Goal: Task Accomplishment & Management: Complete application form

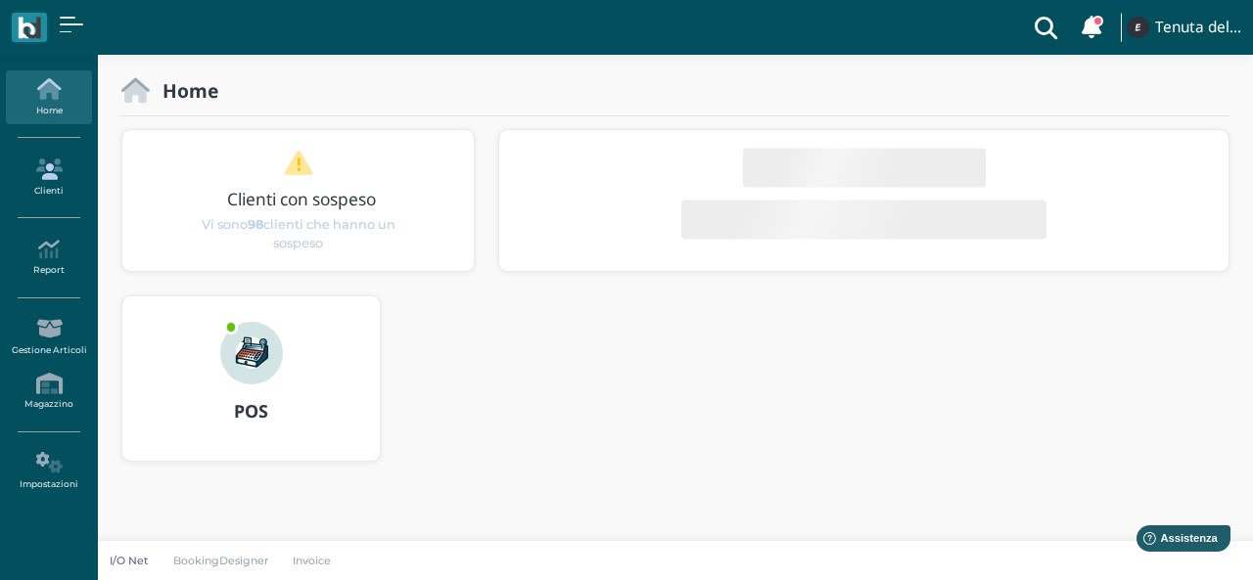
click at [59, 186] on link "Clienti" at bounding box center [48, 178] width 85 height 54
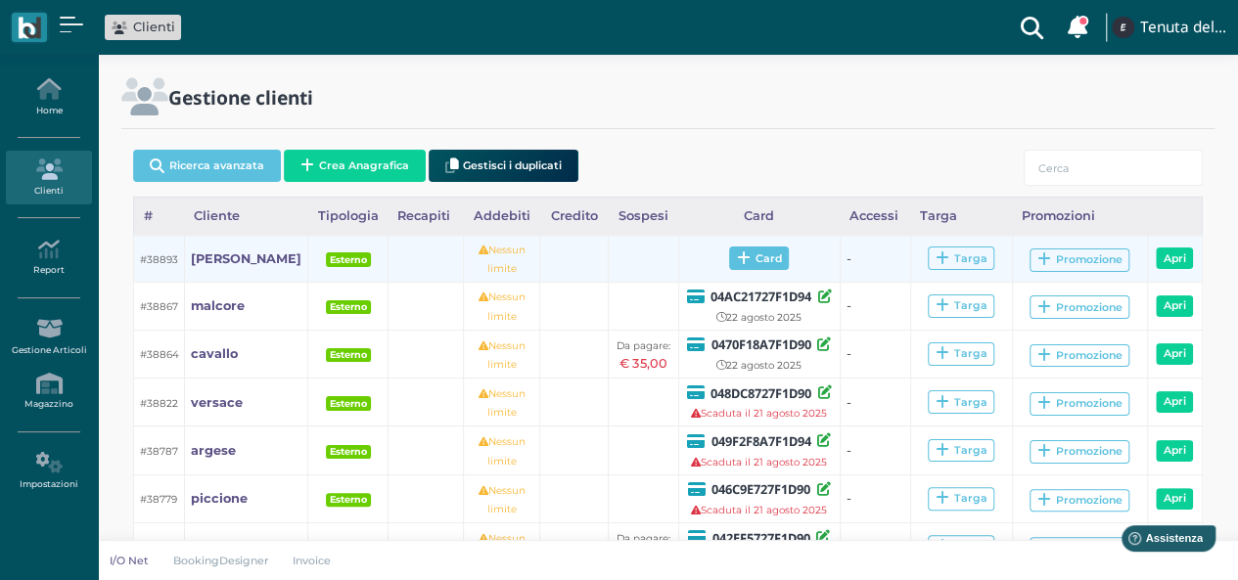
click at [737, 256] on icon at bounding box center [744, 258] width 14 height 15
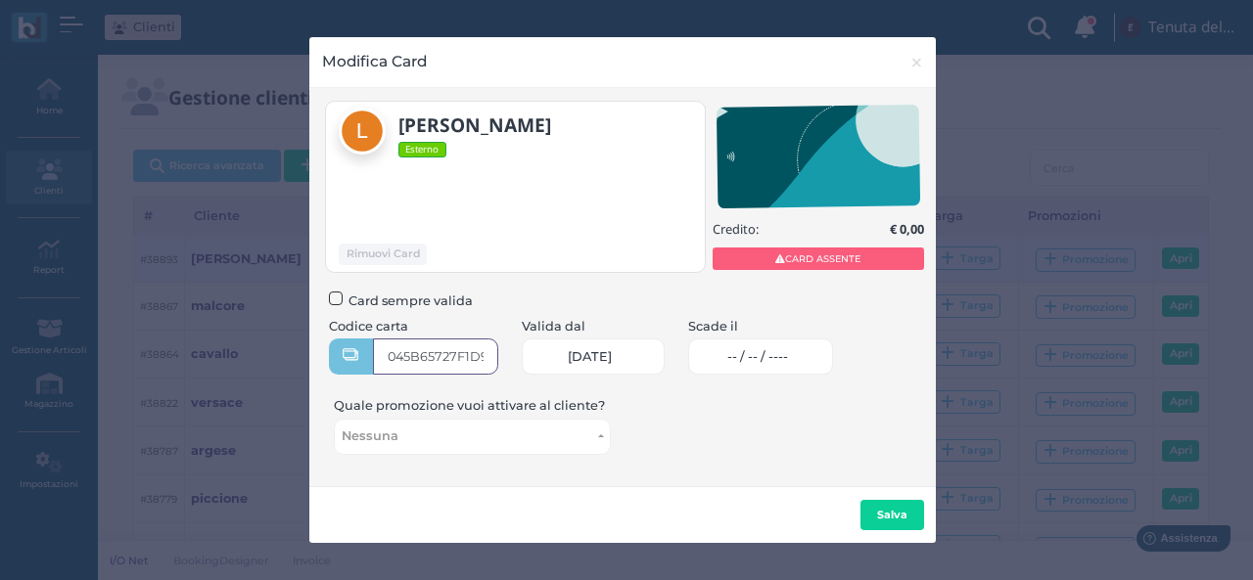
type input "045B65727F1D90"
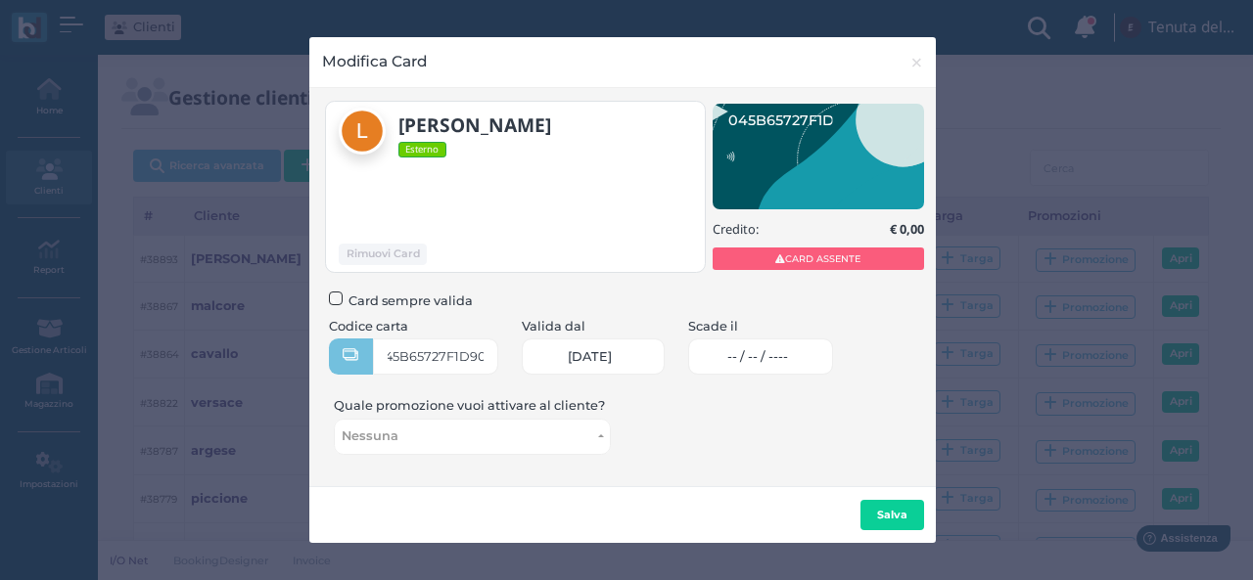
click at [753, 353] on span "-- / -- / ----" at bounding box center [757, 357] width 61 height 16
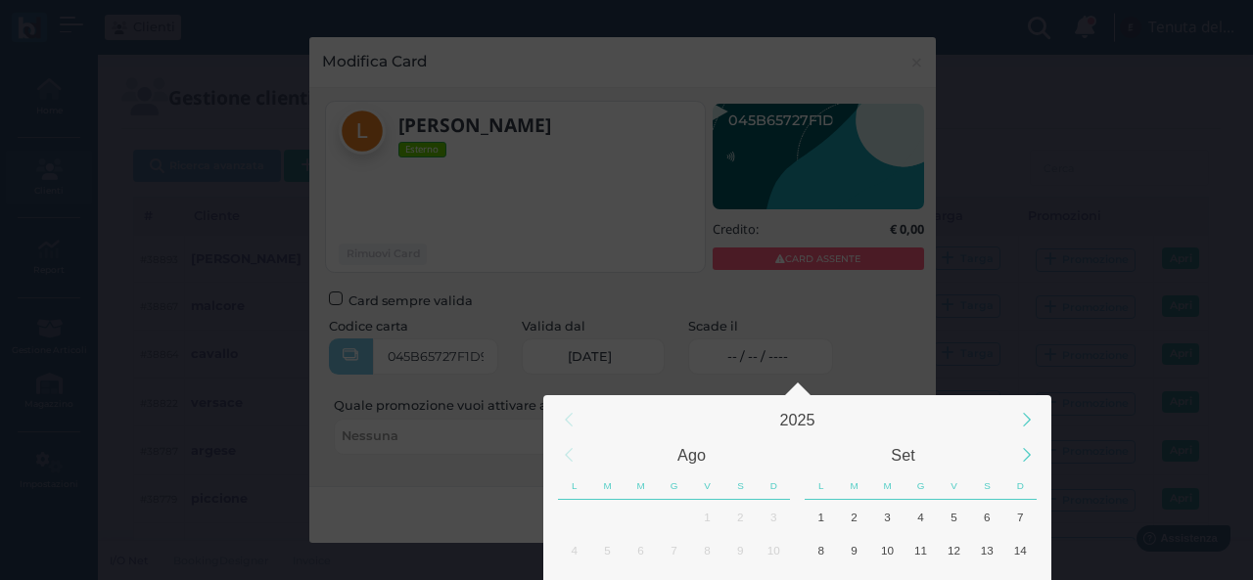
scroll to position [183, 0]
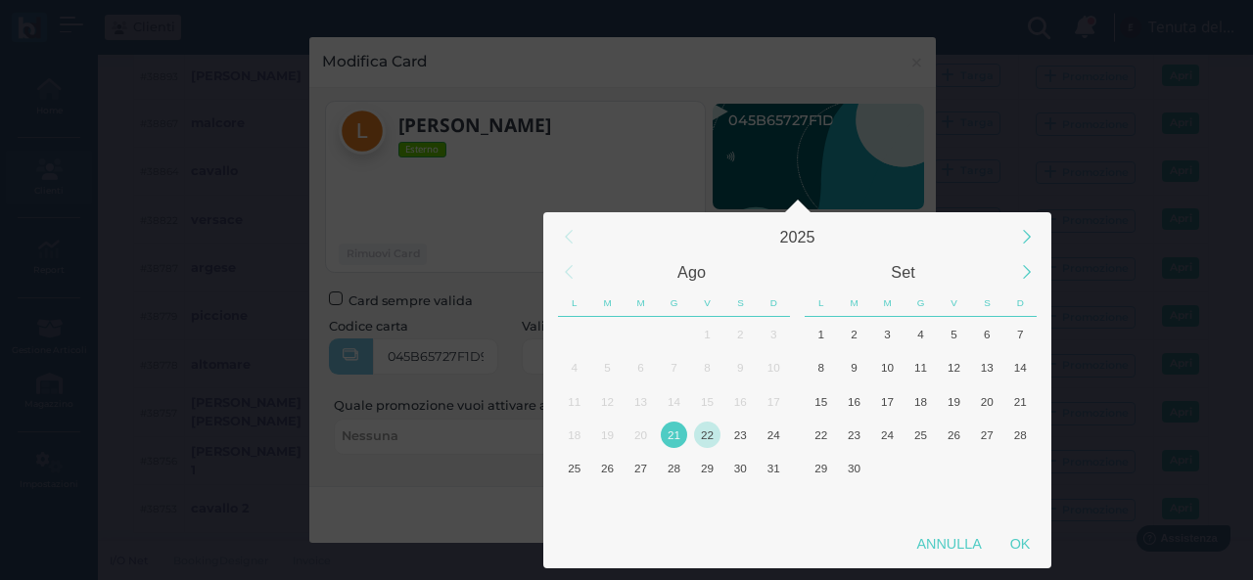
click at [708, 435] on div "22" at bounding box center [707, 435] width 26 height 26
click at [1022, 540] on div "OK" at bounding box center [1019, 543] width 49 height 35
type input "22/08/2025"
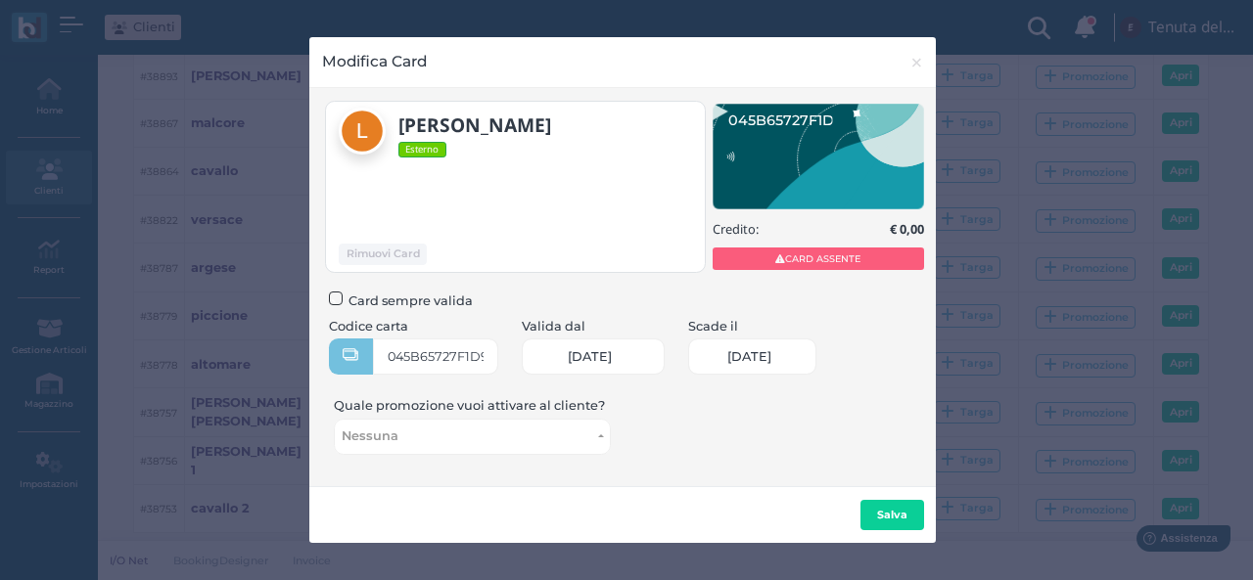
scroll to position [0, 84]
click at [881, 510] on b "Salva" at bounding box center [892, 515] width 30 height 14
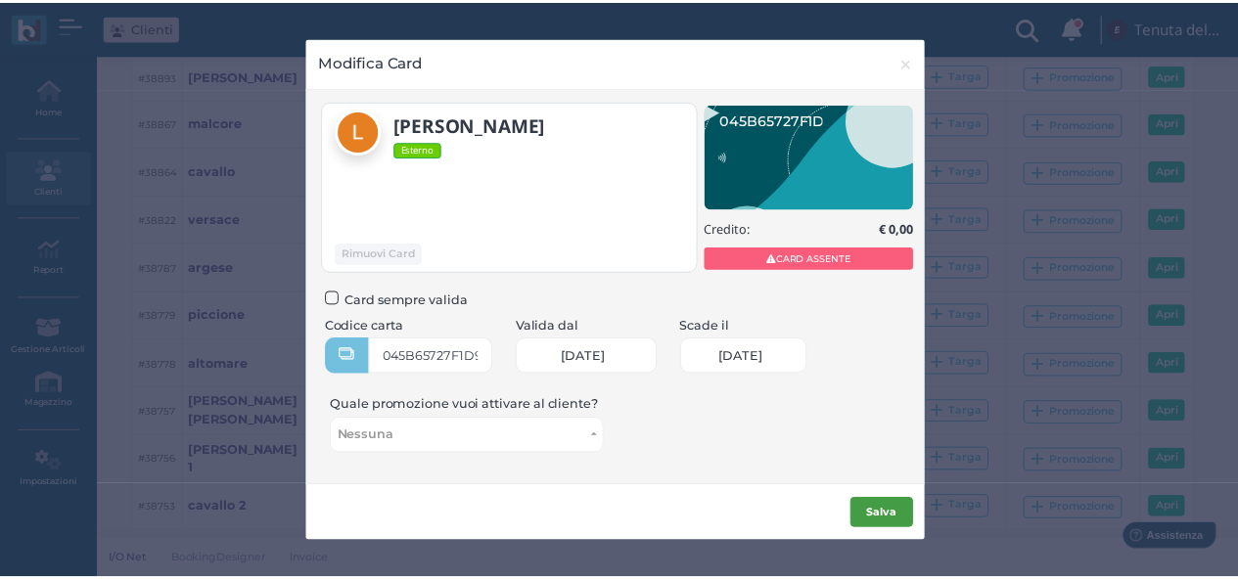
scroll to position [0, 0]
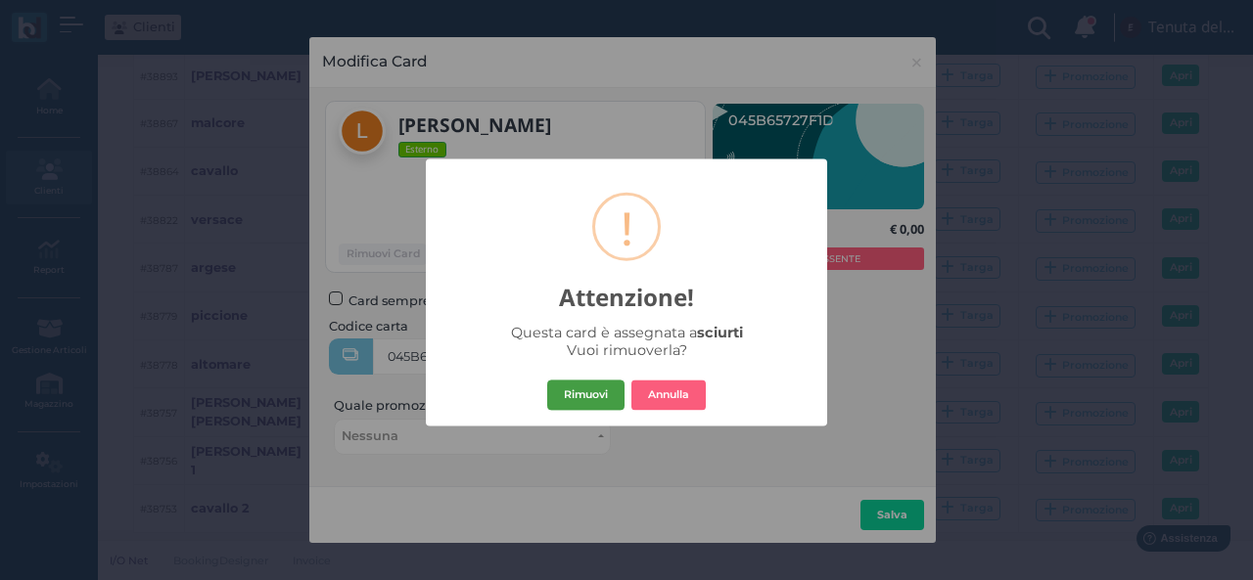
click at [601, 395] on button "Rimuovi" at bounding box center [585, 395] width 77 height 31
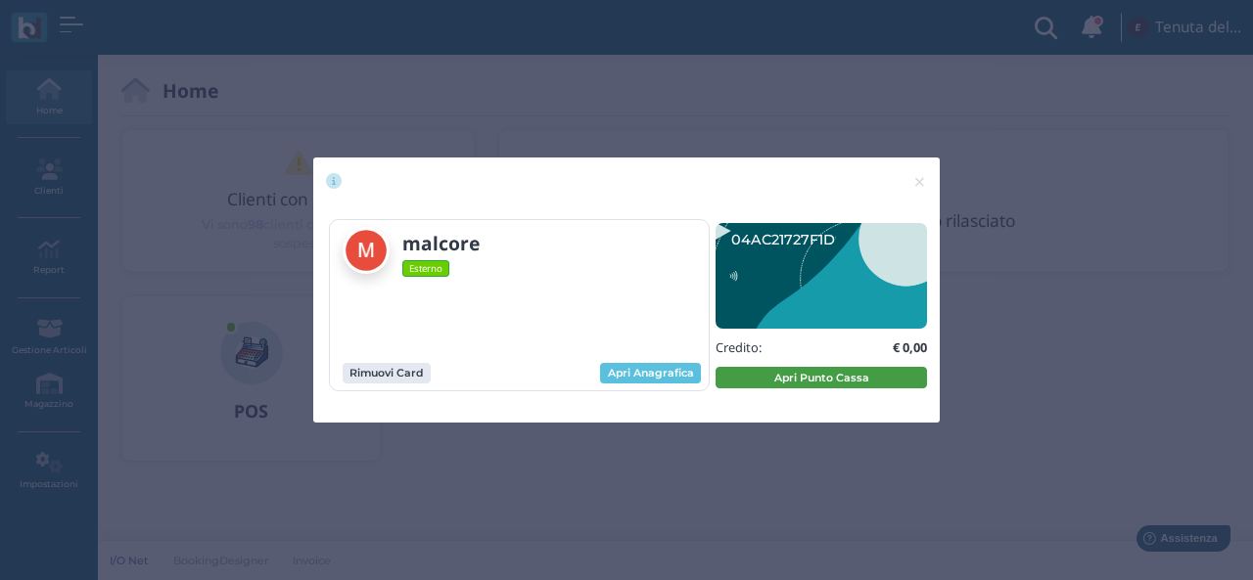
click at [808, 381] on button "Apri Punto Cassa" at bounding box center [820, 378] width 211 height 22
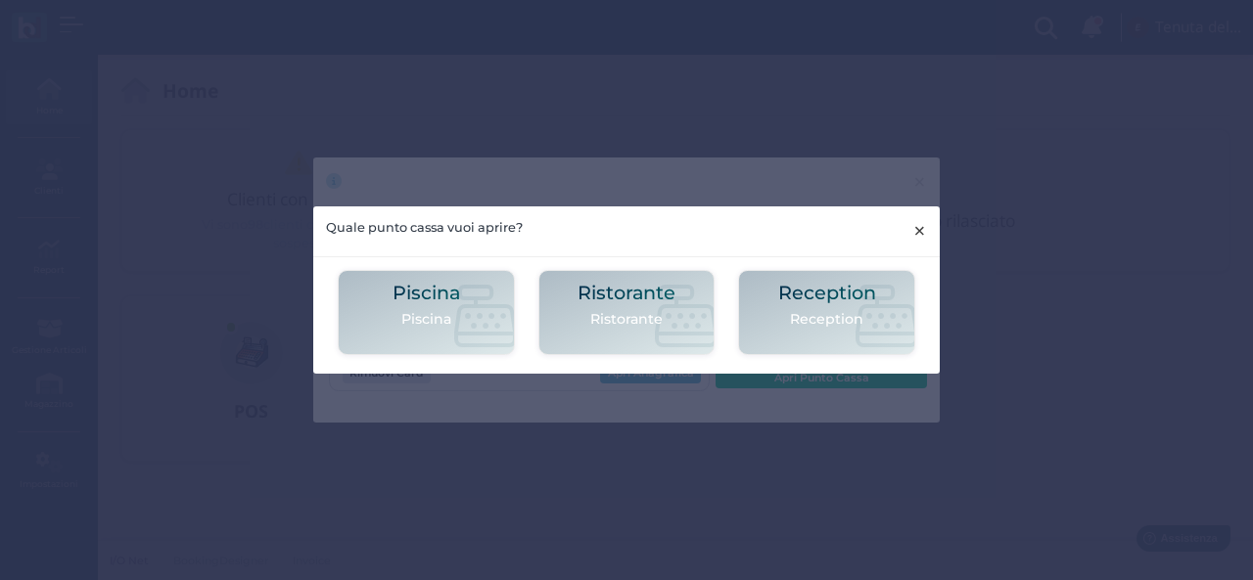
click at [916, 230] on span "×" at bounding box center [919, 230] width 15 height 25
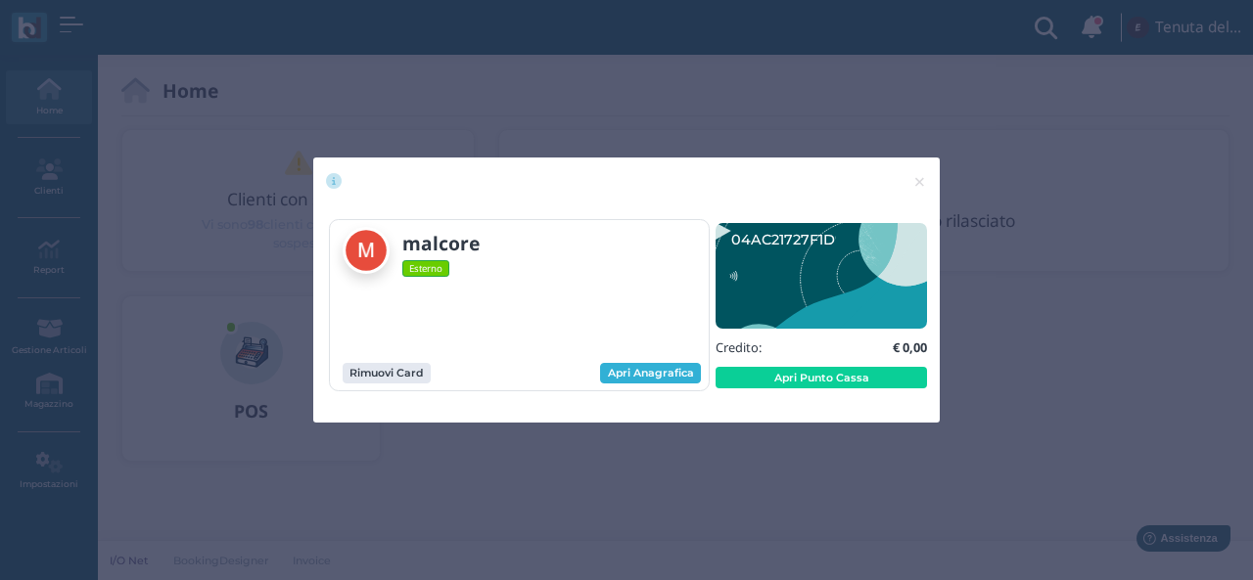
click at [648, 383] on link "Apri Anagrafica" at bounding box center [650, 374] width 101 height 22
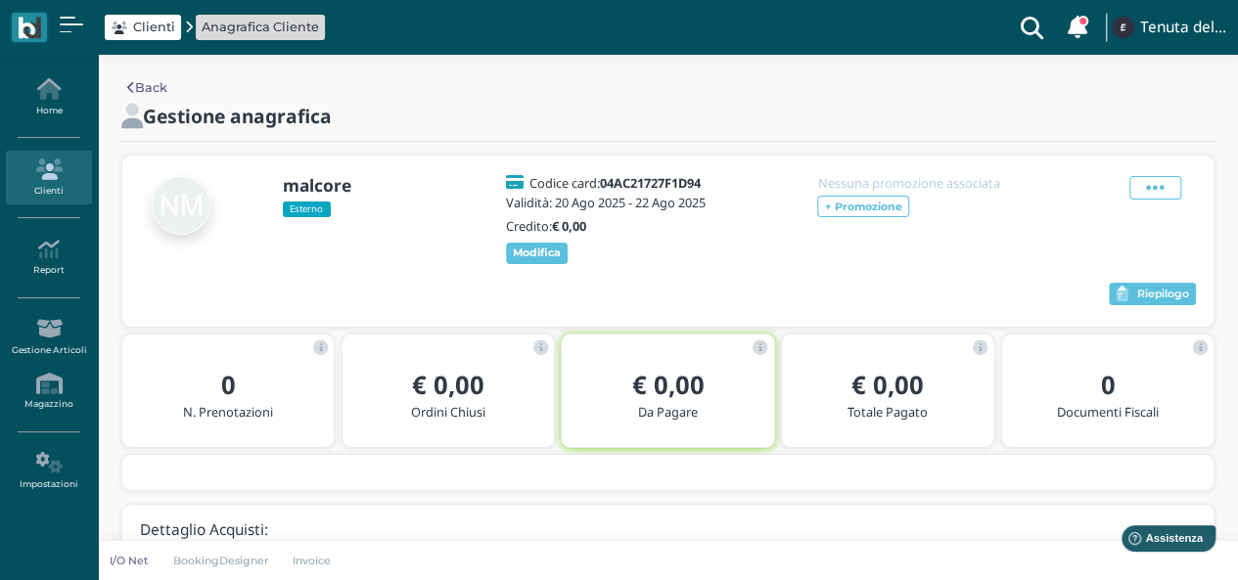
drag, startPoint x: 949, startPoint y: 226, endPoint x: 950, endPoint y: 216, distance: 9.8
click at [949, 224] on div "Nessuna promozione associata + Promozione" at bounding box center [919, 220] width 235 height 88
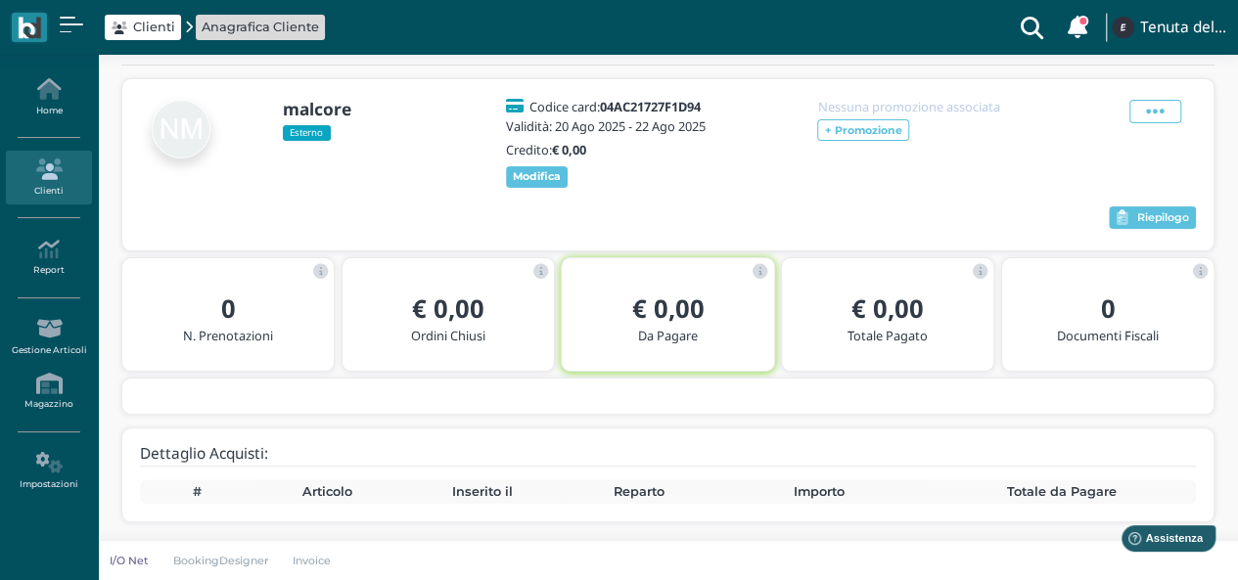
click at [160, 24] on span "Clienti" at bounding box center [154, 27] width 42 height 19
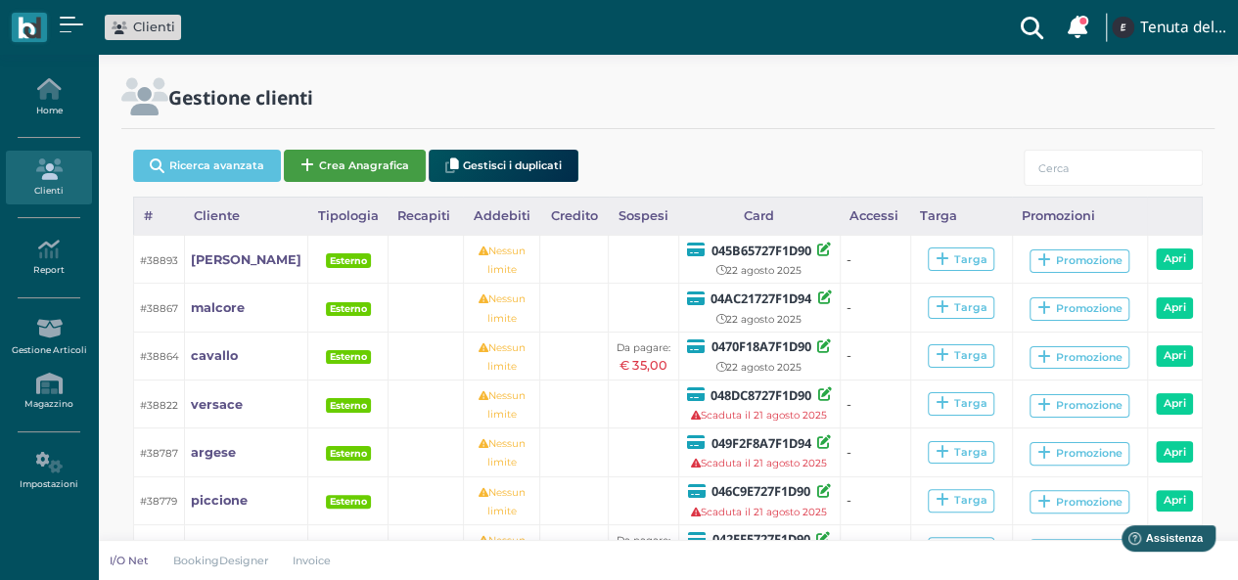
click at [327, 157] on button "Crea Anagrafica" at bounding box center [355, 166] width 142 height 32
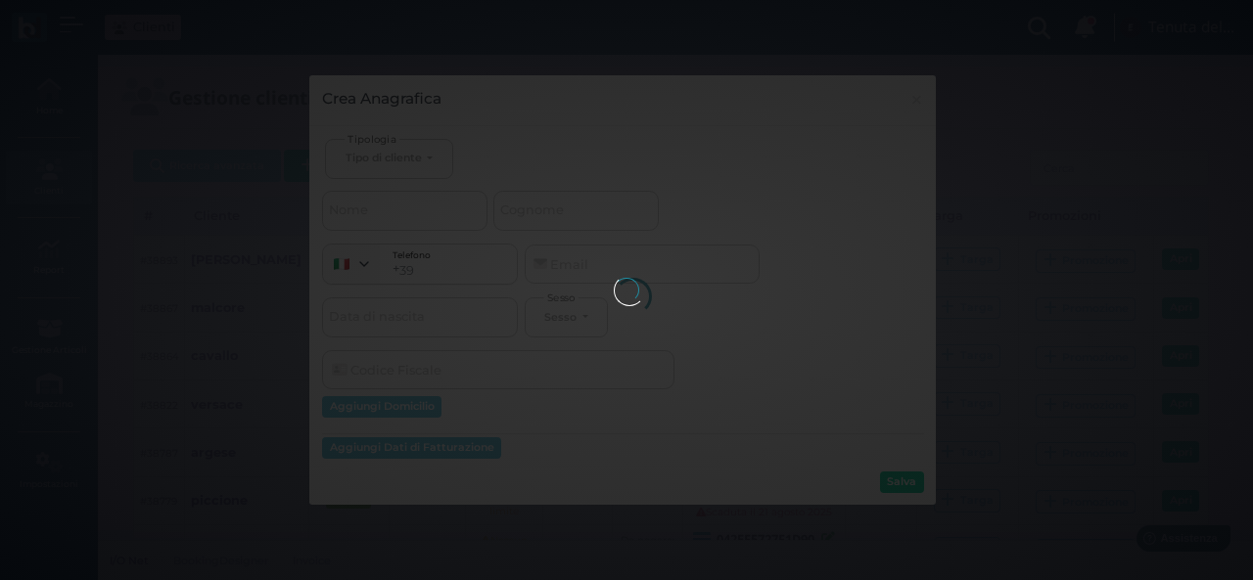
select select
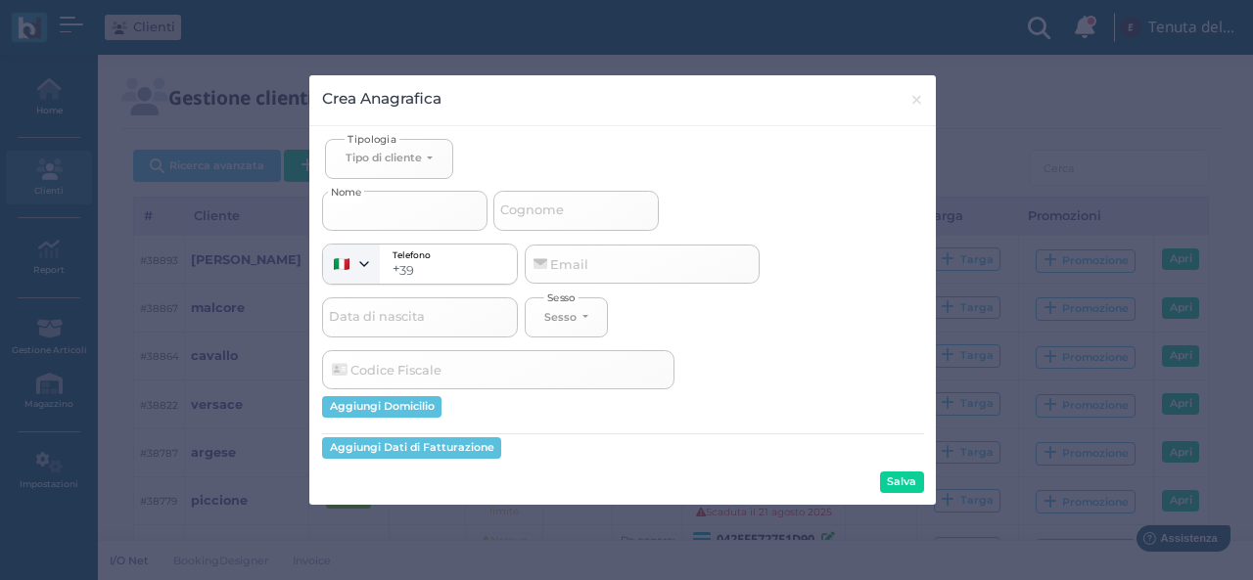
click at [415, 204] on input "Nome" at bounding box center [404, 210] width 165 height 39
select select
type input "y"
select select
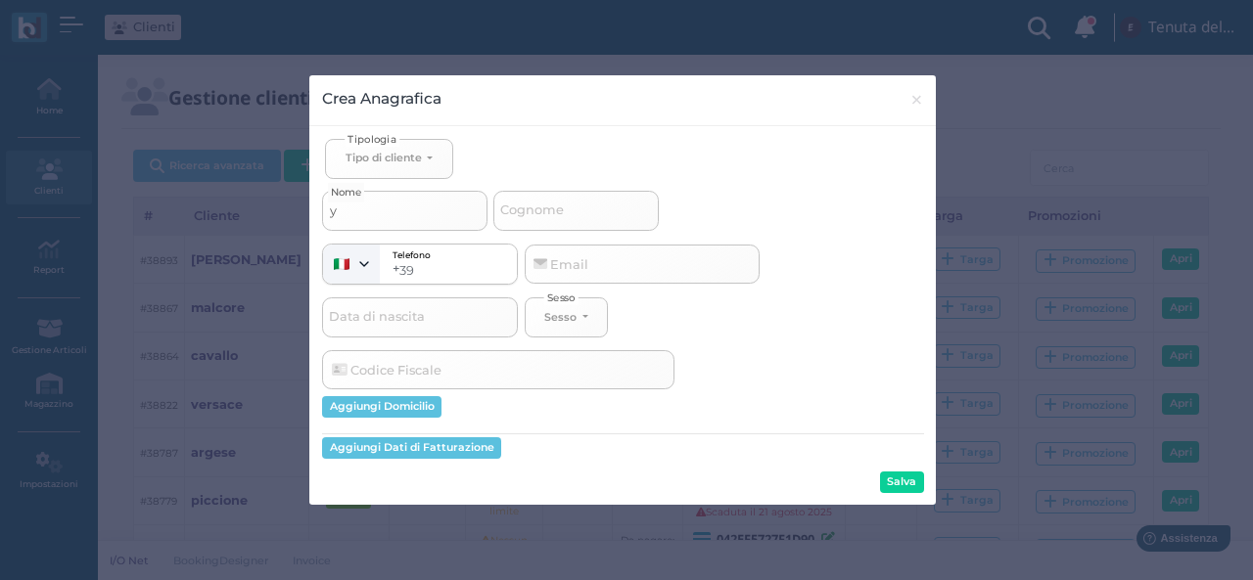
type input "yu"
select select
type input "yul"
select select
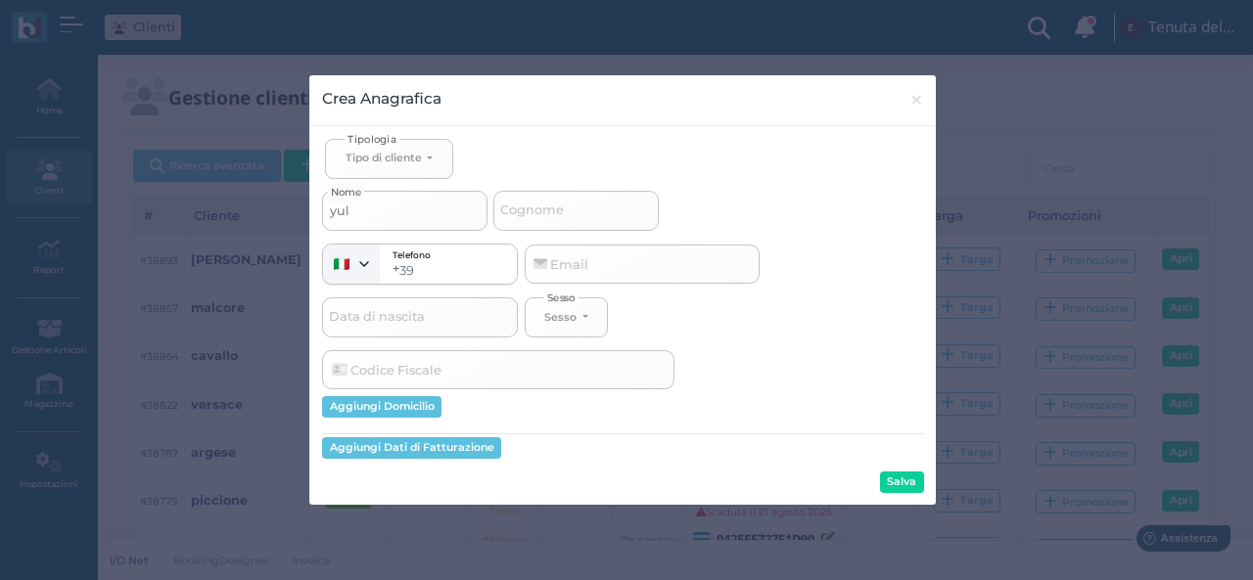
select select
type input "yuli"
select select
type input "yulia"
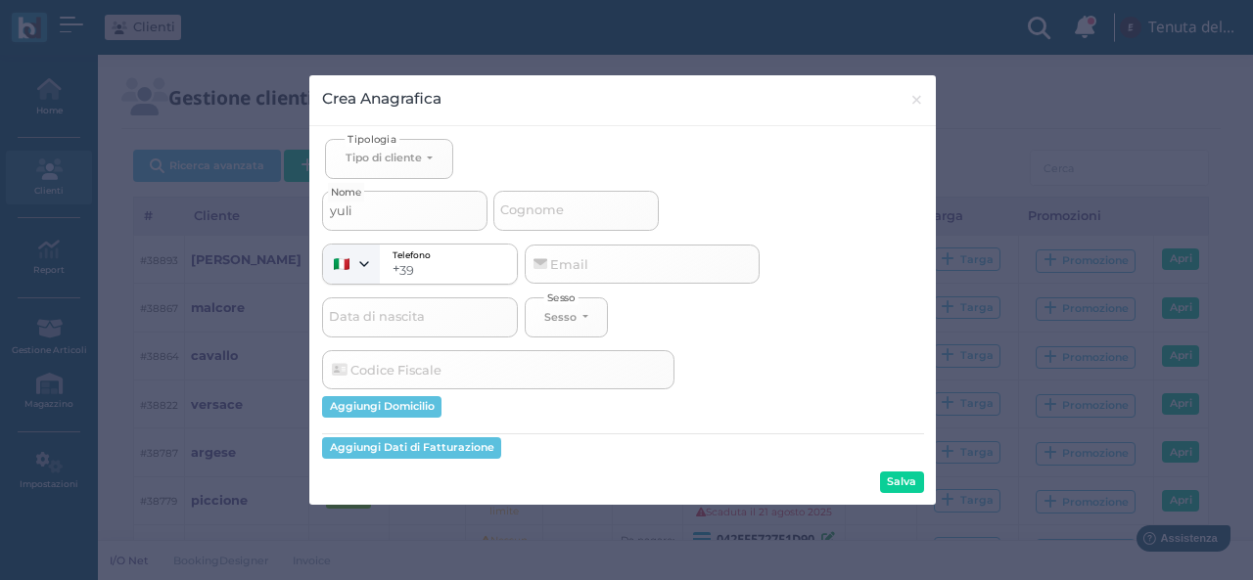
select select
type input "yulia"
click at [415, 170] on button "Tipo di cliente" at bounding box center [388, 159] width 127 height 40
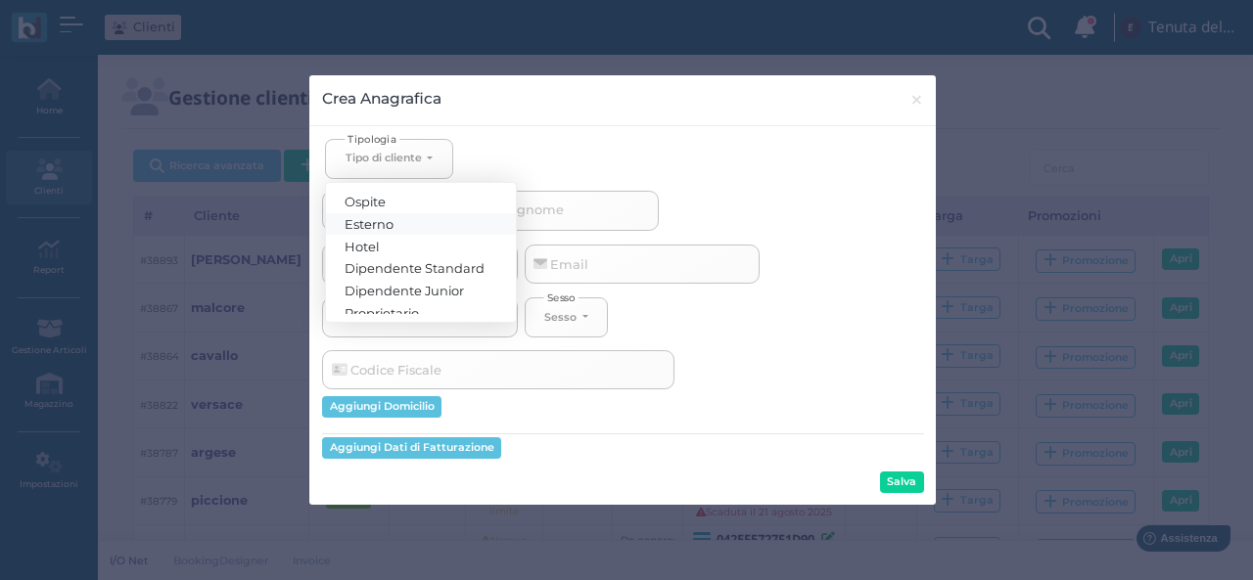
click at [411, 220] on link "Esterno" at bounding box center [421, 223] width 190 height 23
select select "[object Object]"
select select
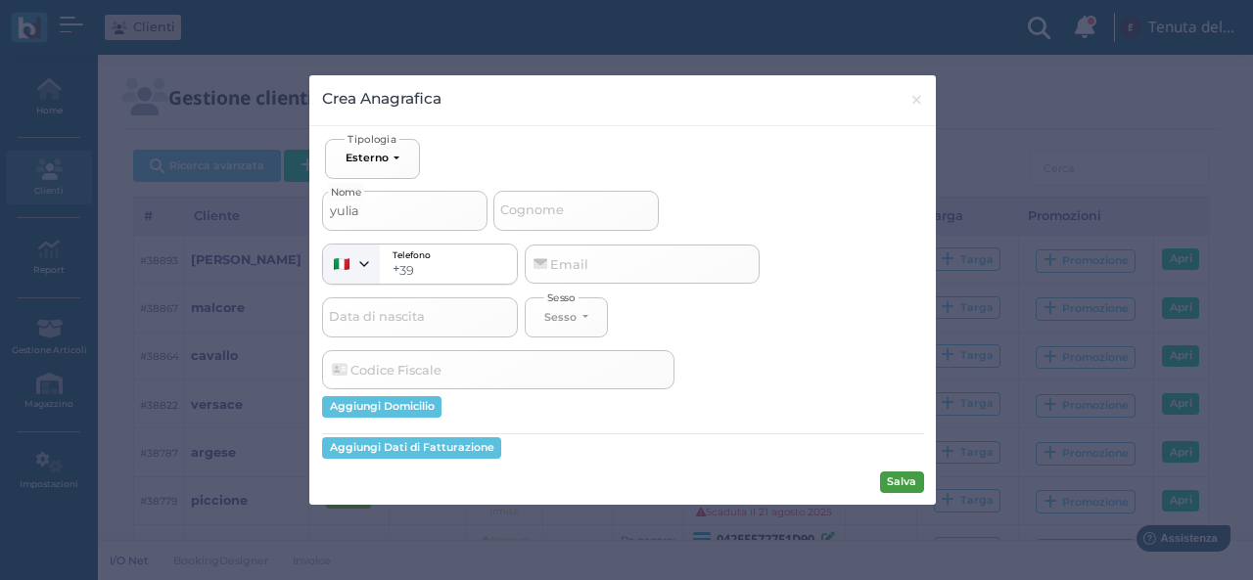
click at [885, 484] on button "Salva" at bounding box center [902, 483] width 44 height 22
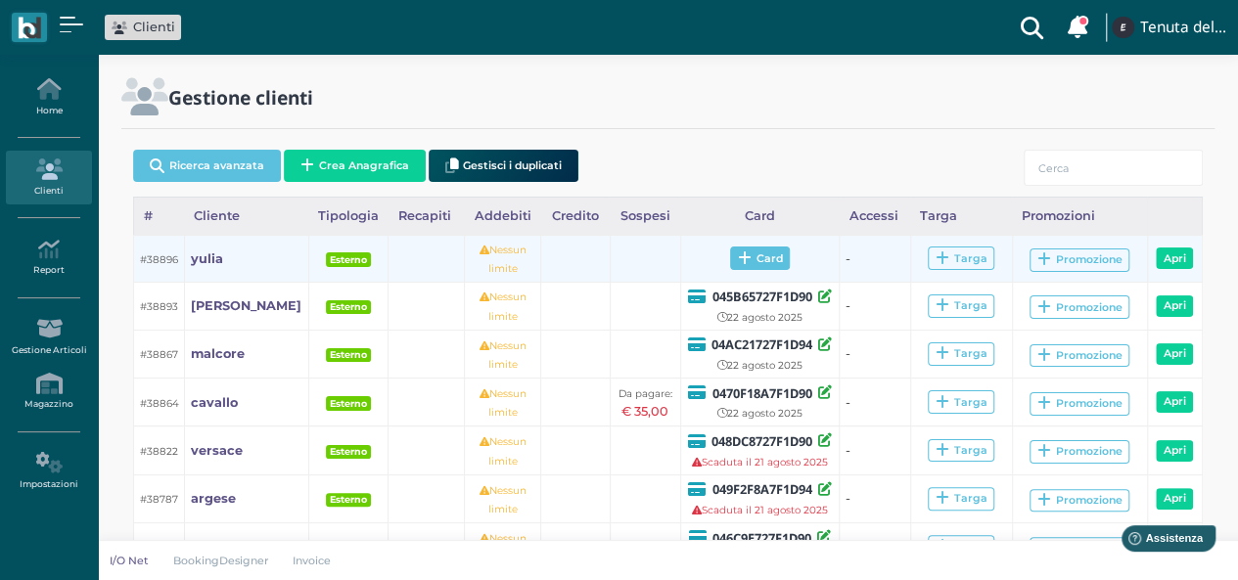
click at [767, 259] on span "Card" at bounding box center [760, 258] width 60 height 23
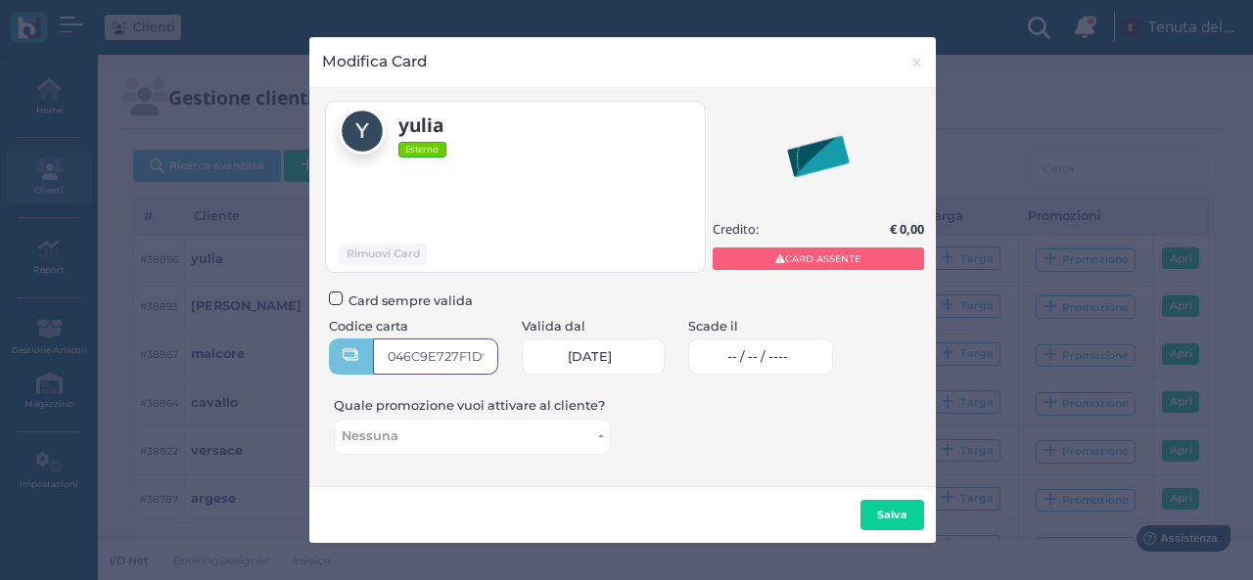
type input "046C9E727F1D90"
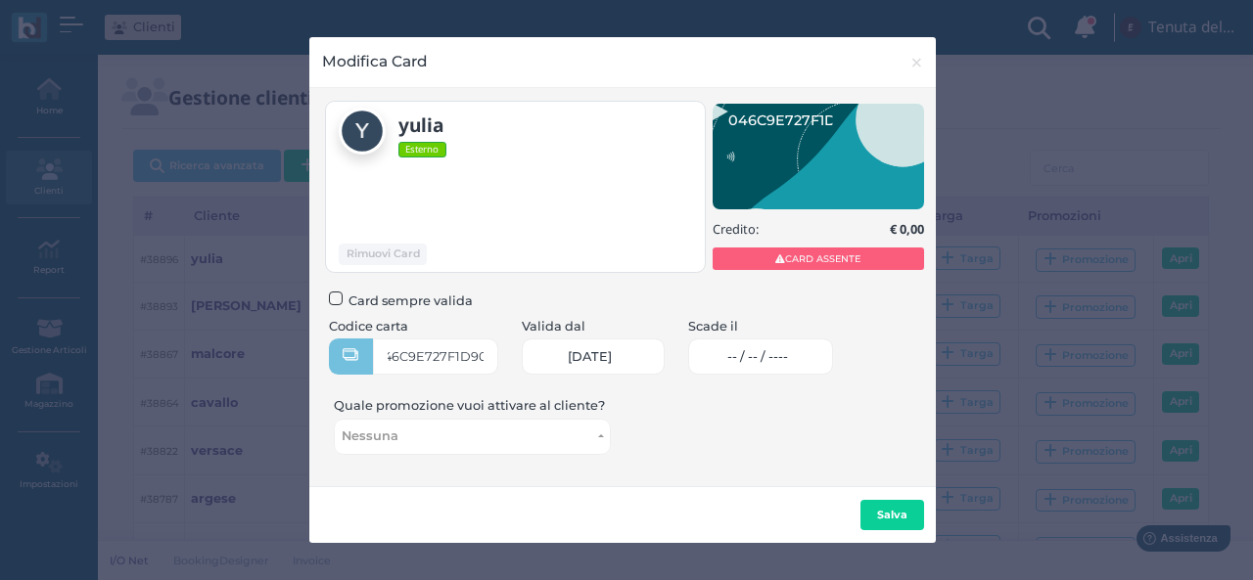
click at [790, 342] on link "-- / -- / ----" at bounding box center [761, 357] width 146 height 36
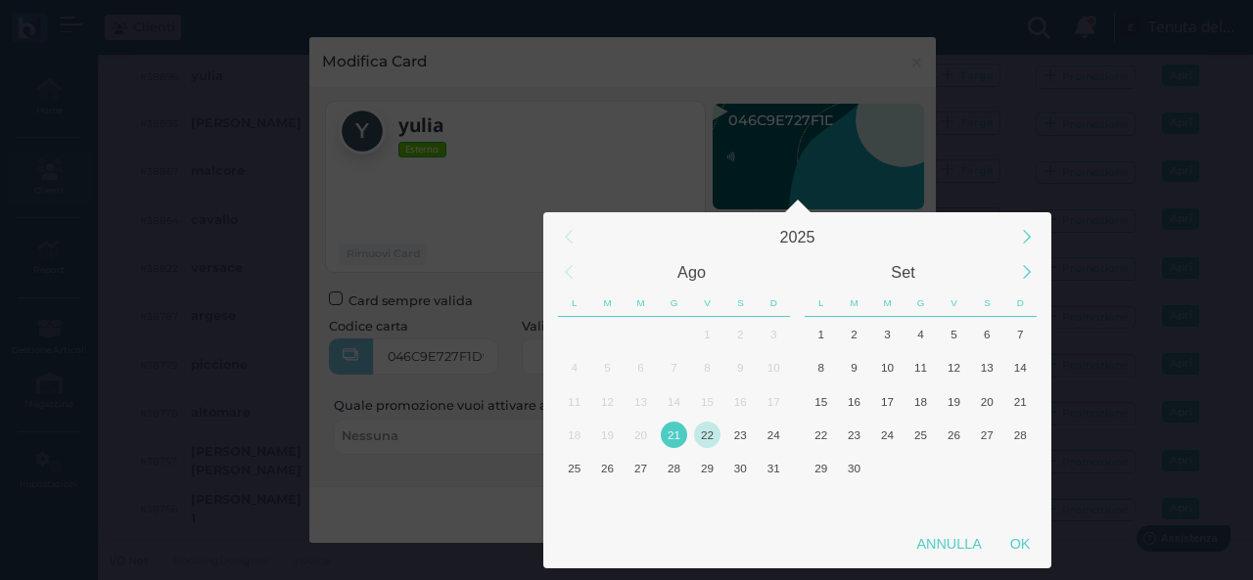
click at [711, 433] on div "22" at bounding box center [707, 435] width 26 height 26
click at [1027, 541] on div "OK" at bounding box center [1019, 543] width 49 height 35
type input "22/08/2025"
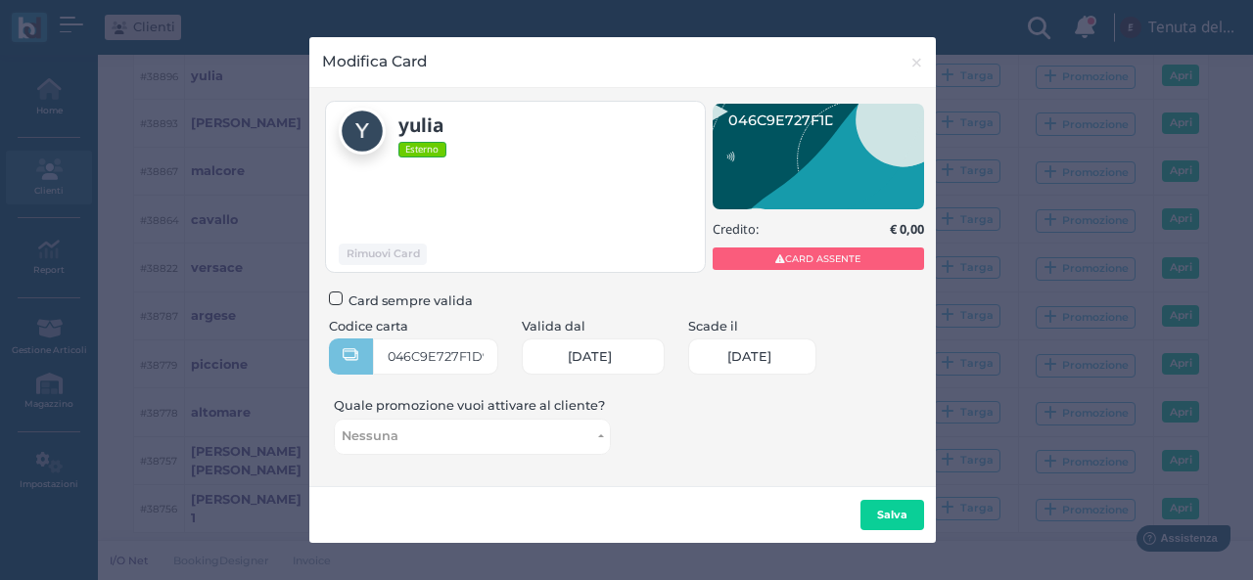
scroll to position [0, 84]
click at [895, 515] on b "Salva" at bounding box center [892, 515] width 30 height 14
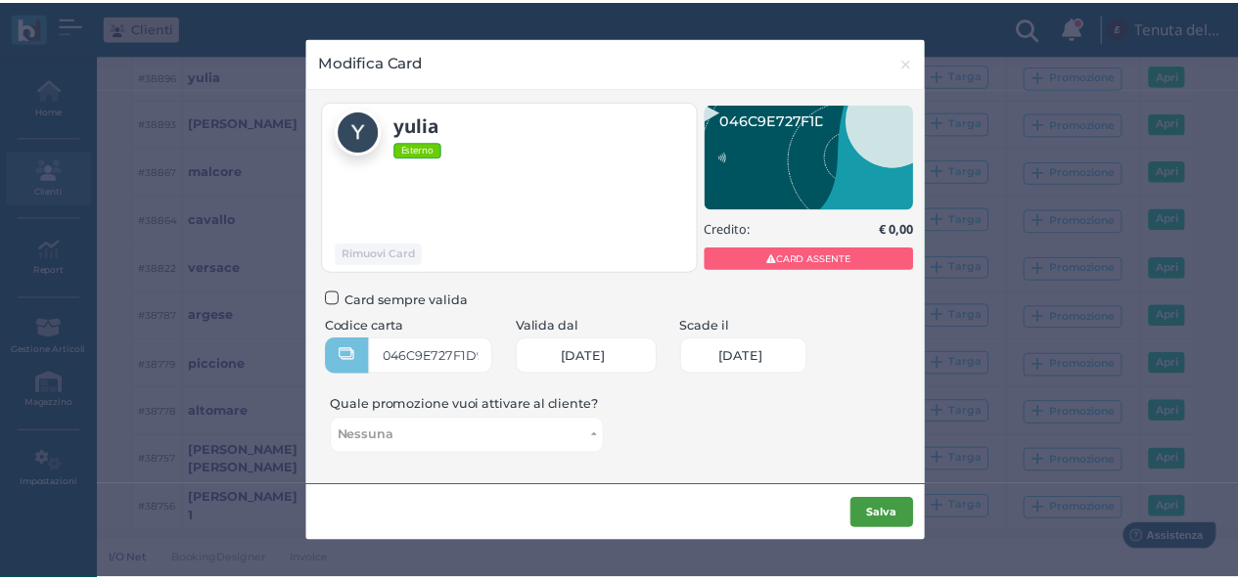
scroll to position [0, 0]
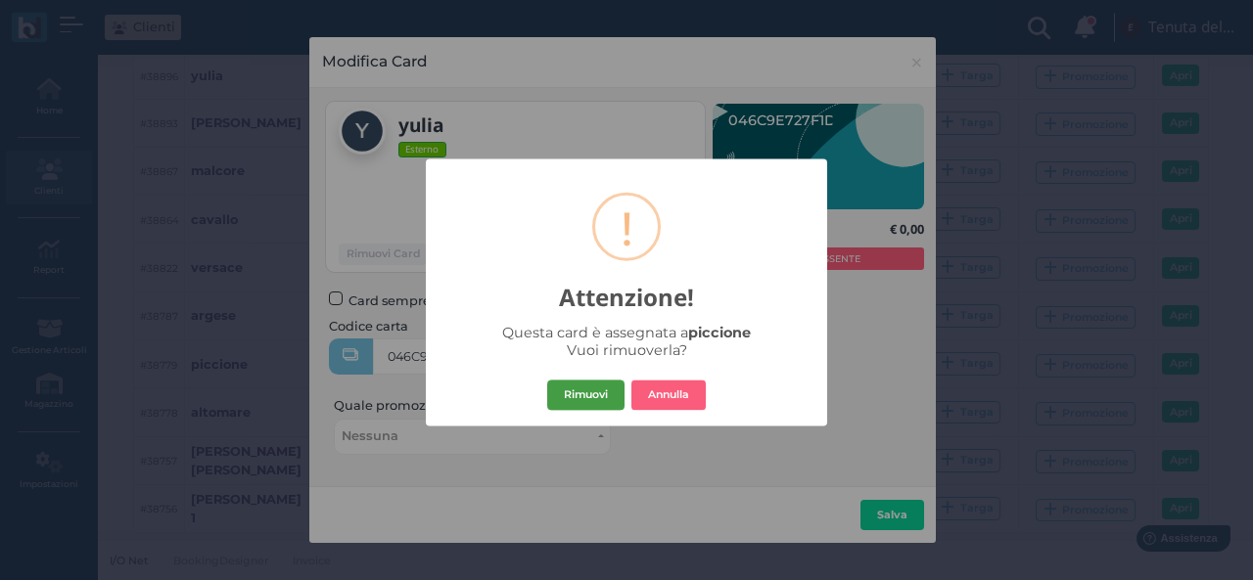
click at [595, 391] on button "Rimuovi" at bounding box center [585, 395] width 77 height 31
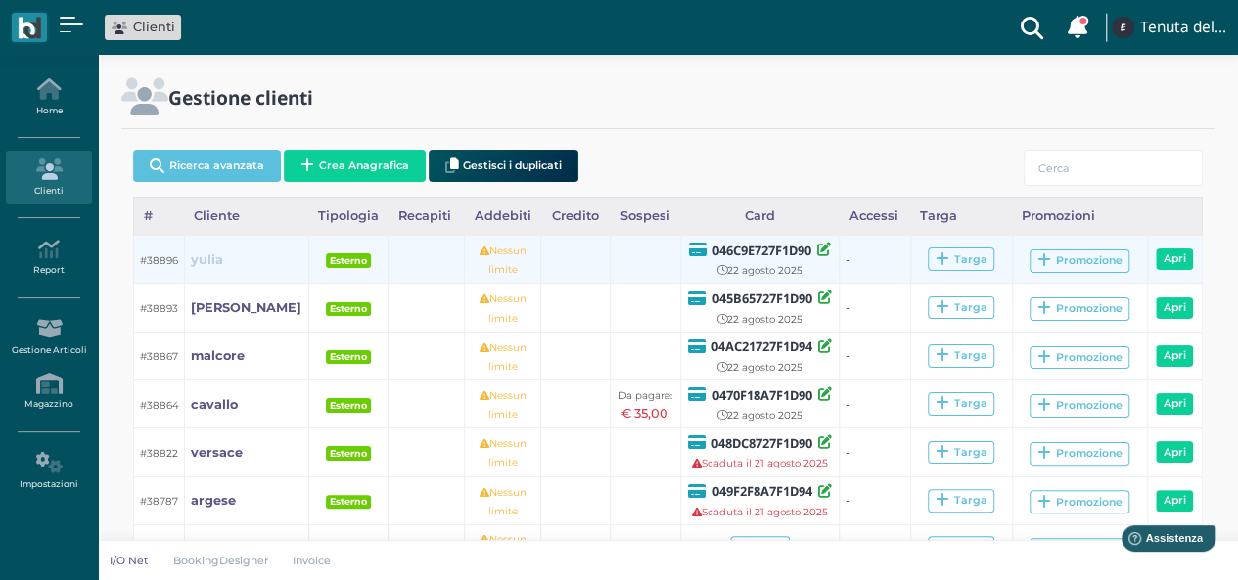
click at [211, 258] on b "yulia" at bounding box center [207, 259] width 32 height 15
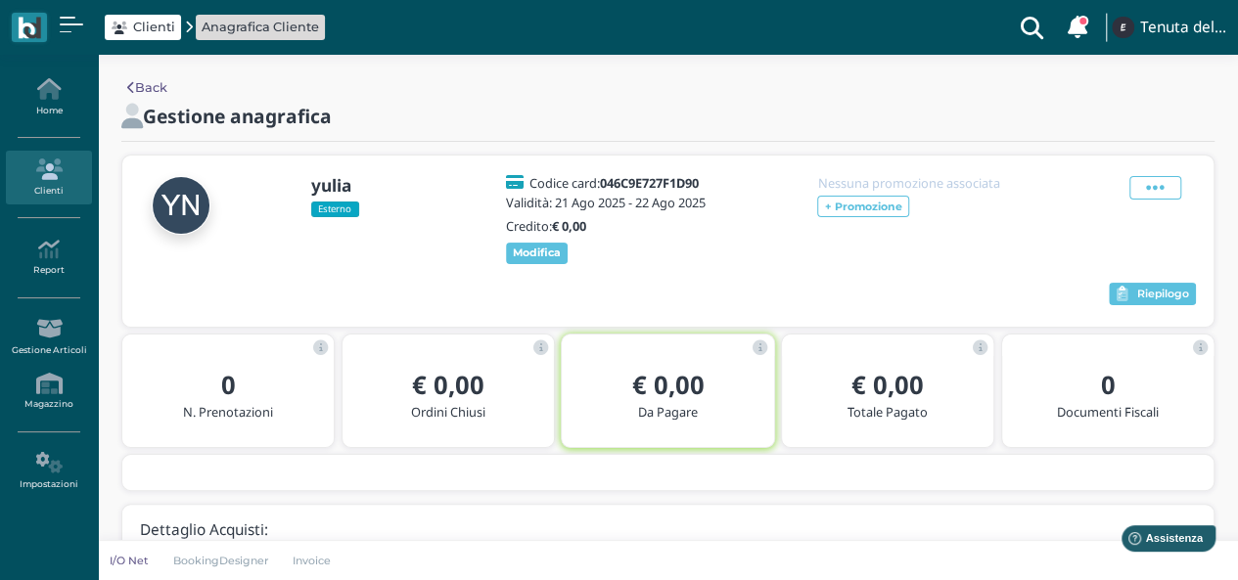
click at [227, 30] on span "Anagrafica Cliente" at bounding box center [260, 27] width 117 height 19
click at [49, 93] on icon at bounding box center [48, 89] width 85 height 22
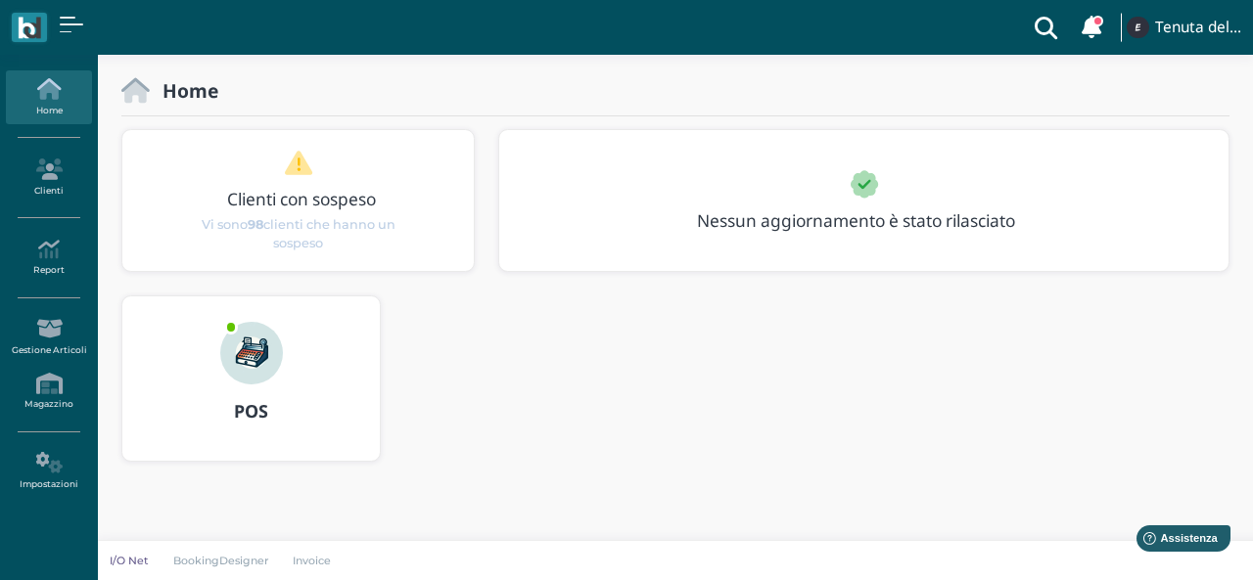
click at [257, 359] on img at bounding box center [251, 353] width 63 height 63
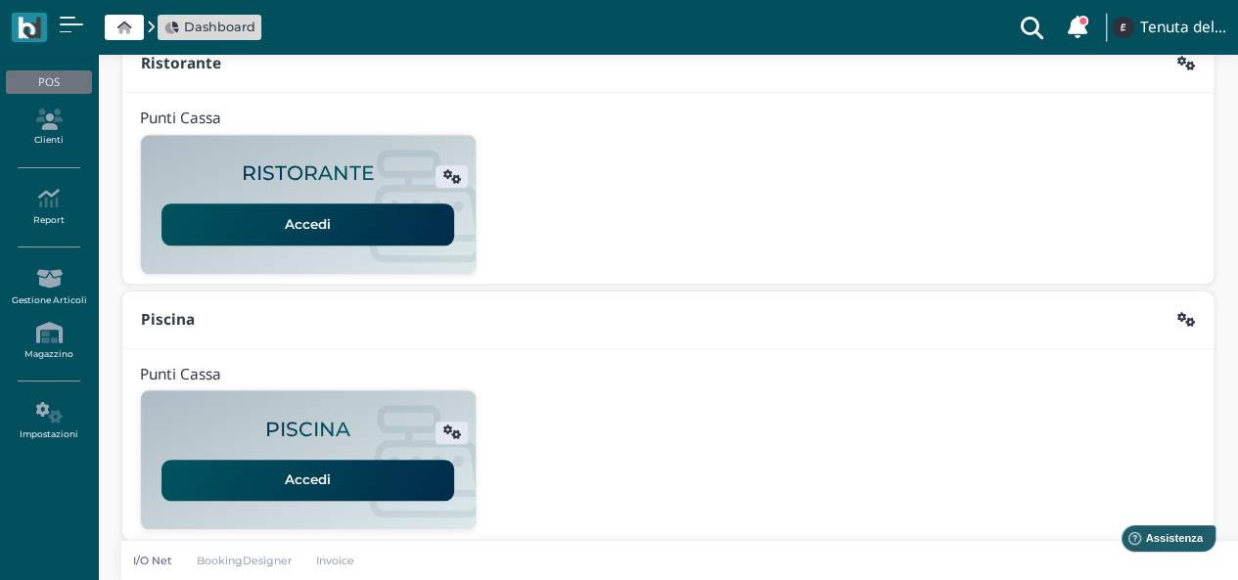
scroll to position [500, 0]
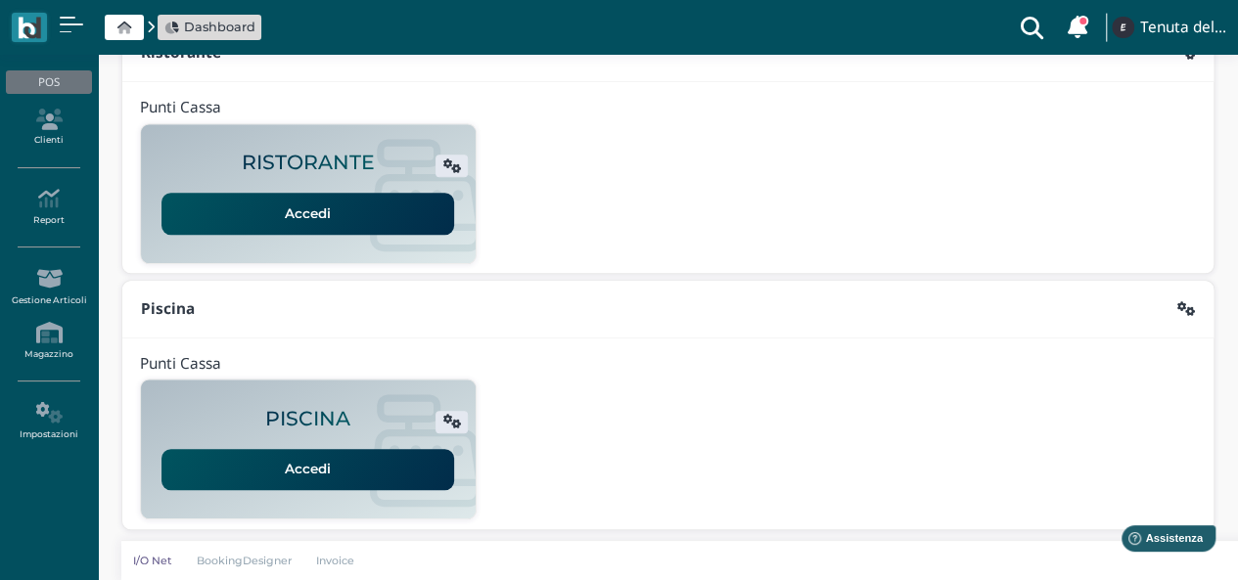
click at [313, 467] on link "Accedi" at bounding box center [307, 469] width 293 height 41
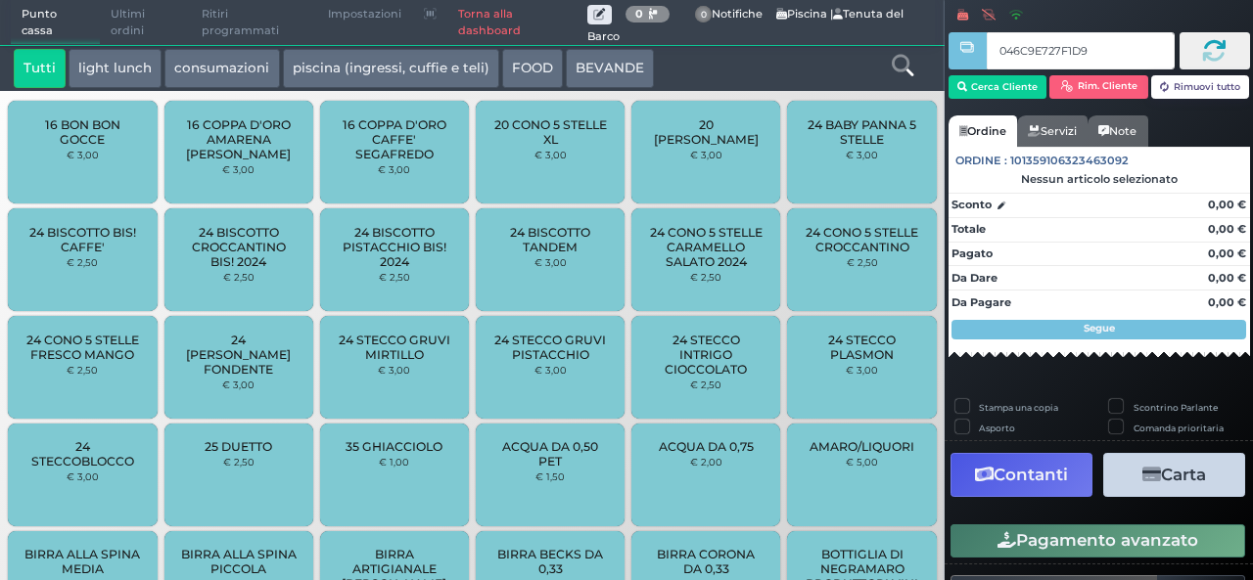
type input "046C9E727F1D90"
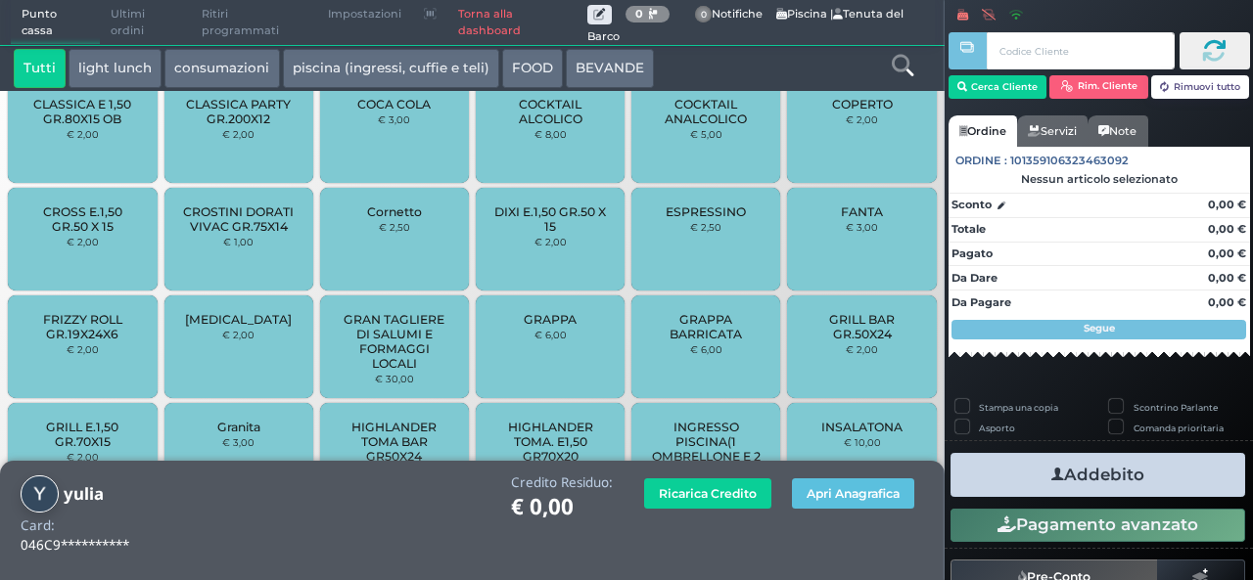
scroll to position [1677, 0]
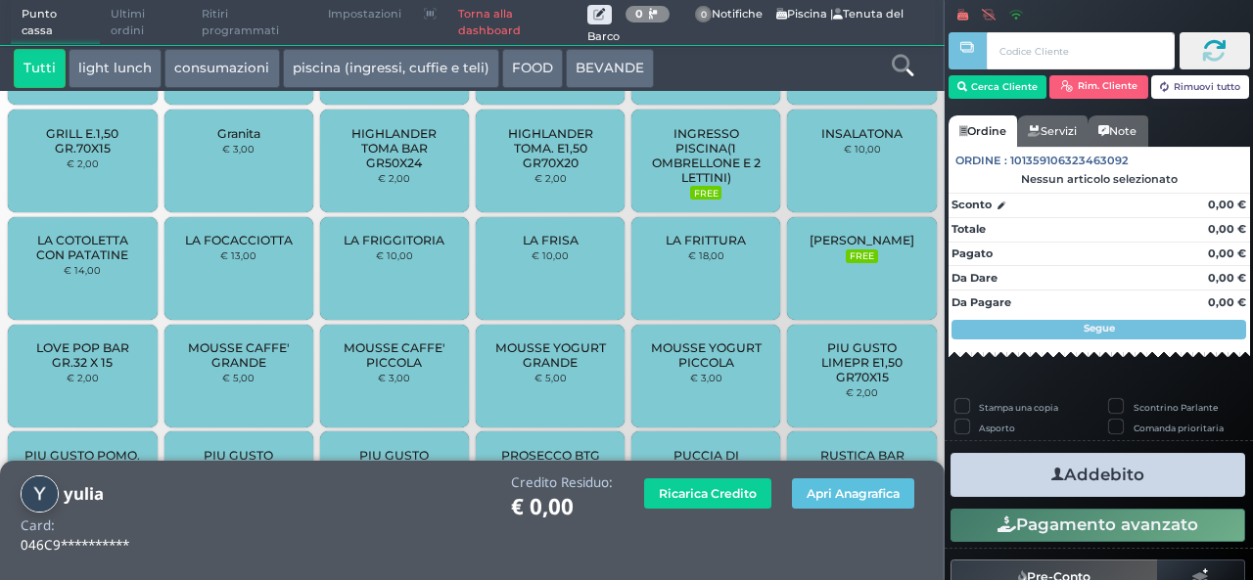
click at [723, 185] on span "INGRESSO PISCINA(1 OMBRELLONE E 2 LETTINI)" at bounding box center [706, 155] width 116 height 59
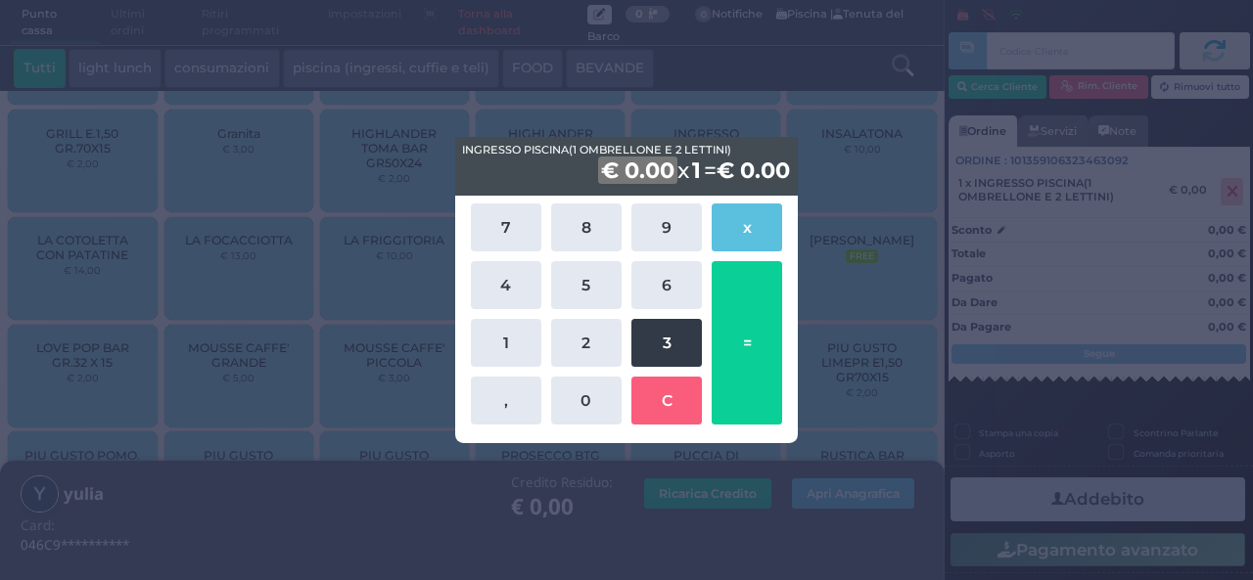
click at [654, 340] on button "3" at bounding box center [666, 343] width 70 height 48
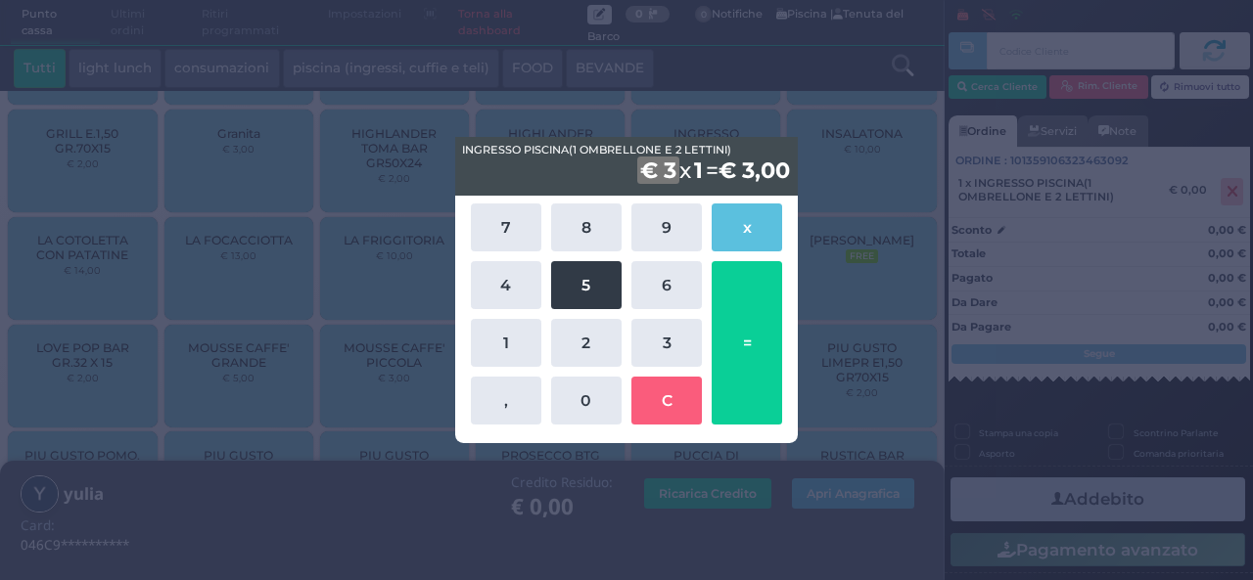
click at [597, 290] on button "5" at bounding box center [586, 285] width 70 height 48
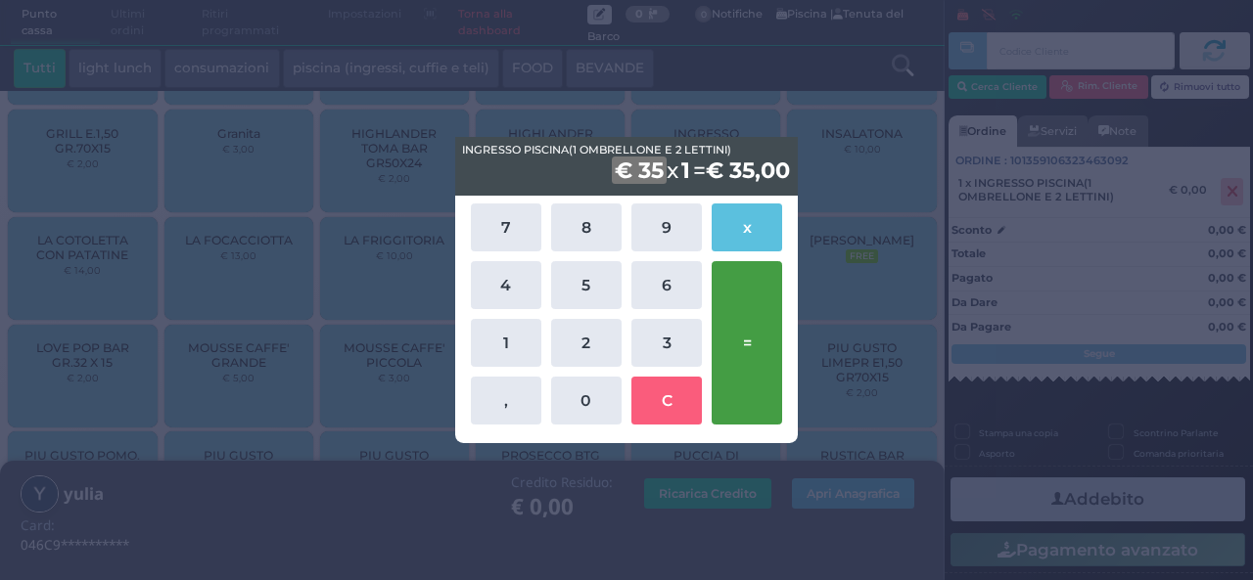
click at [744, 305] on button "=" at bounding box center [746, 342] width 70 height 163
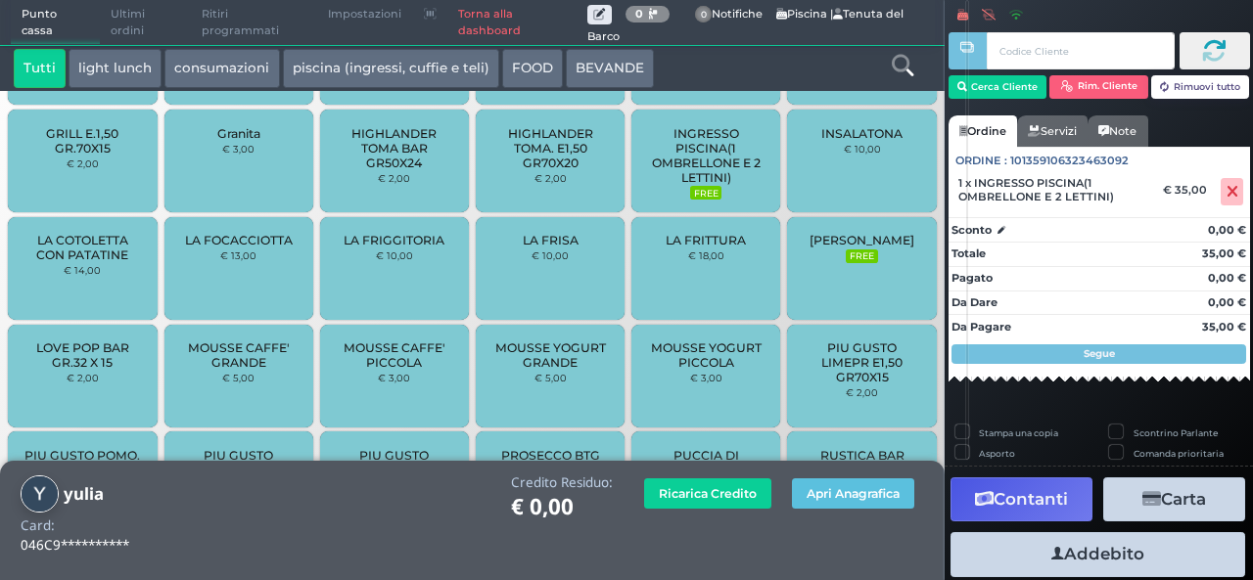
click at [1022, 564] on button "Addebito" at bounding box center [1097, 554] width 295 height 44
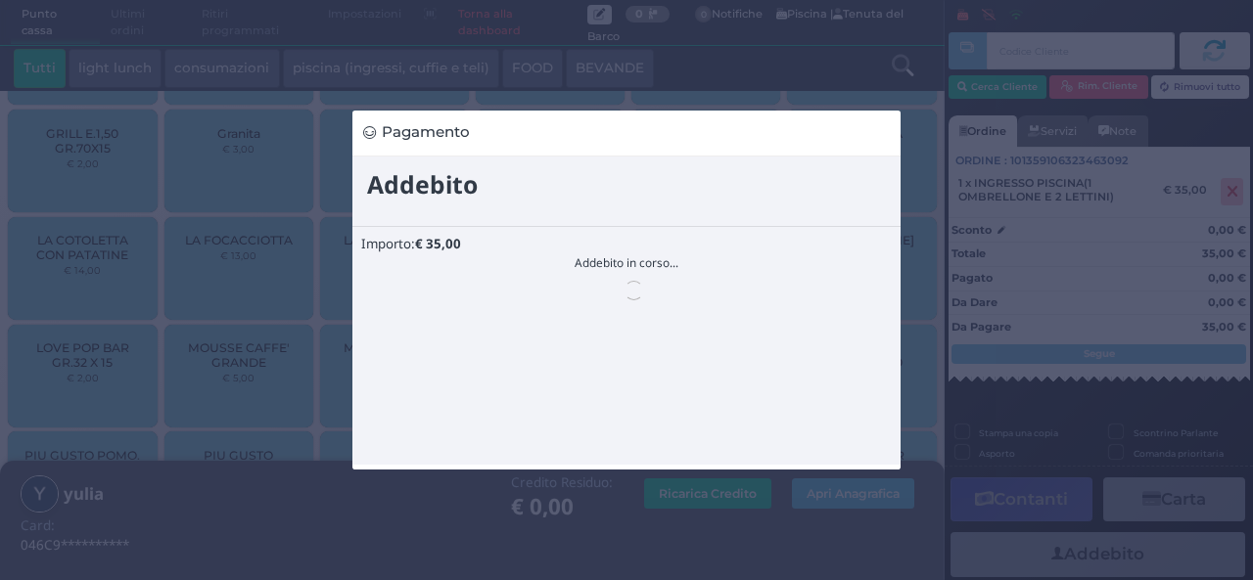
scroll to position [0, 0]
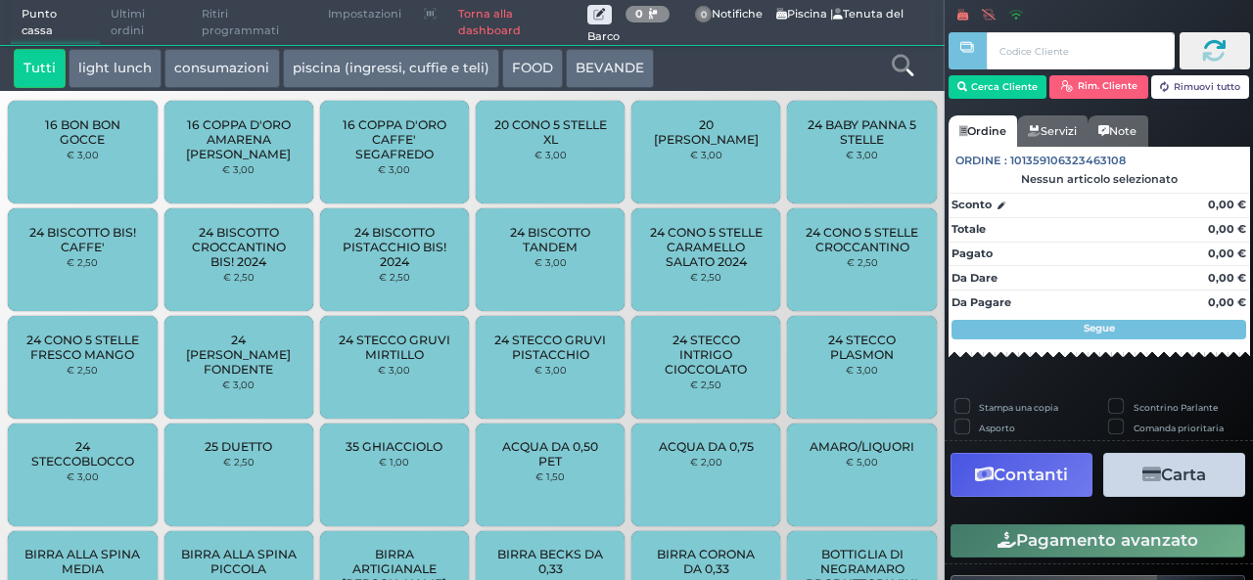
click at [464, 31] on link "Torna alla dashboard" at bounding box center [517, 23] width 140 height 44
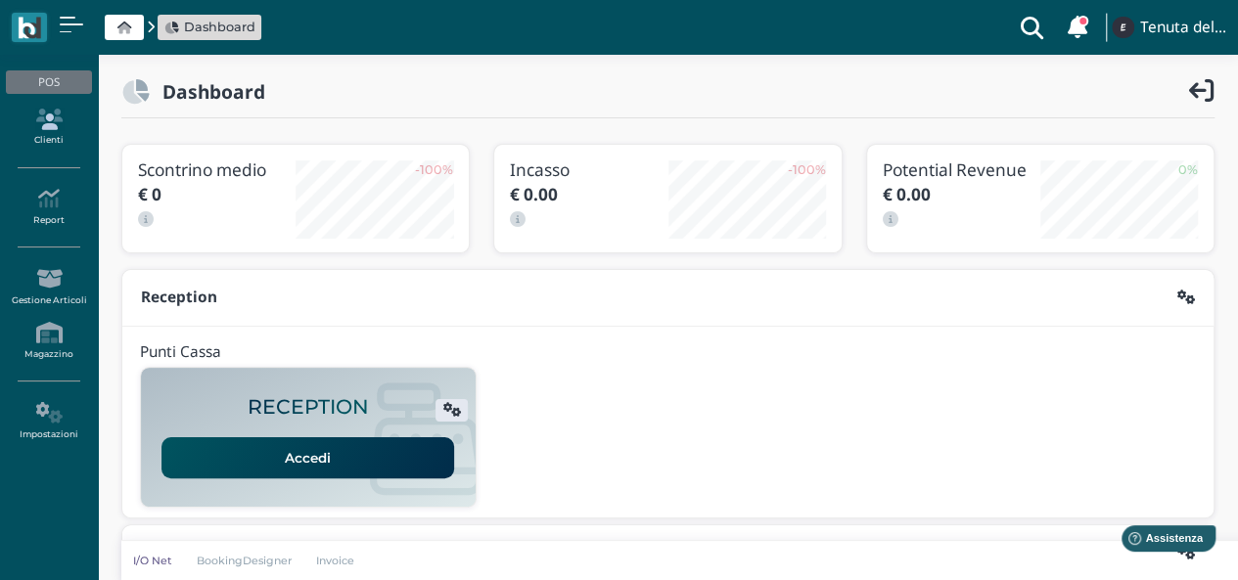
click at [67, 135] on link "Clienti" at bounding box center [48, 128] width 85 height 54
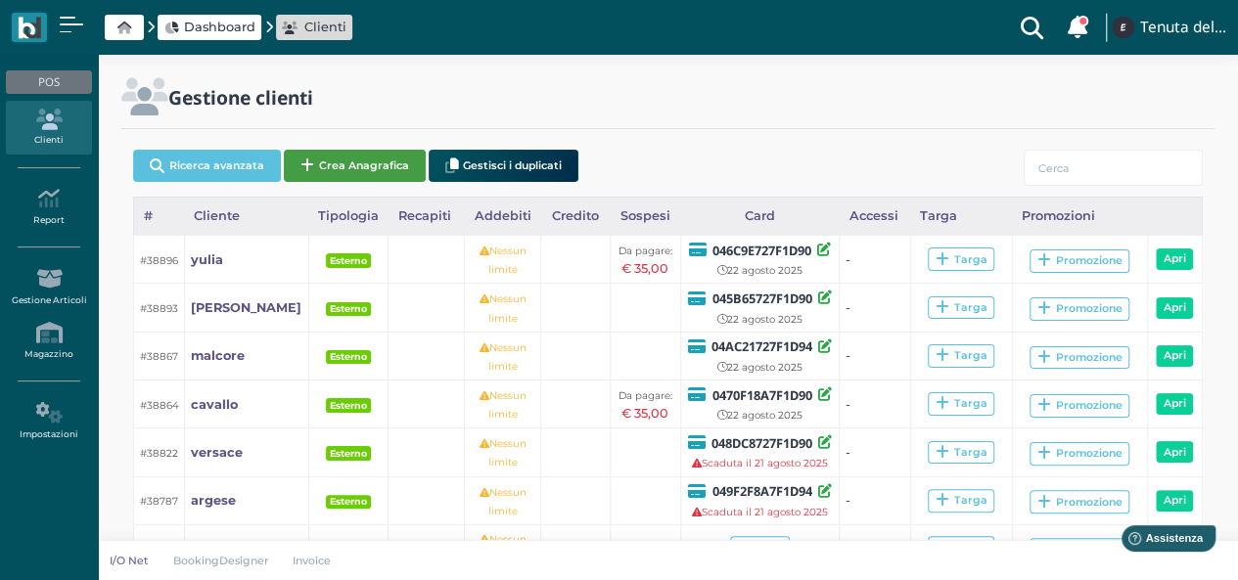
click at [332, 162] on button "Crea Anagrafica" at bounding box center [355, 166] width 142 height 32
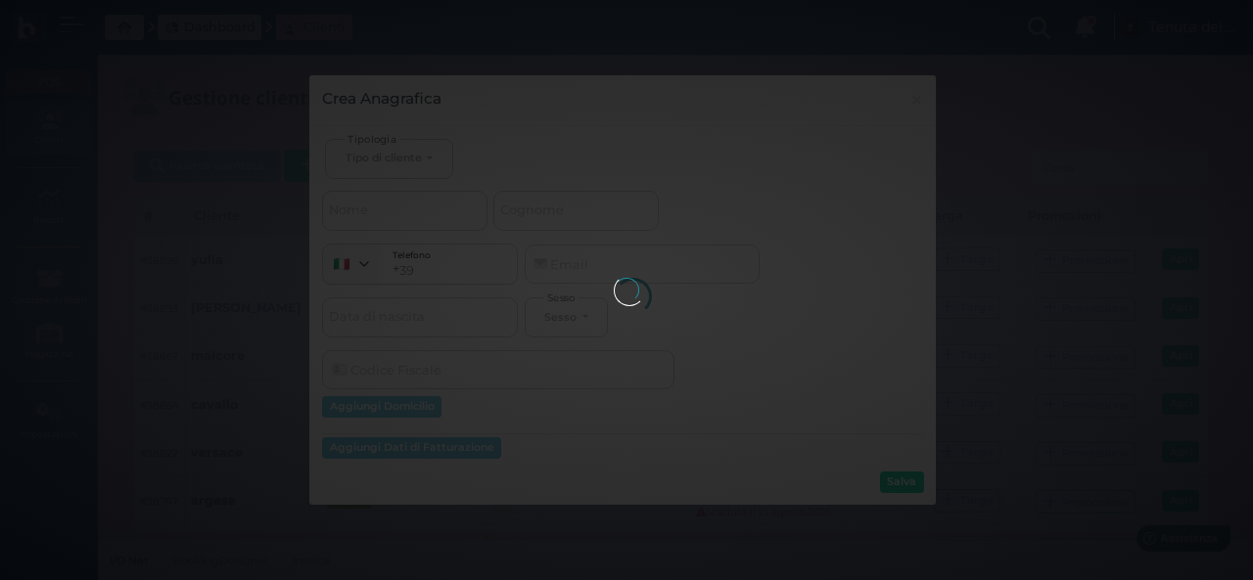
select select
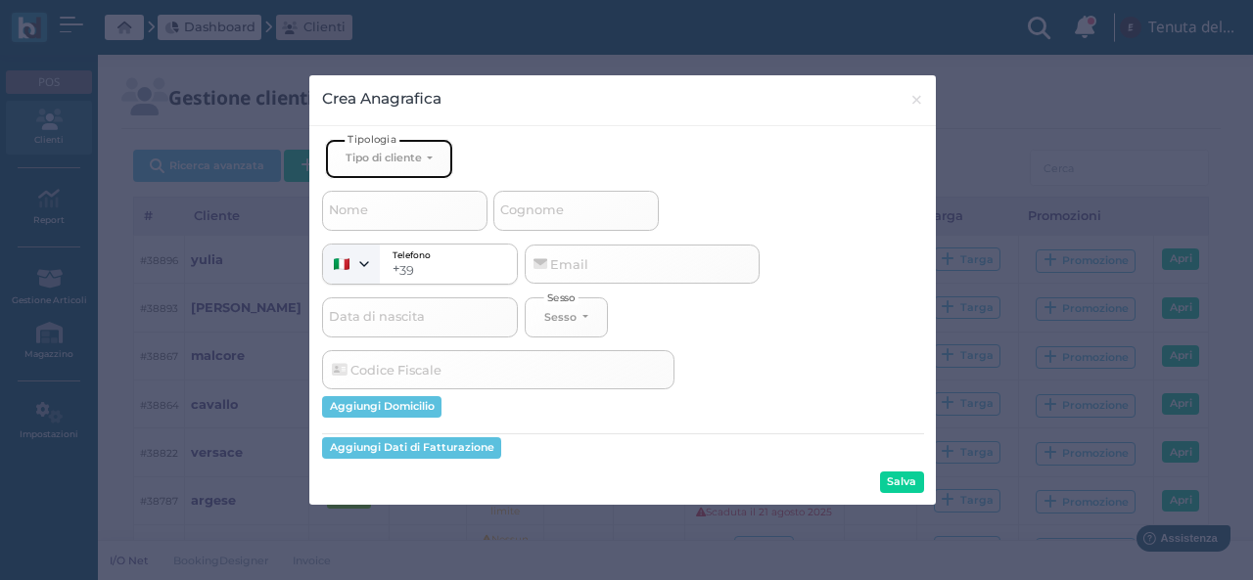
click at [399, 158] on div "Tipo di cliente" at bounding box center [383, 158] width 76 height 14
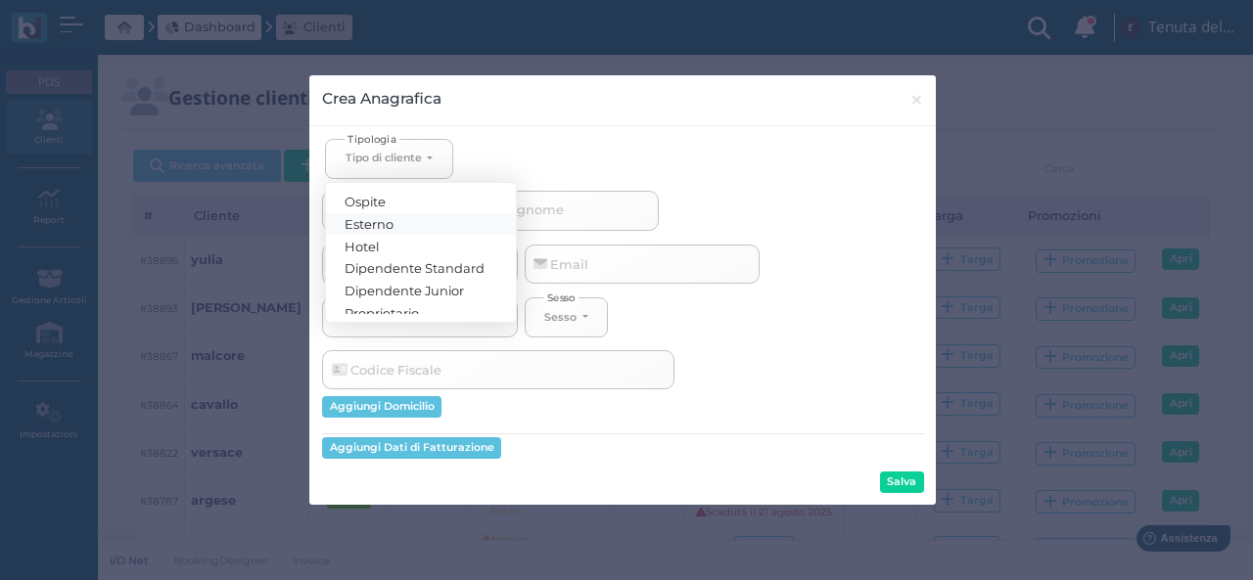
click at [398, 218] on link "Esterno" at bounding box center [421, 223] width 190 height 23
select select "[object Object]"
select select
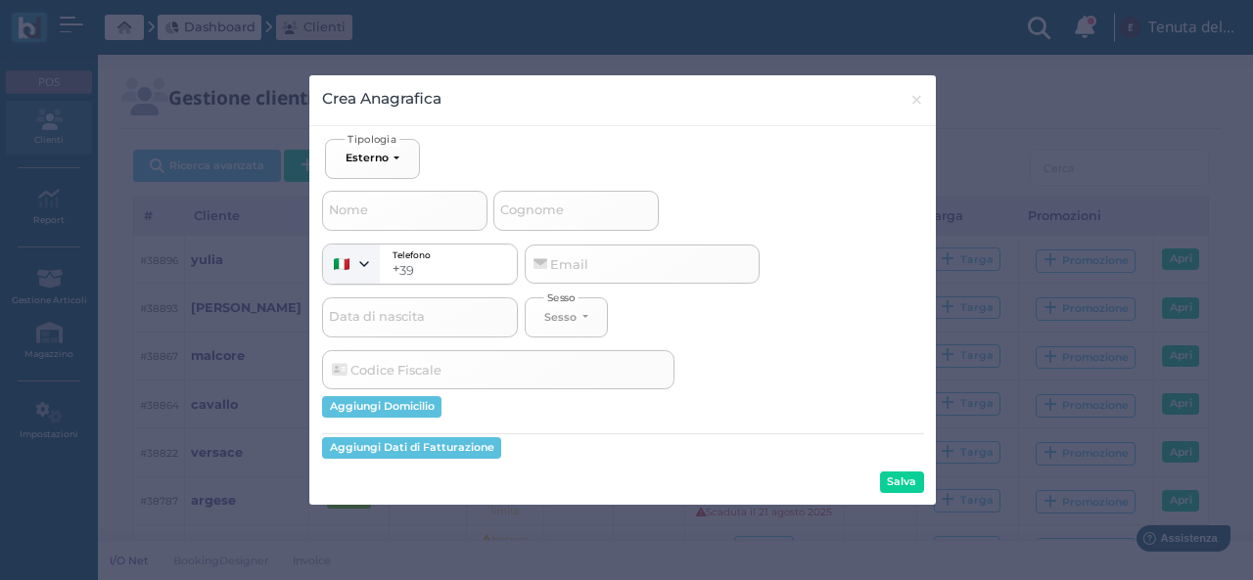
click at [527, 218] on span "Cognome" at bounding box center [531, 211] width 69 height 24
click at [527, 218] on input "Cognome" at bounding box center [575, 210] width 165 height 39
type input "a"
select select
type input "ak"
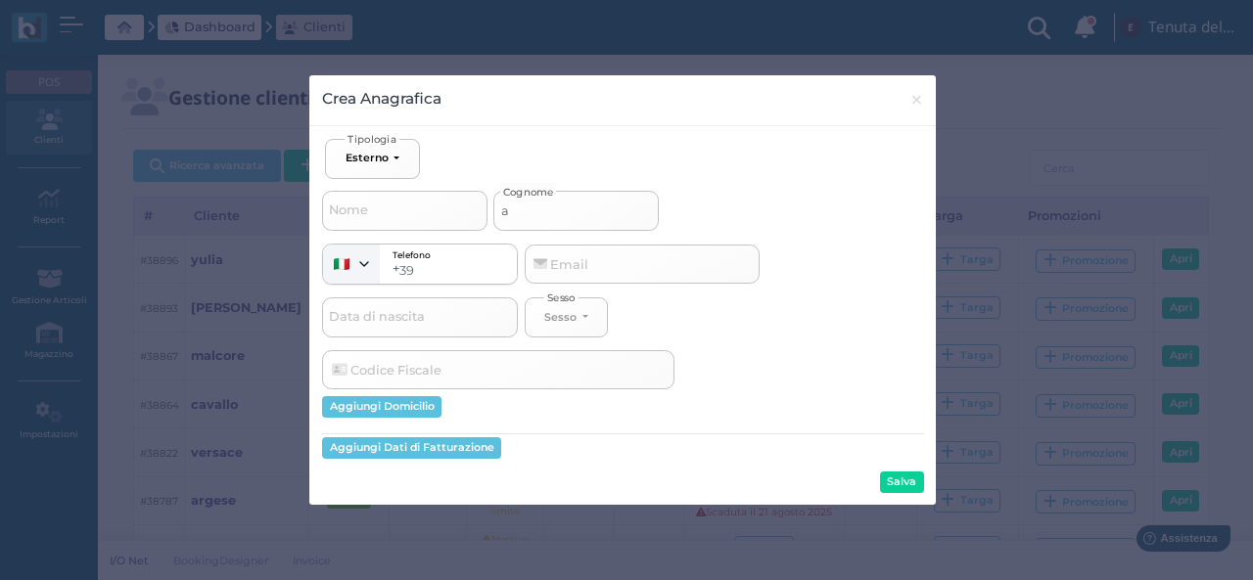
select select
type input "a"
select select
type input "al"
select select
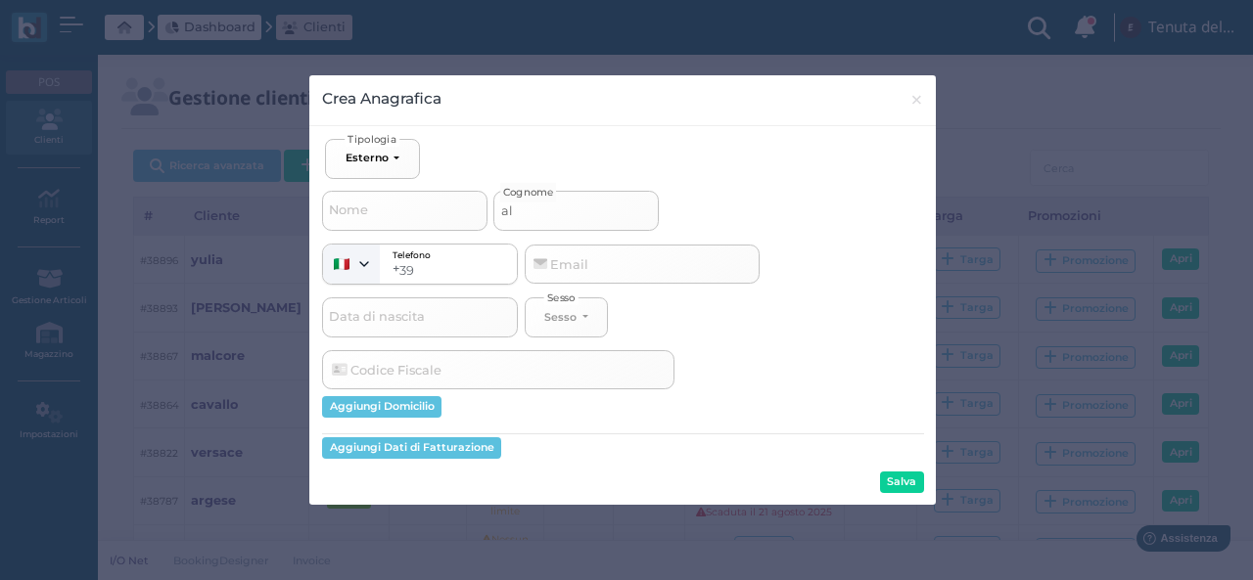
type input "alb"
select select
type input "alba"
select select
type input "alban"
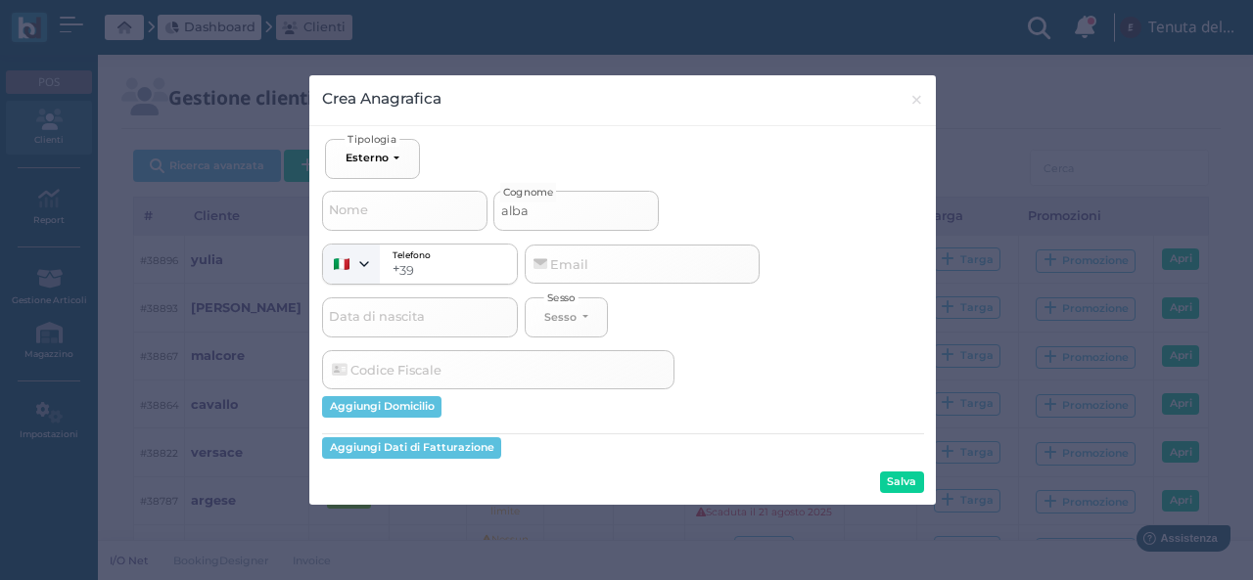
select select
type input "albane"
select select
type input "albanes"
select select
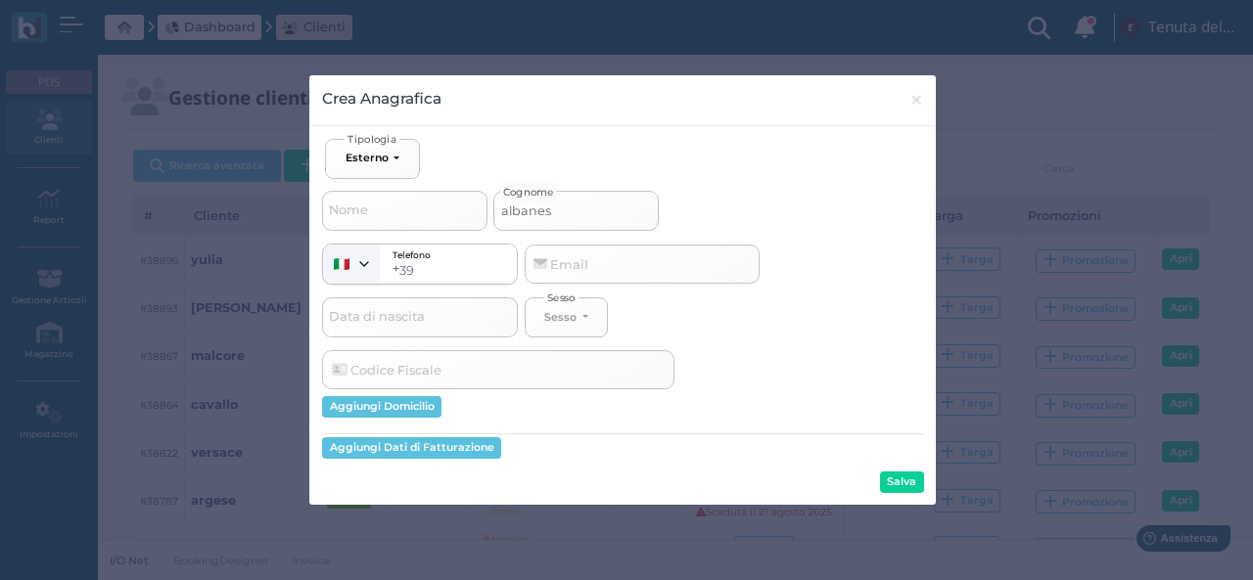
type input "albanese"
select select
type input "albanese"
click at [587, 261] on span "Email" at bounding box center [559, 263] width 65 height 25
click at [587, 261] on input "Email" at bounding box center [642, 264] width 235 height 39
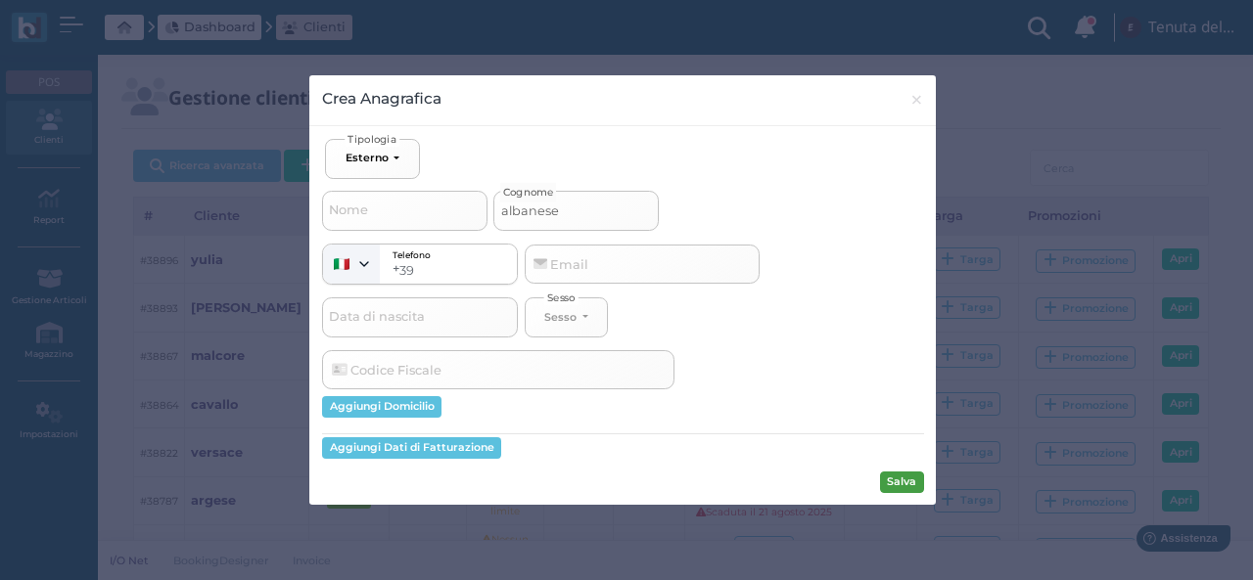
click at [890, 482] on button "Salva" at bounding box center [902, 483] width 44 height 22
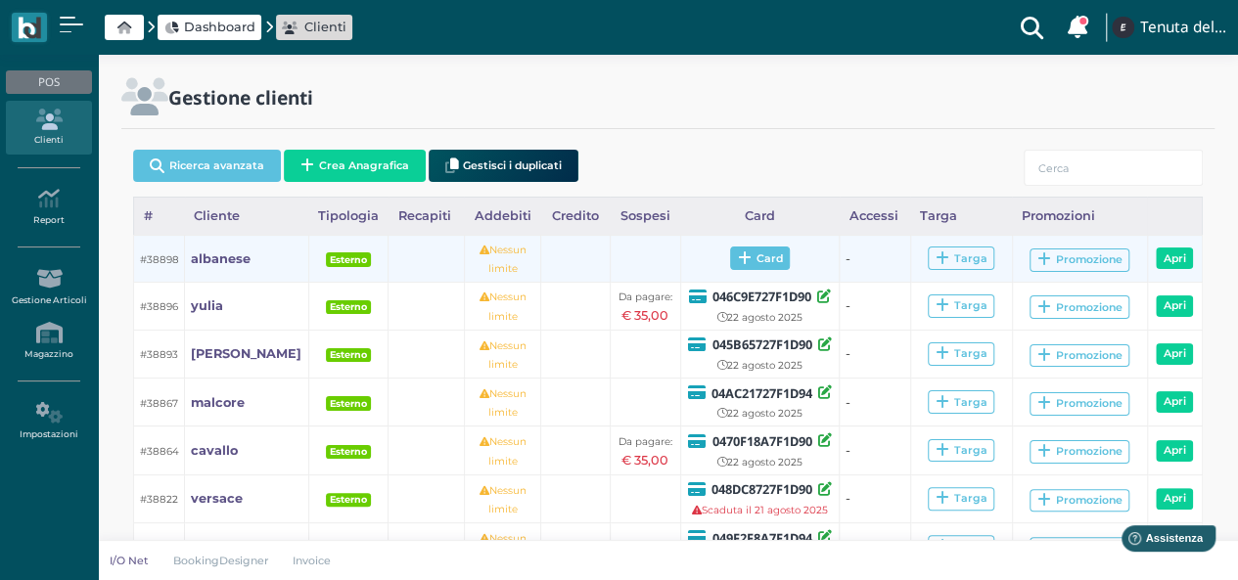
click at [737, 259] on icon at bounding box center [744, 258] width 14 height 15
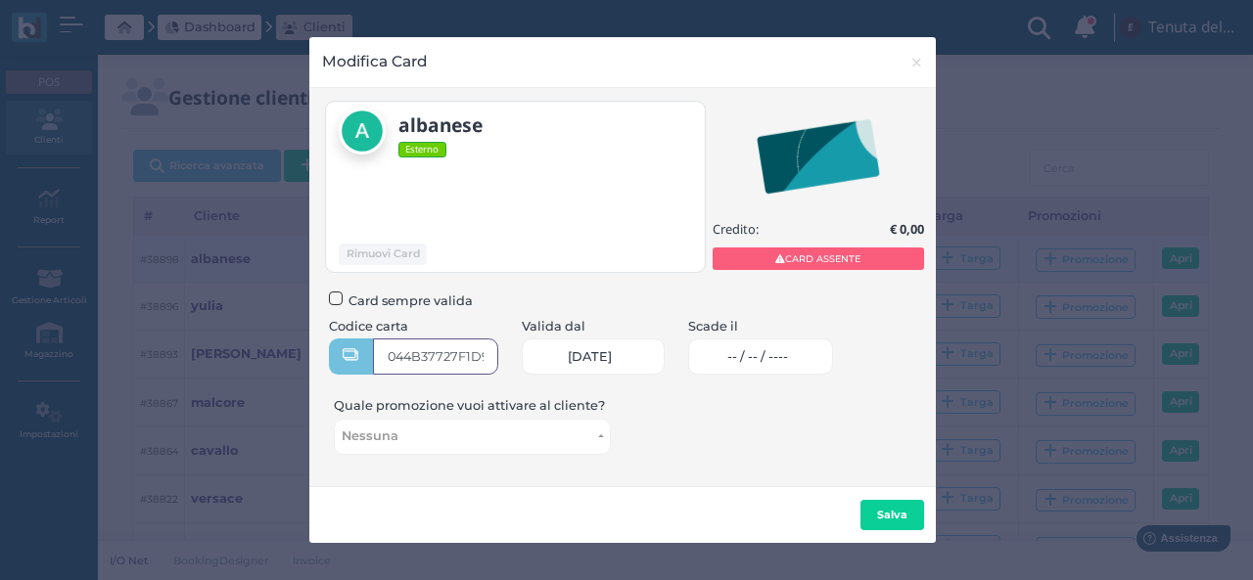
type input "044B37727F1D90"
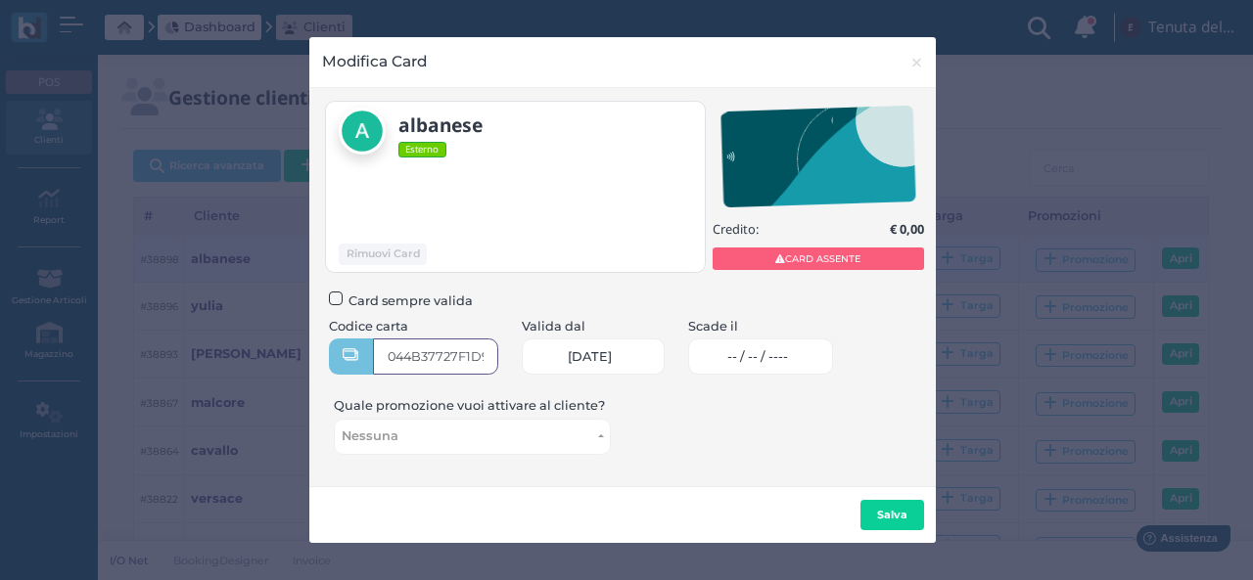
scroll to position [0, 15]
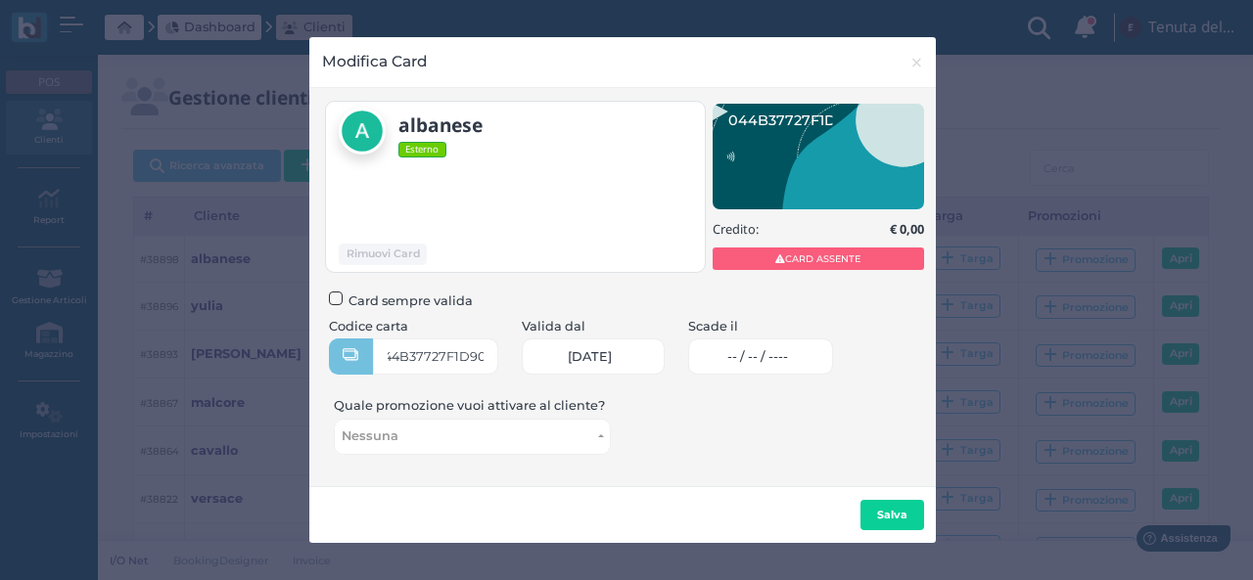
click at [801, 374] on link "-- / -- / ----" at bounding box center [761, 357] width 146 height 36
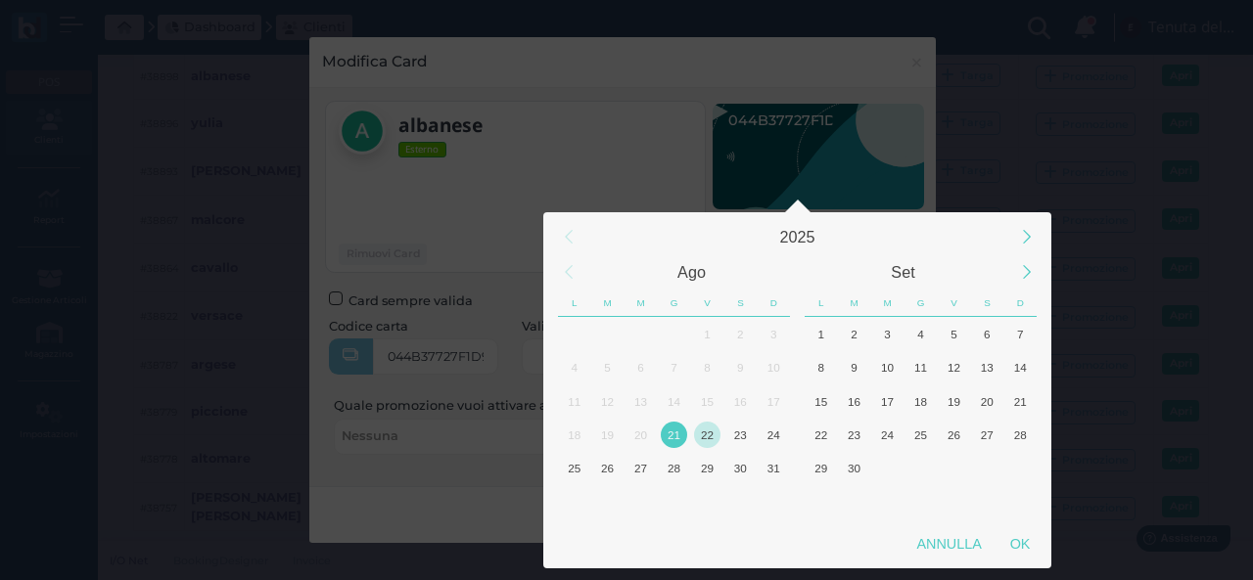
click at [716, 433] on div "22" at bounding box center [707, 435] width 26 height 26
click at [1016, 552] on div "OK" at bounding box center [1019, 543] width 49 height 35
type input "22/08/2025"
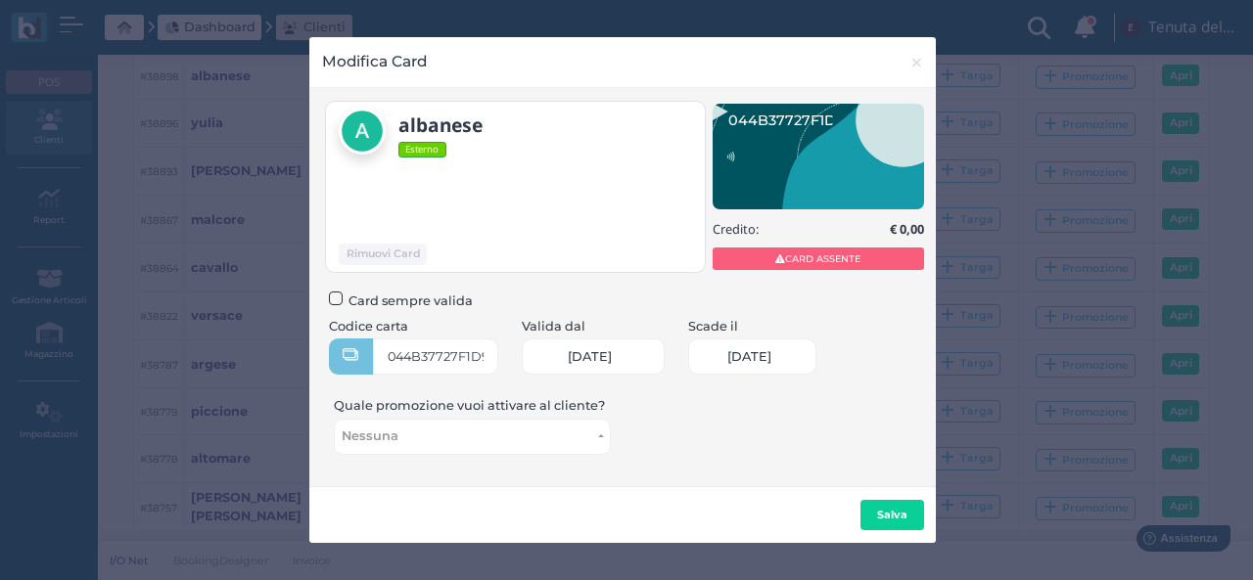
scroll to position [0, 84]
click at [912, 518] on button "Salva" at bounding box center [892, 515] width 64 height 31
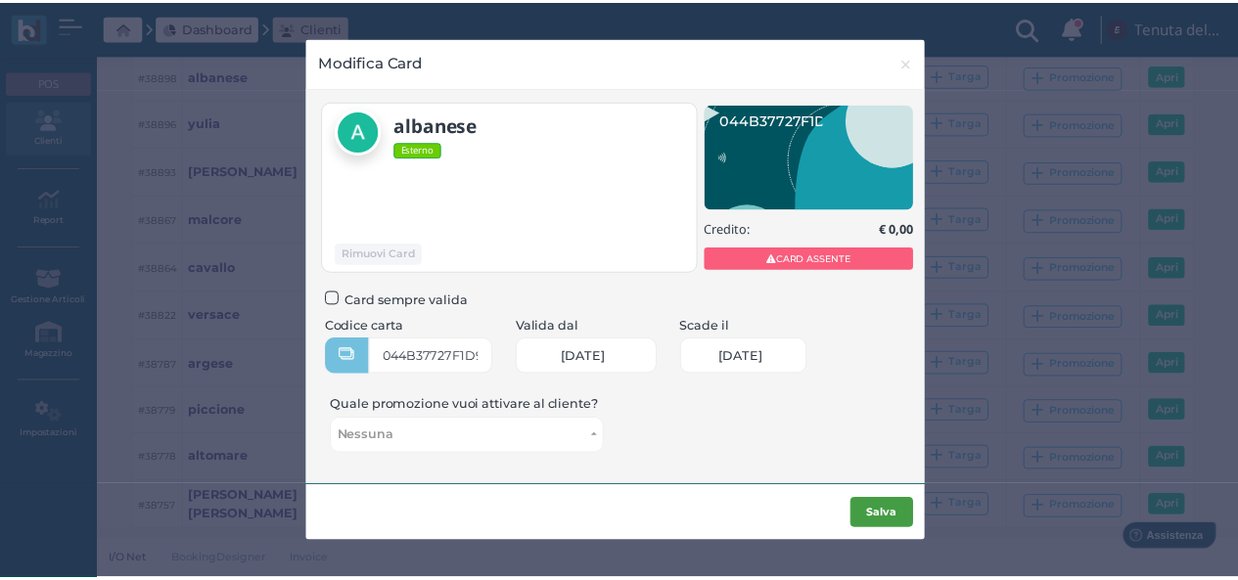
scroll to position [0, 0]
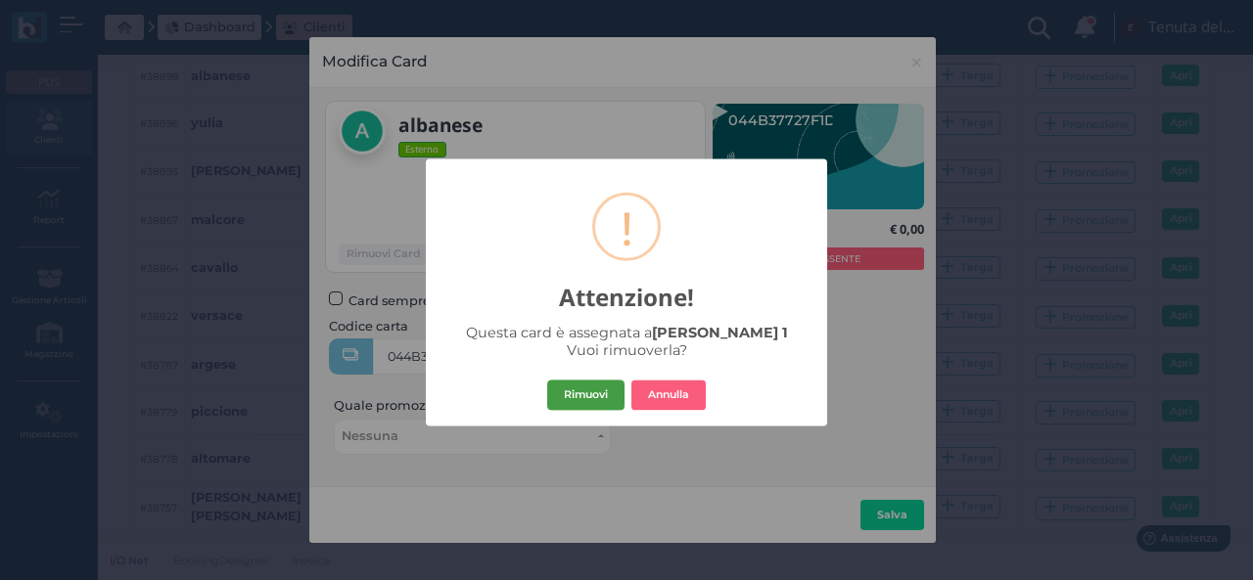
click at [584, 388] on button "Rimuovi" at bounding box center [585, 395] width 77 height 31
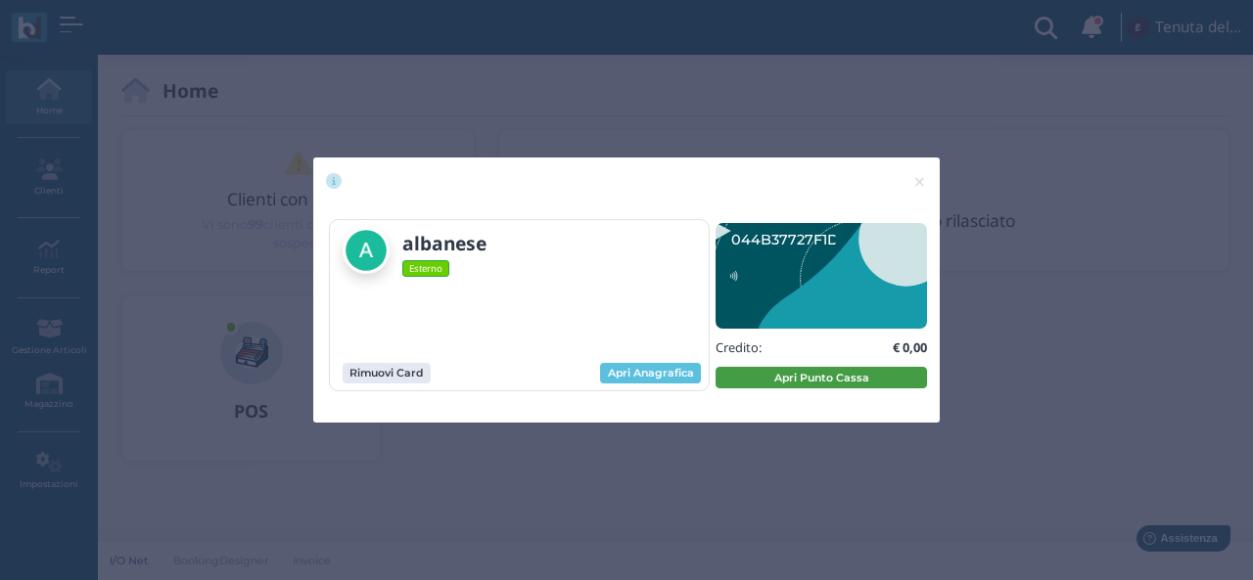
click at [777, 379] on button "Apri Punto Cassa" at bounding box center [820, 378] width 211 height 22
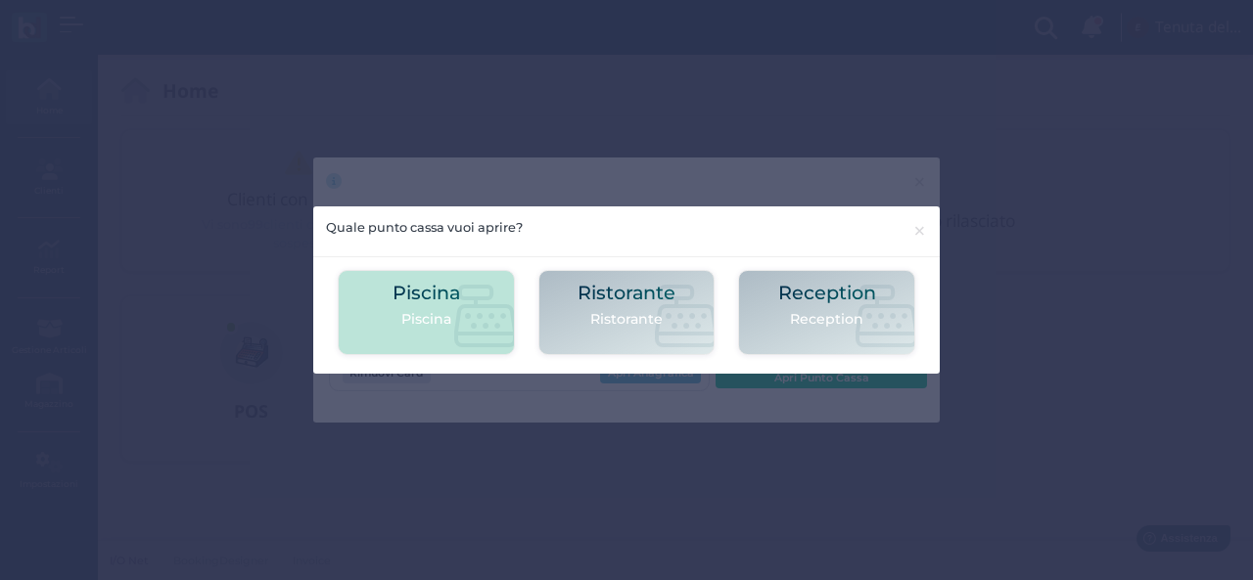
click at [457, 315] on p "Piscina" at bounding box center [426, 319] width 68 height 21
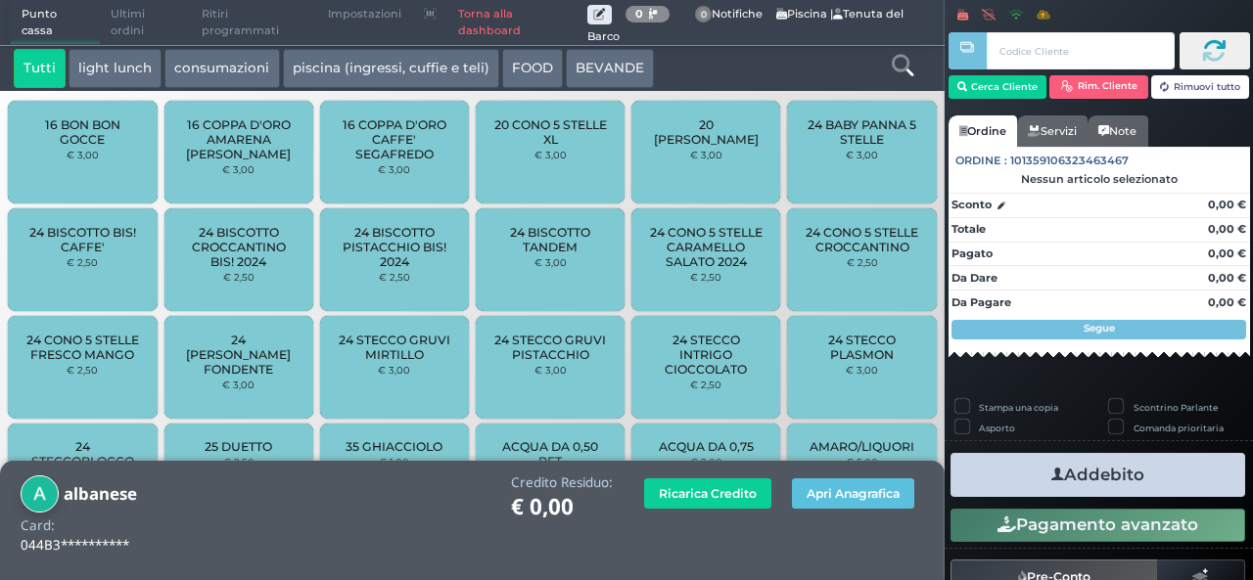
click at [904, 68] on icon at bounding box center [902, 66] width 22 height 22
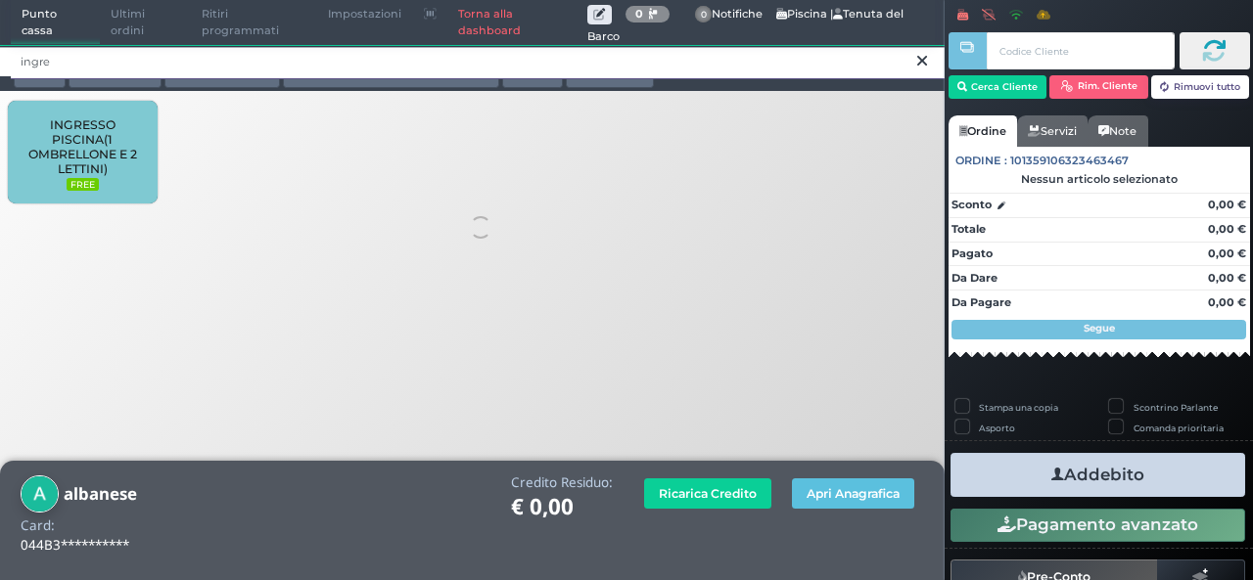
type input "ingre"
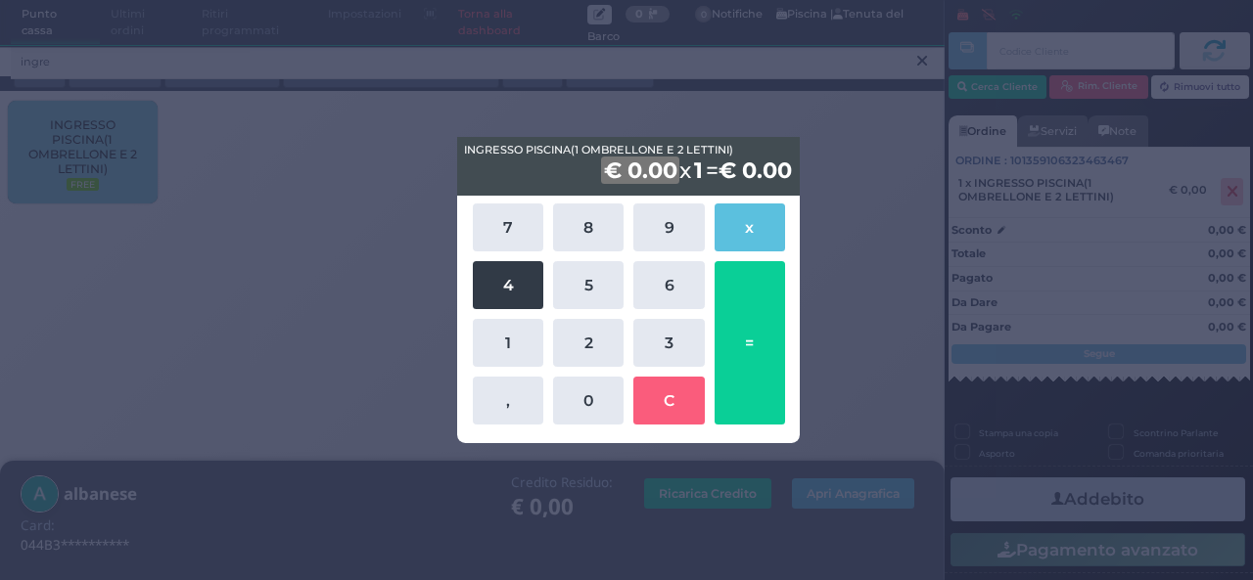
click at [517, 289] on button "4" at bounding box center [508, 285] width 70 height 48
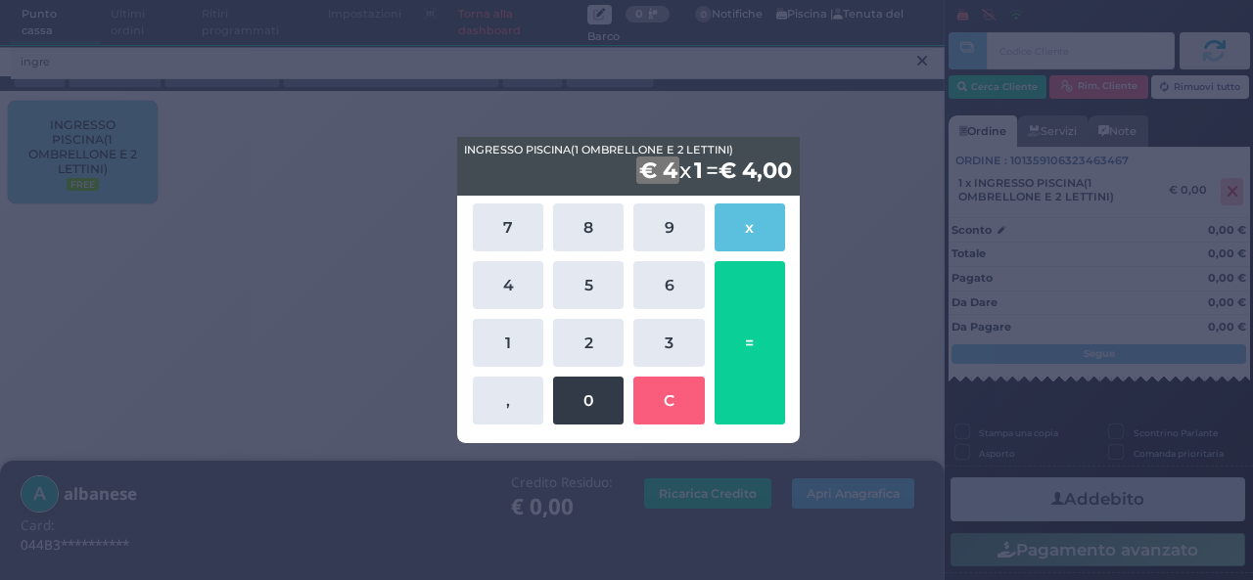
click at [589, 398] on button "0" at bounding box center [588, 401] width 70 height 48
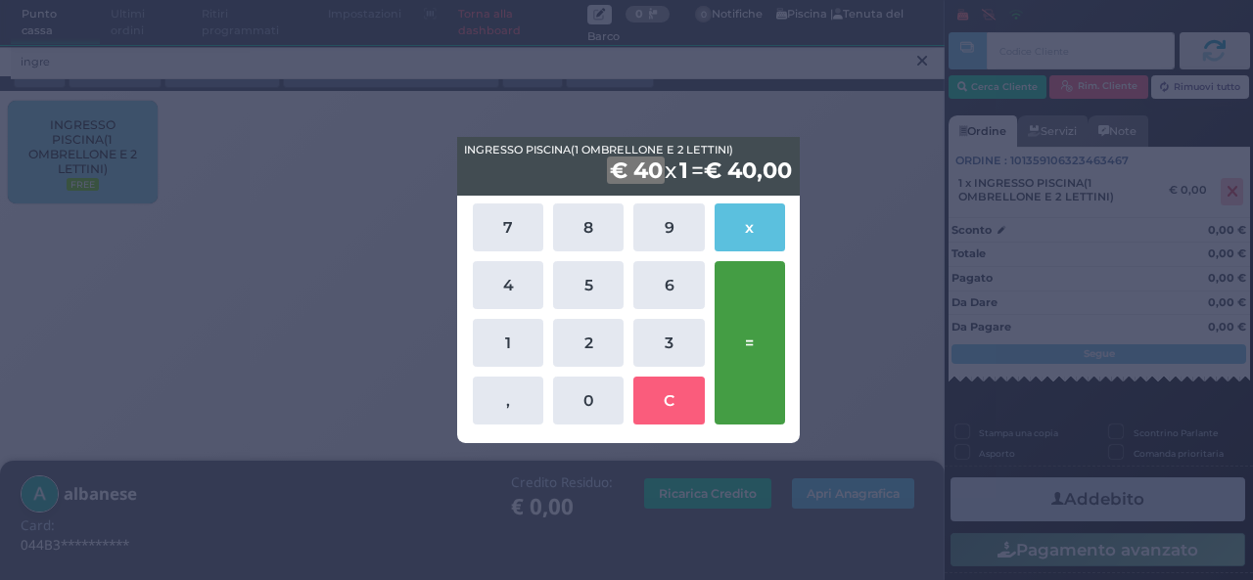
click at [735, 345] on button "=" at bounding box center [749, 342] width 70 height 163
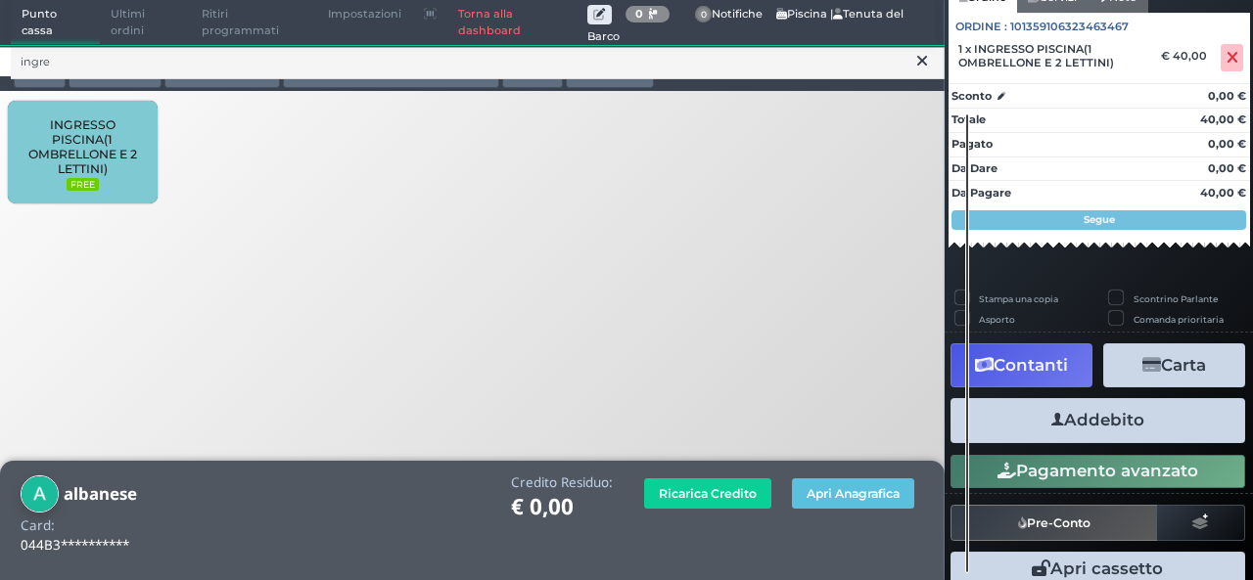
scroll to position [216, 0]
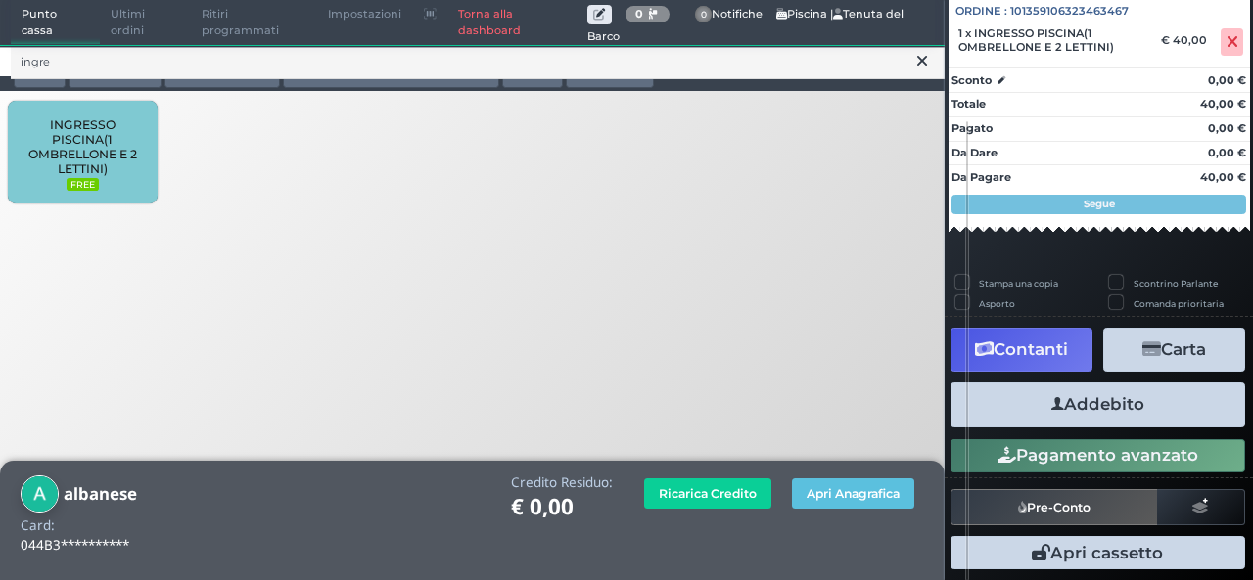
click at [1086, 415] on button "Addebito" at bounding box center [1097, 405] width 295 height 44
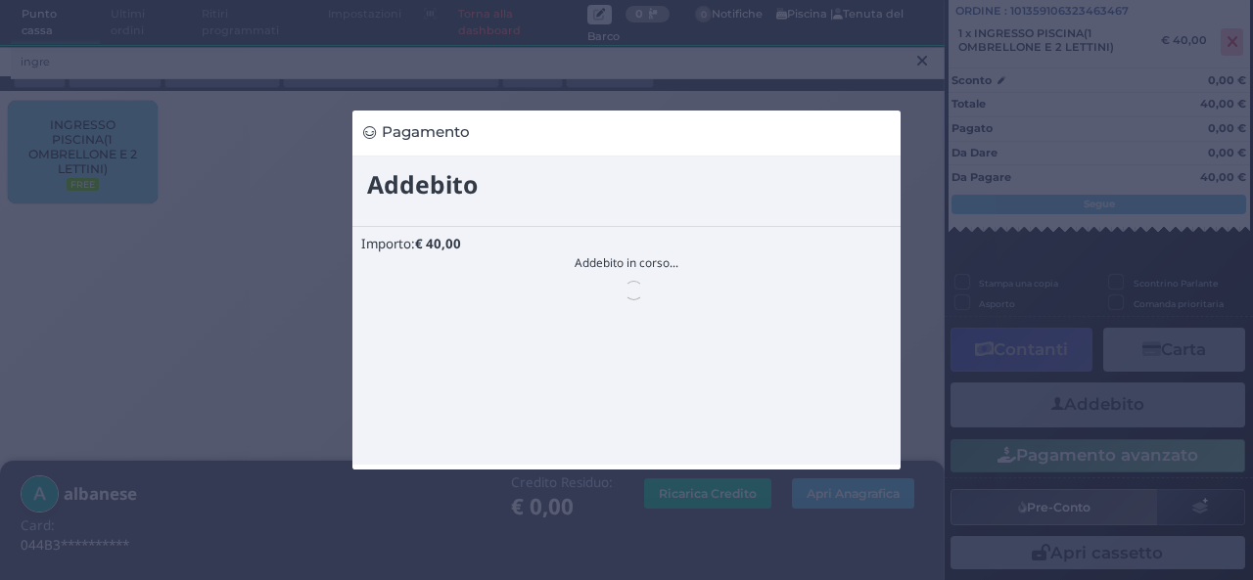
scroll to position [0, 0]
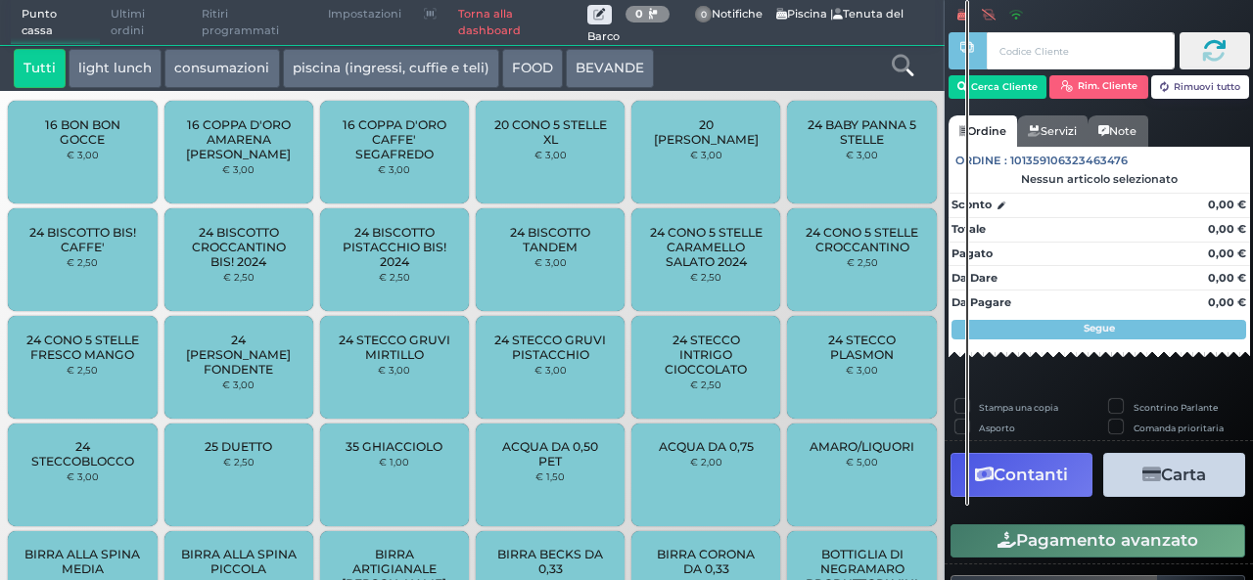
scroll to position [279, 0]
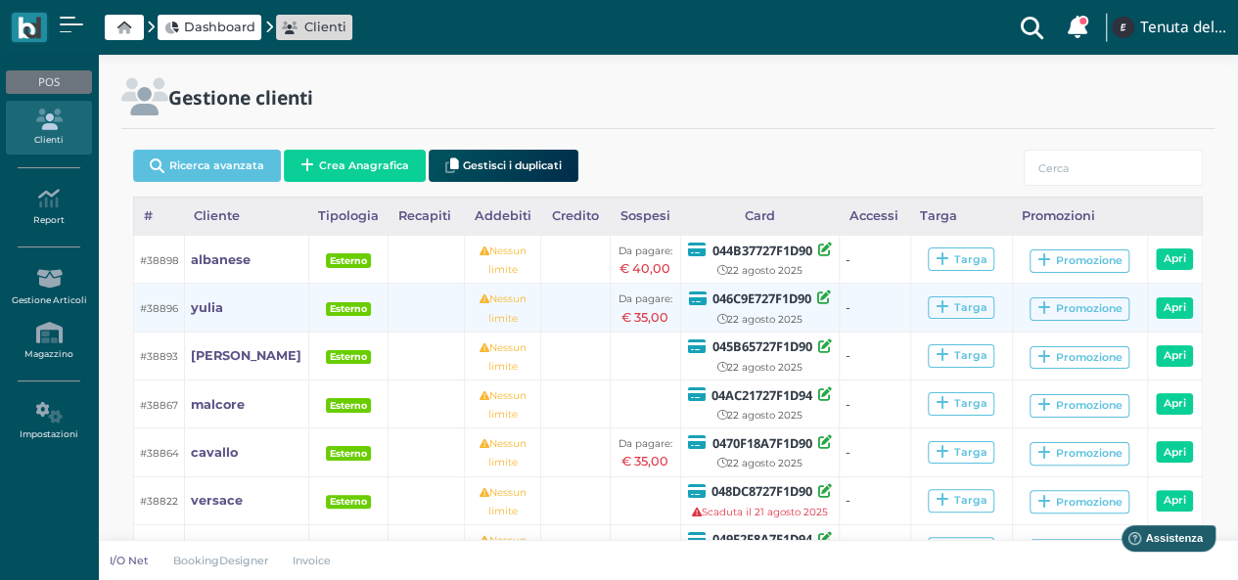
click at [700, 304] on div "046C9E727F1D90" at bounding box center [759, 298] width 147 height 21
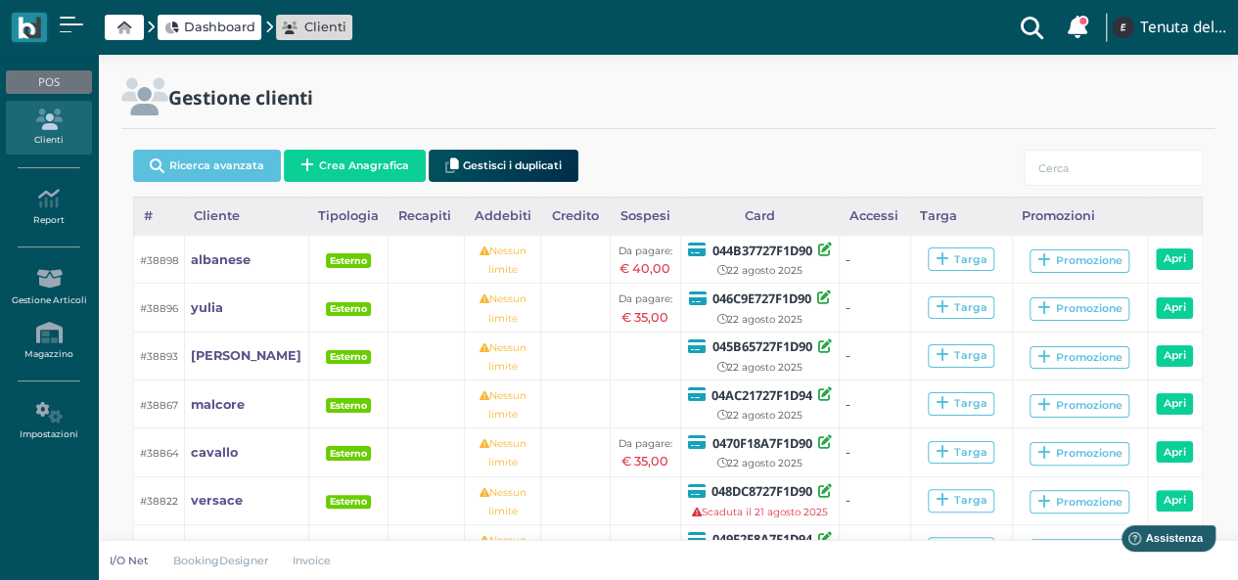
click at [131, 30] on icon at bounding box center [124, 28] width 14 height 13
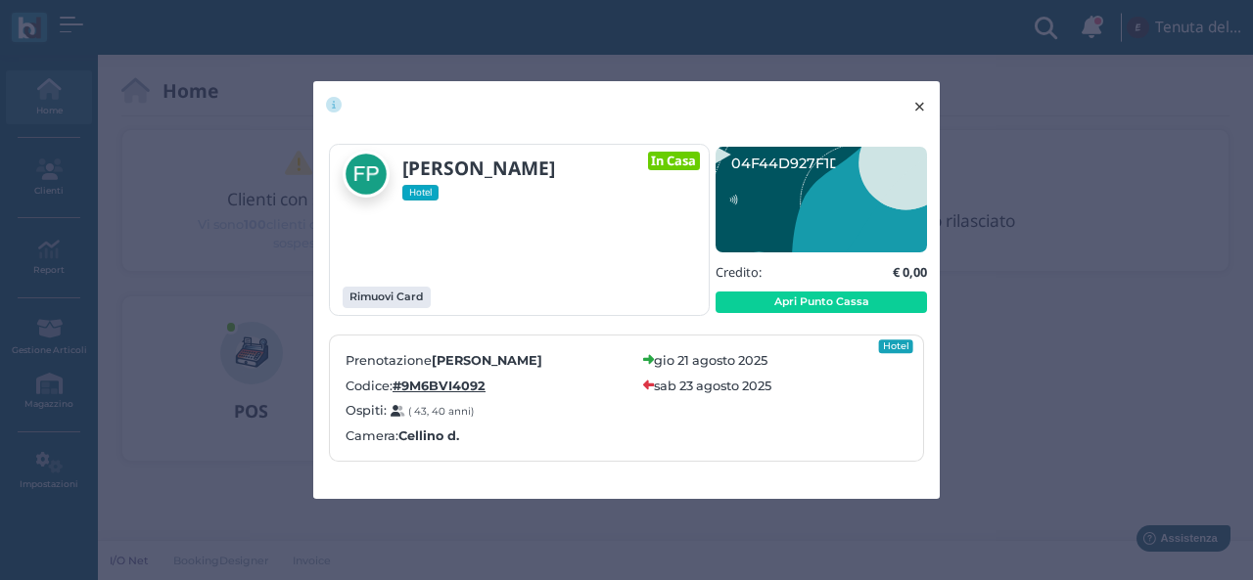
click at [918, 107] on span "×" at bounding box center [919, 106] width 15 height 25
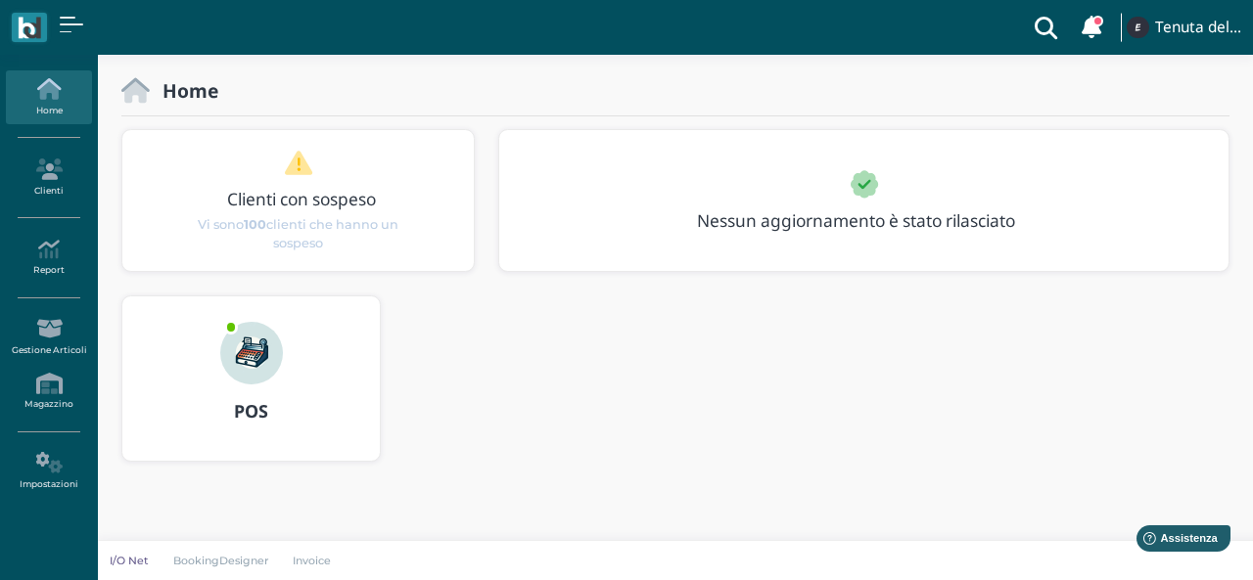
click at [746, 109] on div at bounding box center [675, 117] width 1131 height 26
click at [50, 163] on icon at bounding box center [48, 170] width 85 height 22
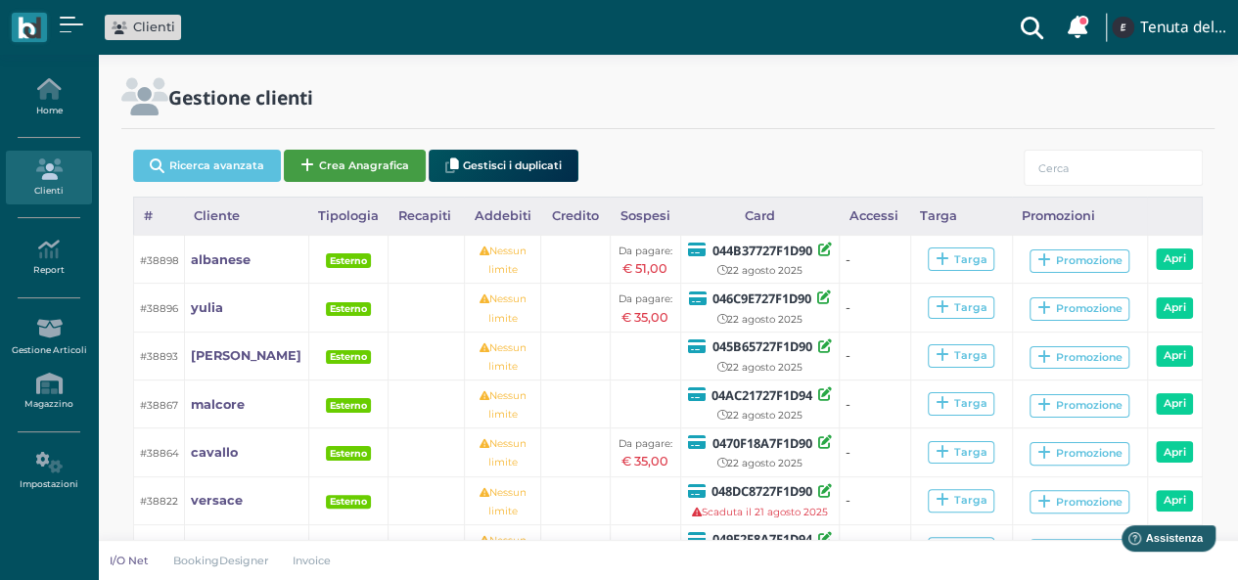
click at [328, 167] on button "Crea Anagrafica" at bounding box center [355, 166] width 142 height 32
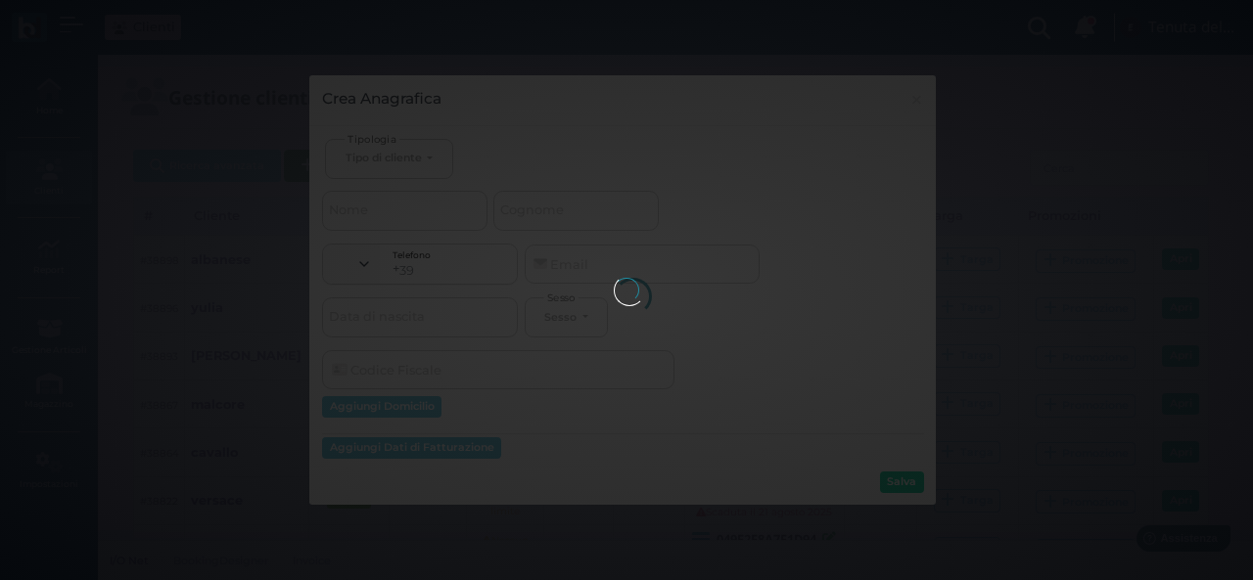
select select
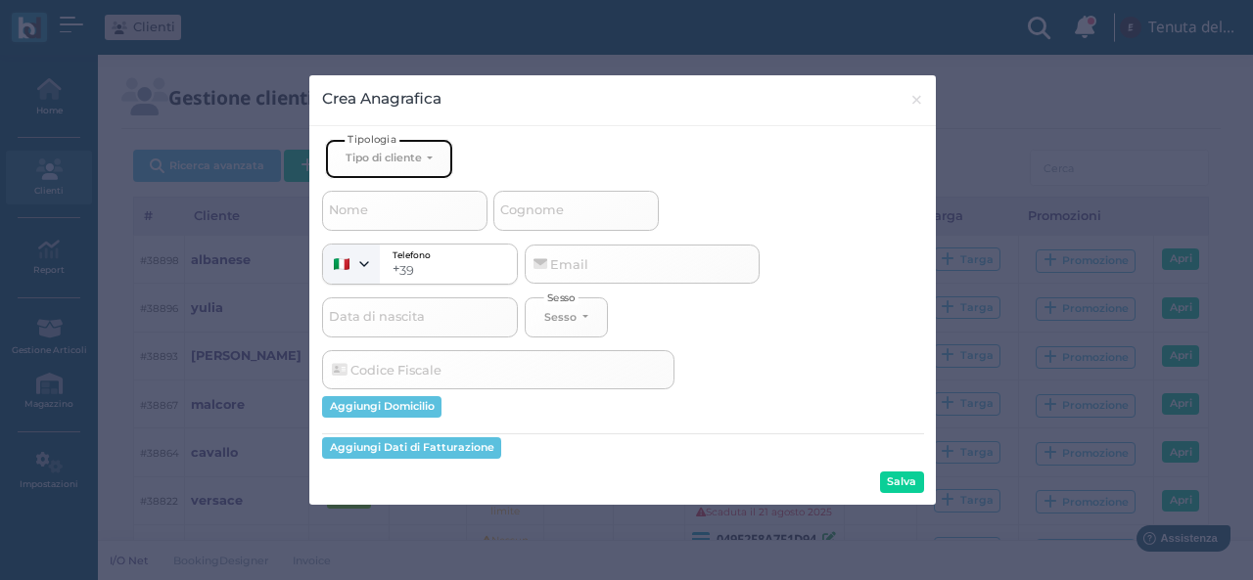
click at [369, 162] on button "Tipo di cliente" at bounding box center [388, 159] width 127 height 40
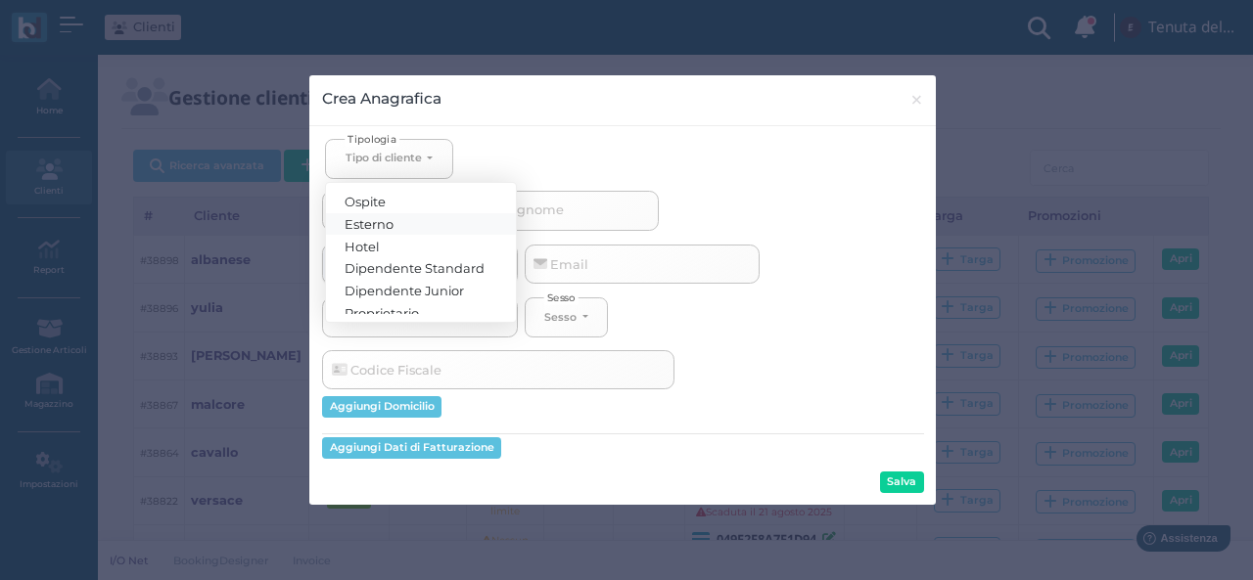
click at [380, 222] on span "Esterno" at bounding box center [369, 223] width 49 height 16
select select "[object Object]"
select select
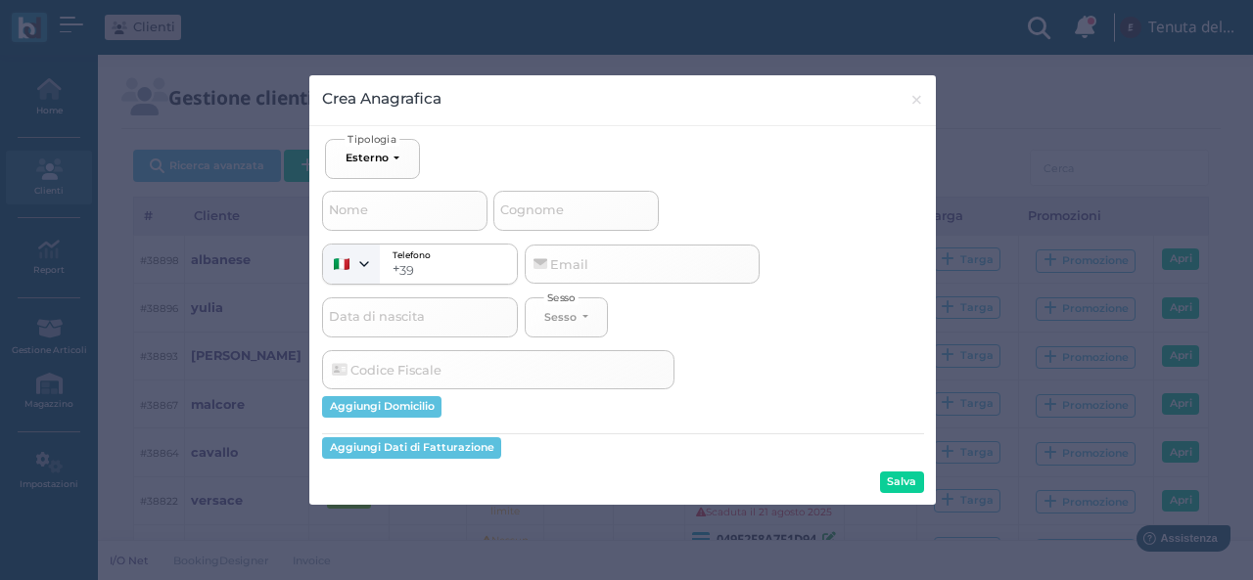
click at [474, 152] on div "Ospite Esterno Hotel Dipendente Standard Dipendente Junior Proprietario Esterno…" at bounding box center [423, 159] width 196 height 40
click at [918, 99] on span "×" at bounding box center [916, 99] width 15 height 25
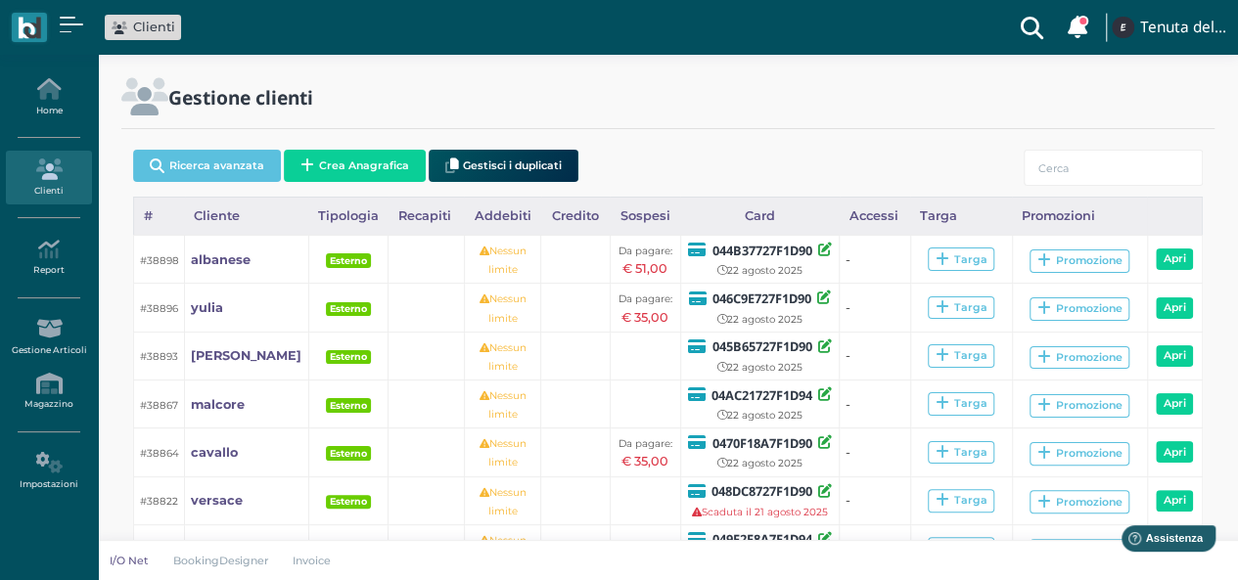
click at [741, 111] on div "Gestione clienti" at bounding box center [435, 96] width 628 height 37
click at [536, 120] on div "Gestione clienti" at bounding box center [668, 110] width 1117 height 64
click at [364, 163] on button "Crea Anagrafica" at bounding box center [355, 166] width 142 height 32
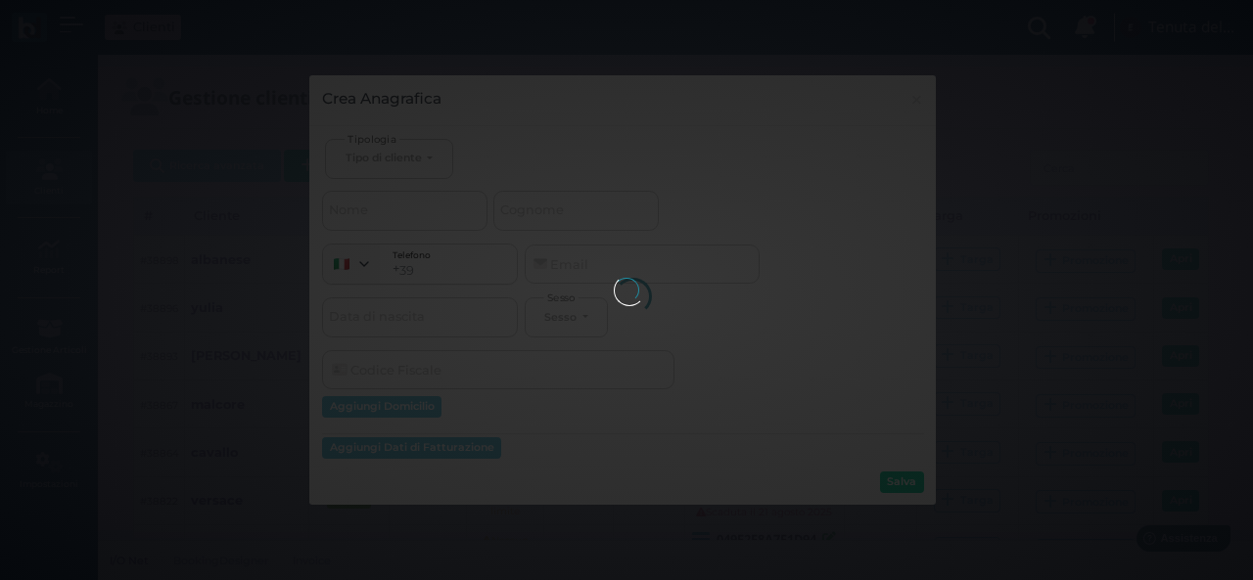
select select
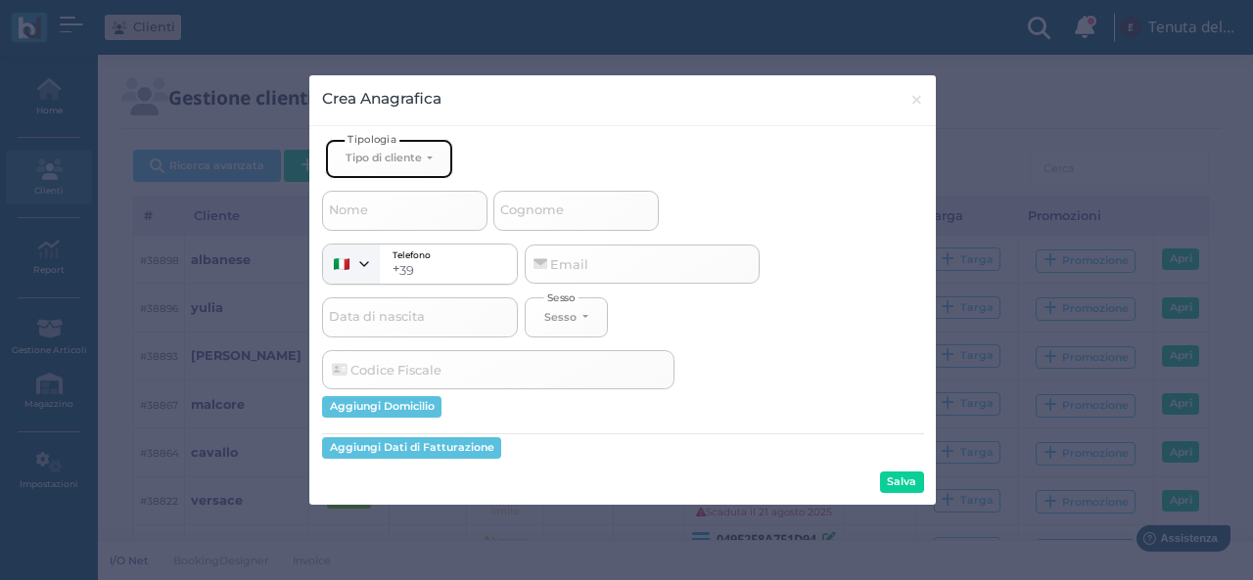
click at [391, 161] on div "Tipo di cliente" at bounding box center [383, 158] width 76 height 14
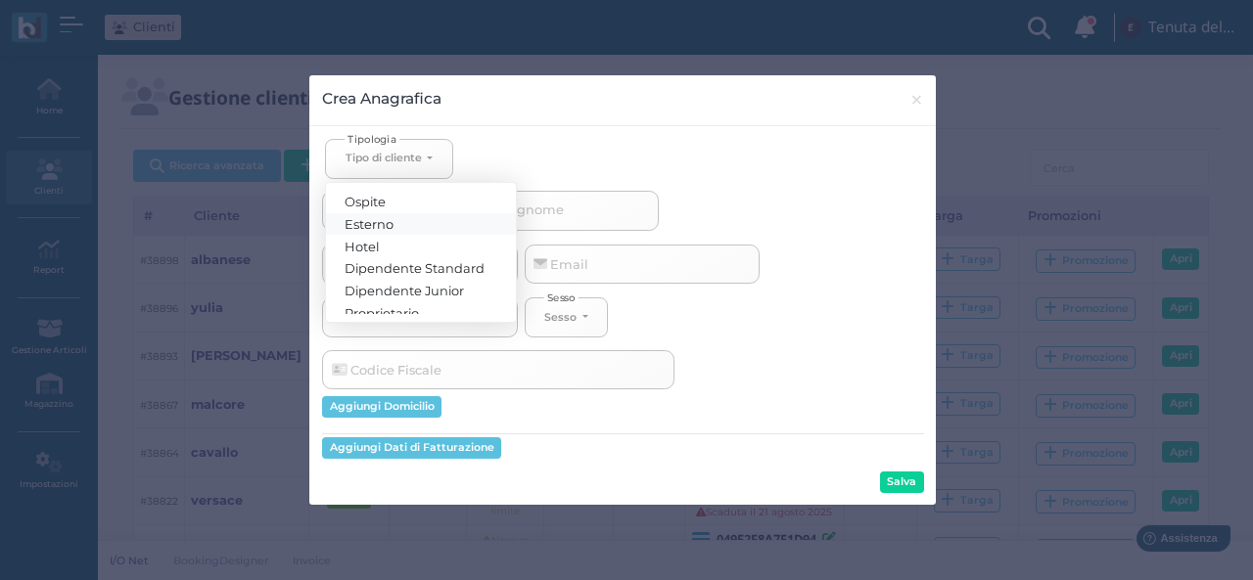
click at [392, 216] on span "Esterno" at bounding box center [369, 223] width 49 height 16
select select "[object Object]"
select select
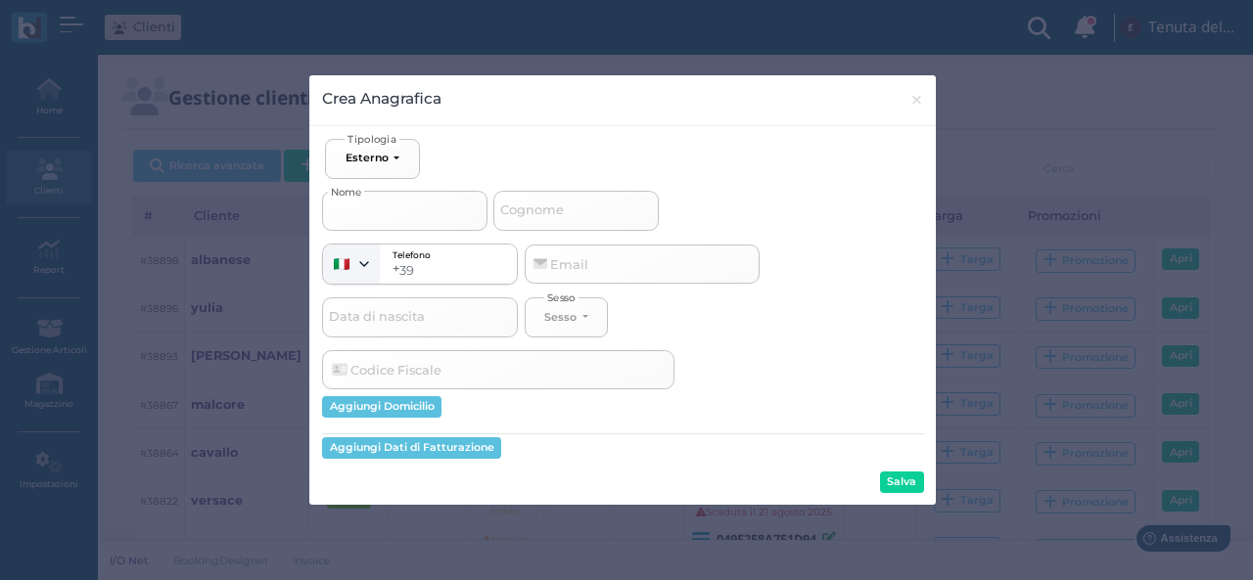
click at [389, 216] on input "Nome" at bounding box center [404, 210] width 165 height 39
type input "j"
select select
type input "ji"
select select
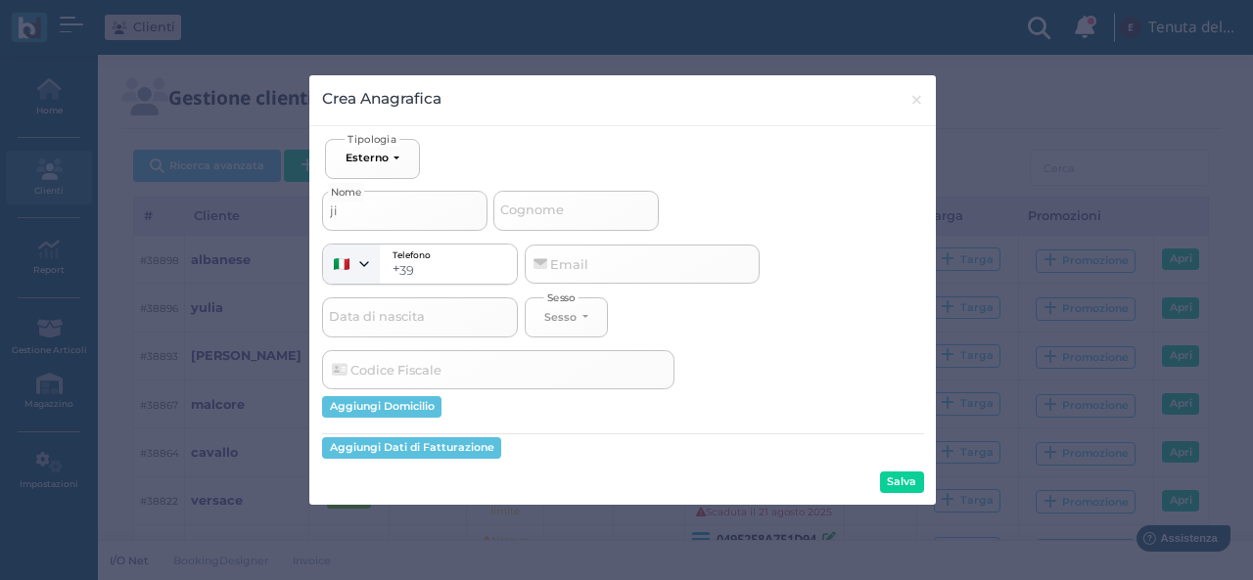
type input "jin"
select select
type input "jina"
select select
type input "jinat"
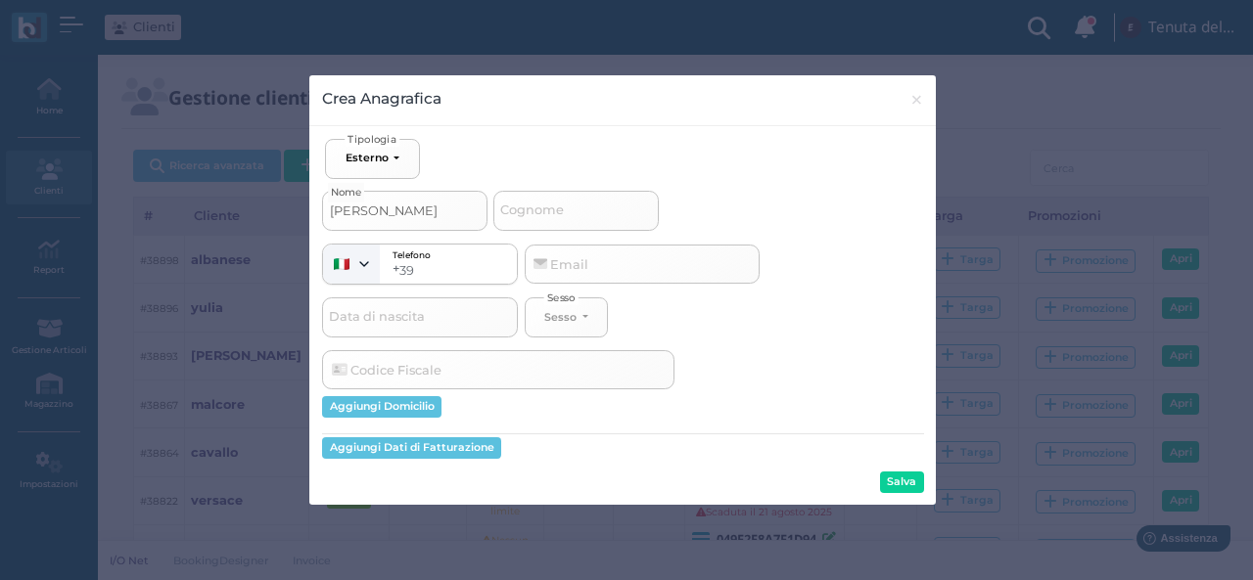
select select
type input "jinath"
select select
type input "jinatha"
select select
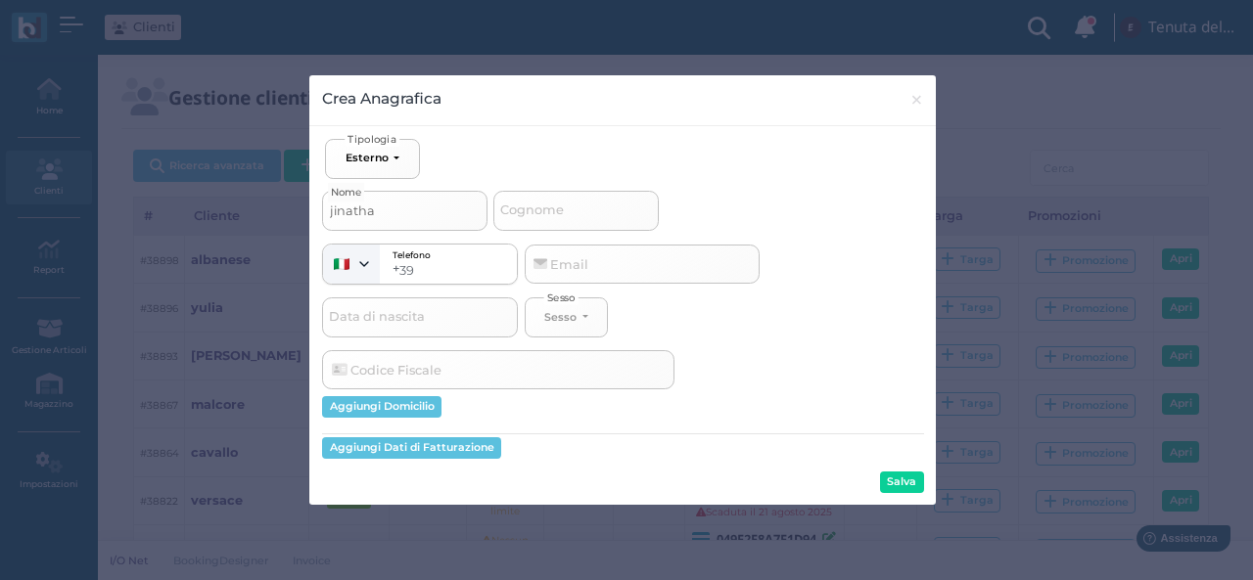
type input "jinathan"
select select
click at [338, 211] on input "jinathan" at bounding box center [404, 210] width 165 height 39
type input "jnathan"
select select
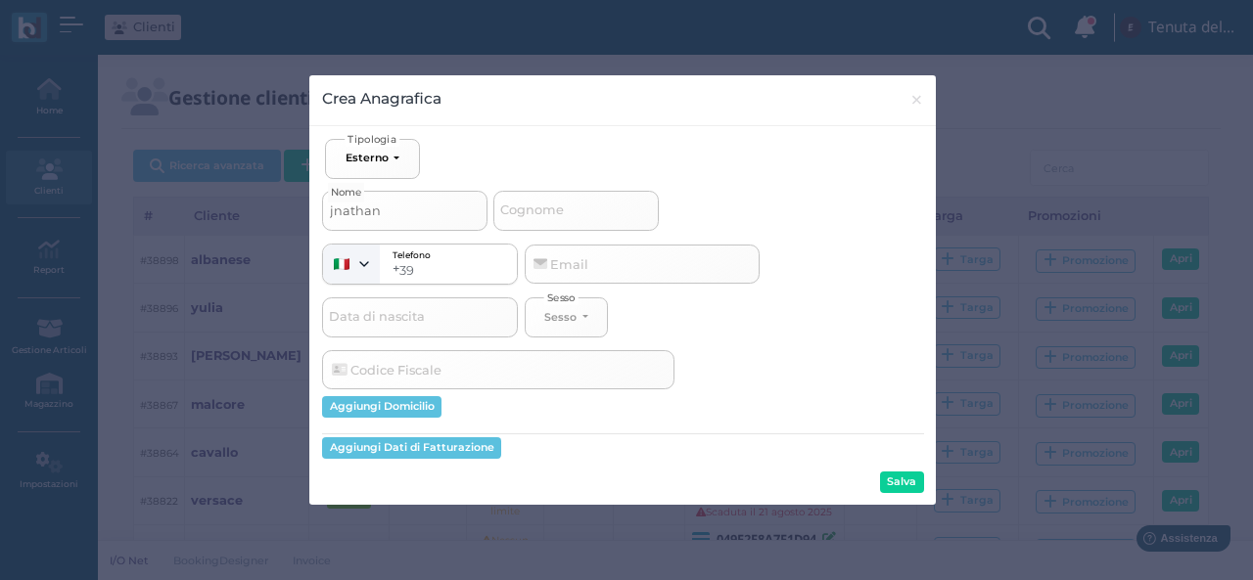
type input "jonathan"
select select
type input "jonathan"
type input "p"
select select
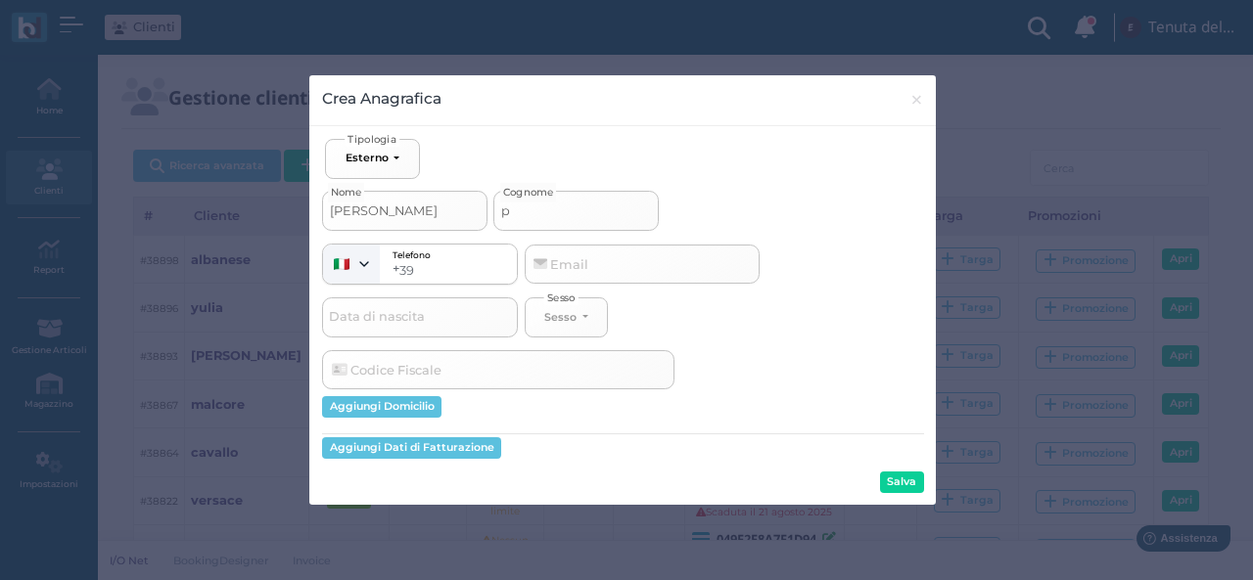
type input "pi"
select select
type input "pic"
select select
type input "picc"
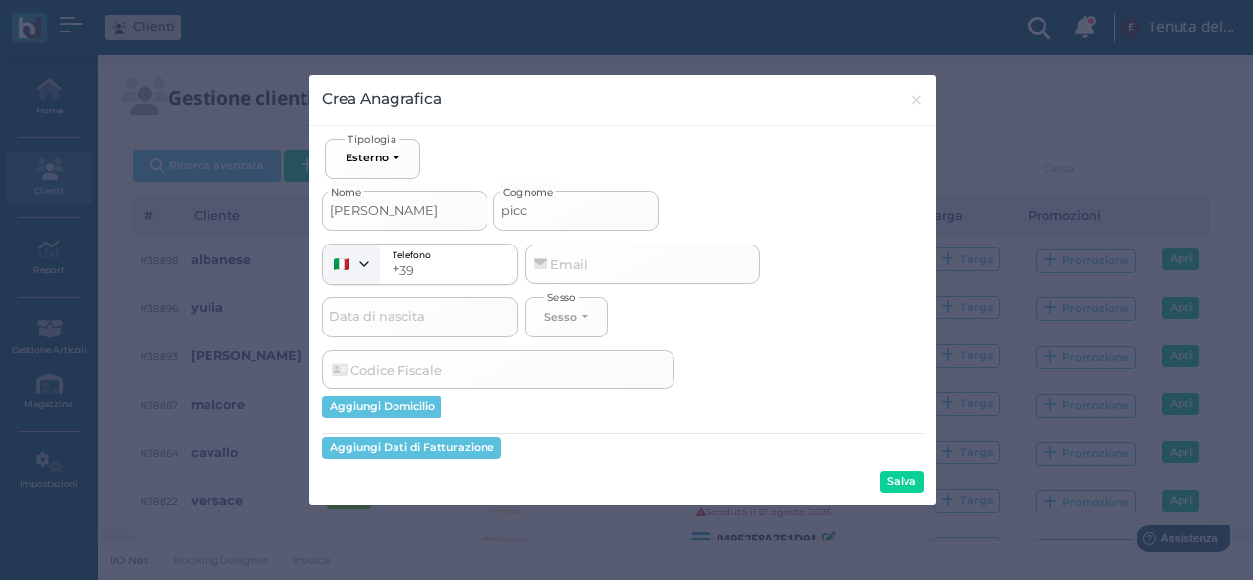
select select
type input "picco"
select select
type input "piccol"
select select
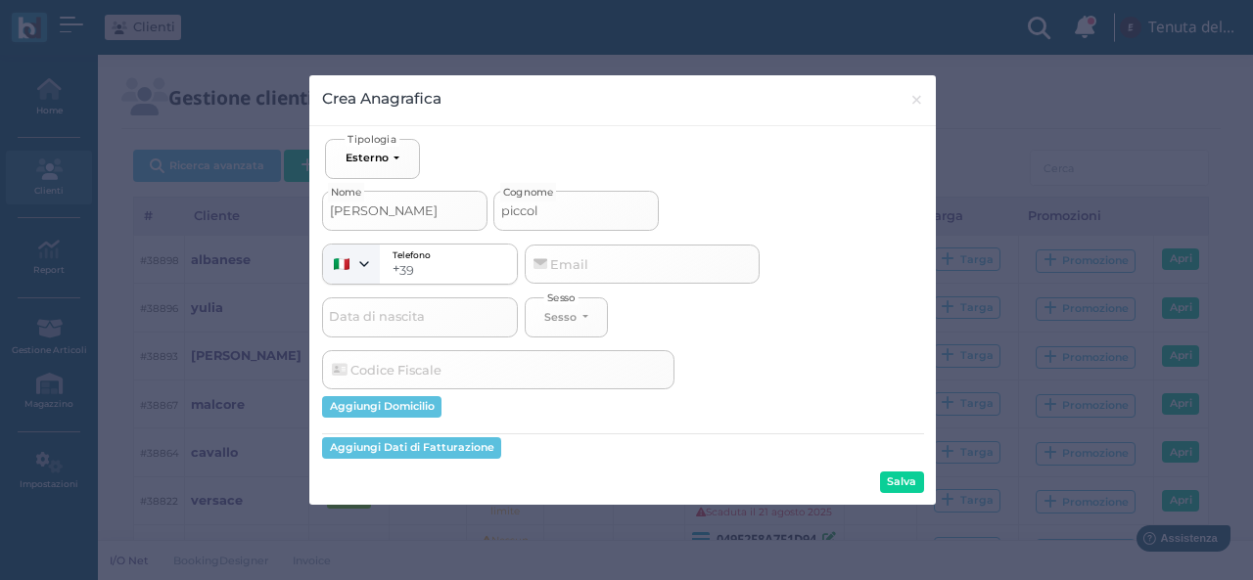
type input "piccolo"
select select
type input "piccolo"
click at [901, 481] on button "Salva" at bounding box center [902, 483] width 44 height 22
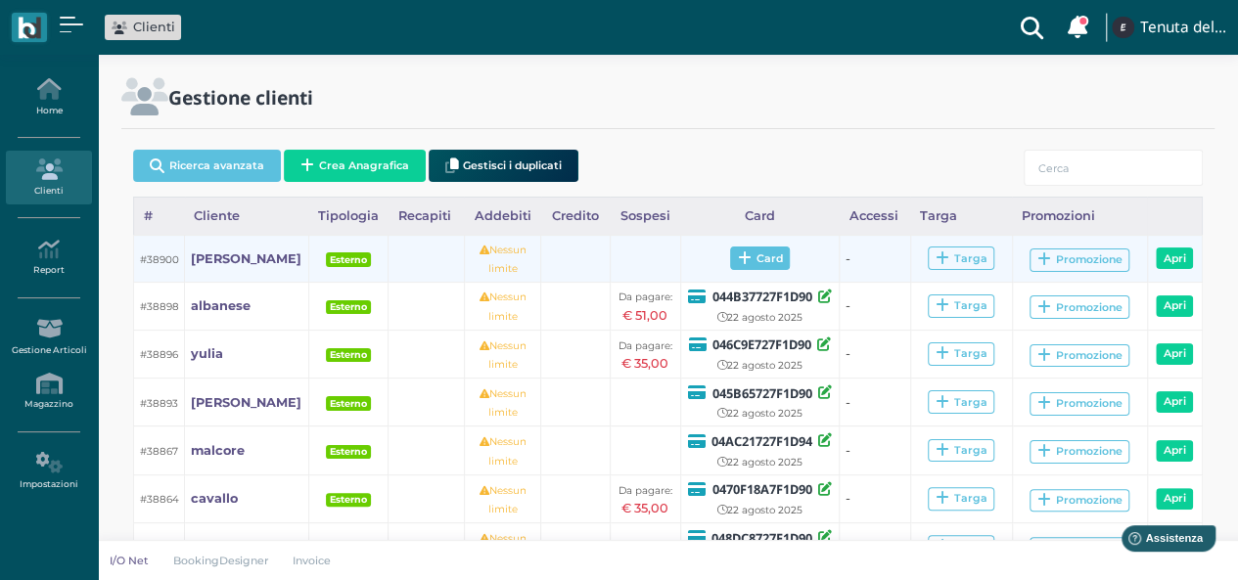
click at [739, 263] on icon at bounding box center [744, 258] width 14 height 15
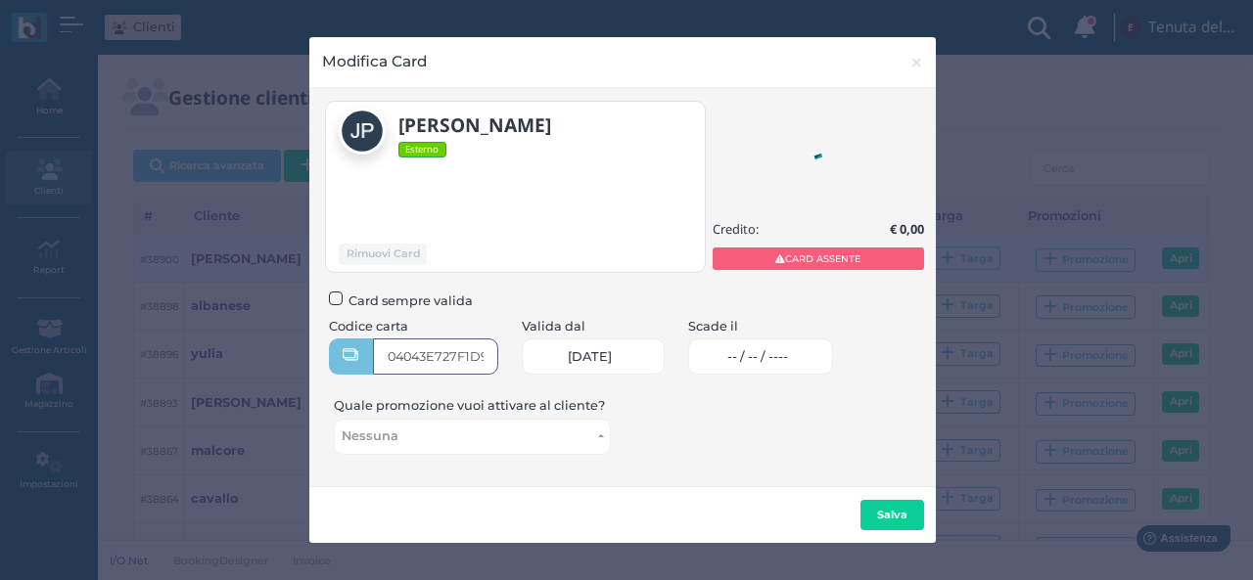
type input "04043E727F1D95"
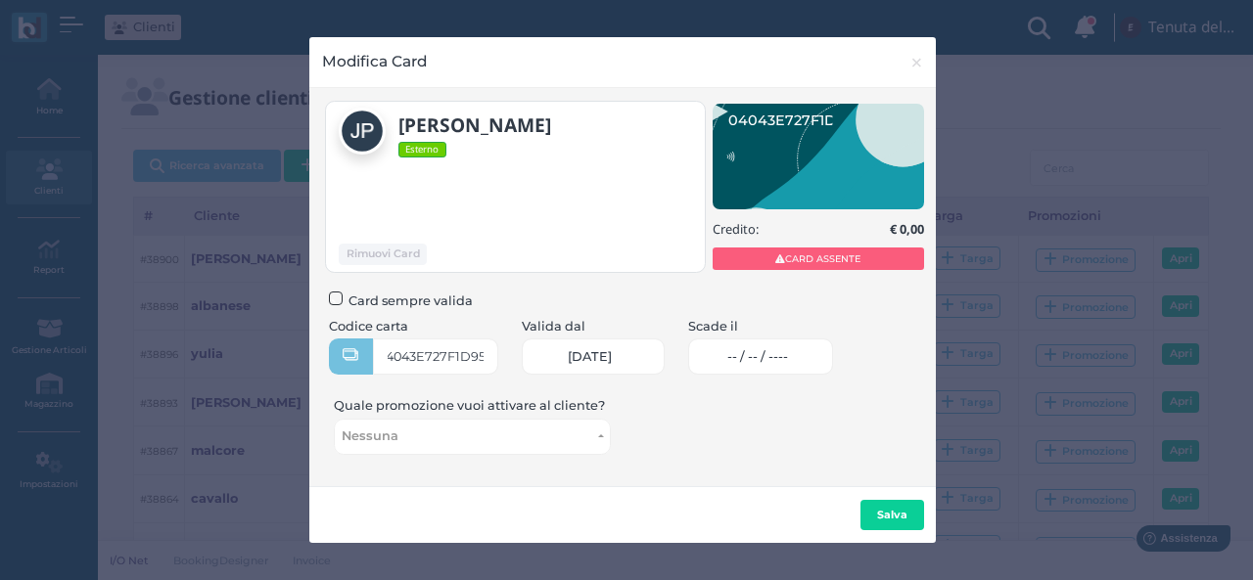
click at [766, 359] on span "-- / -- / ----" at bounding box center [757, 357] width 61 height 16
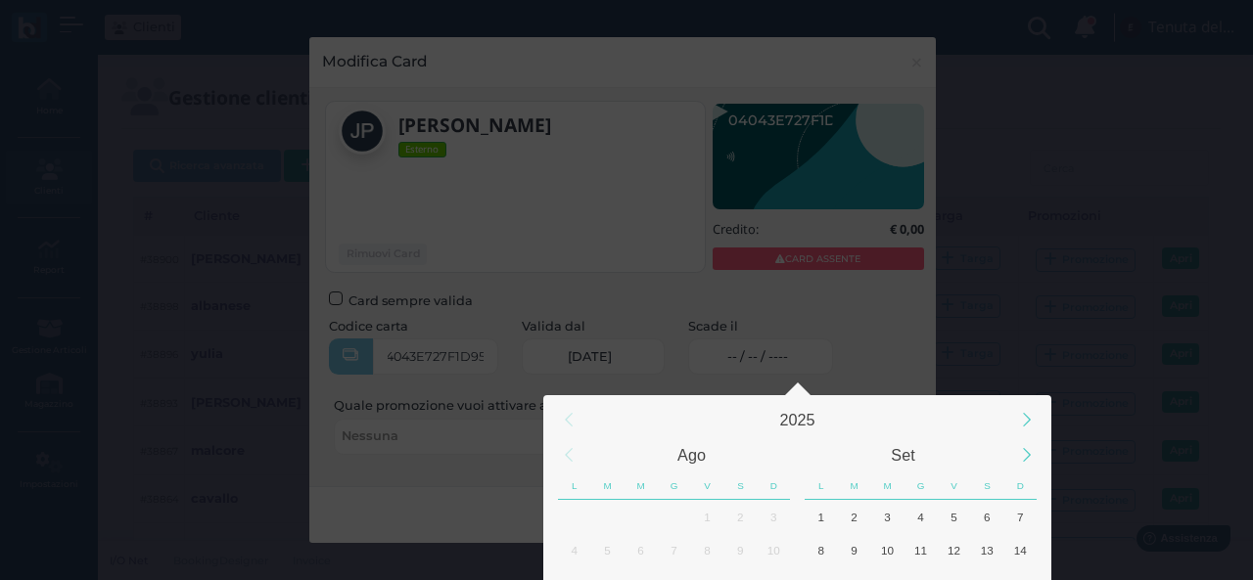
scroll to position [183, 0]
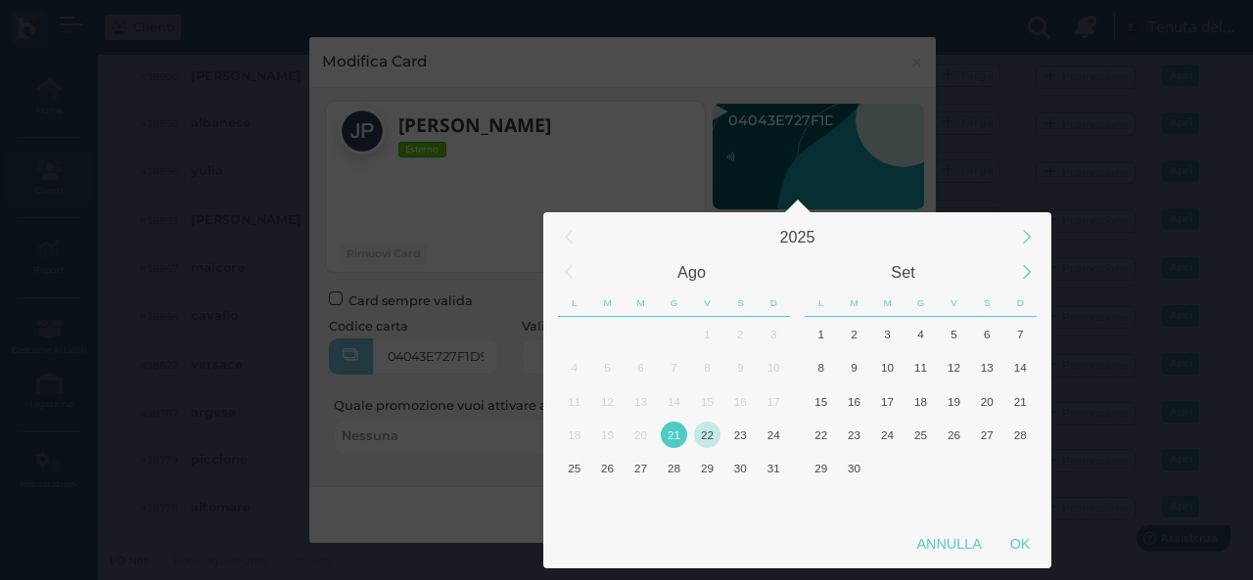
click at [711, 441] on div "22" at bounding box center [707, 435] width 26 height 26
click at [1024, 554] on div "OK" at bounding box center [1019, 543] width 49 height 35
type input "22/08/2025"
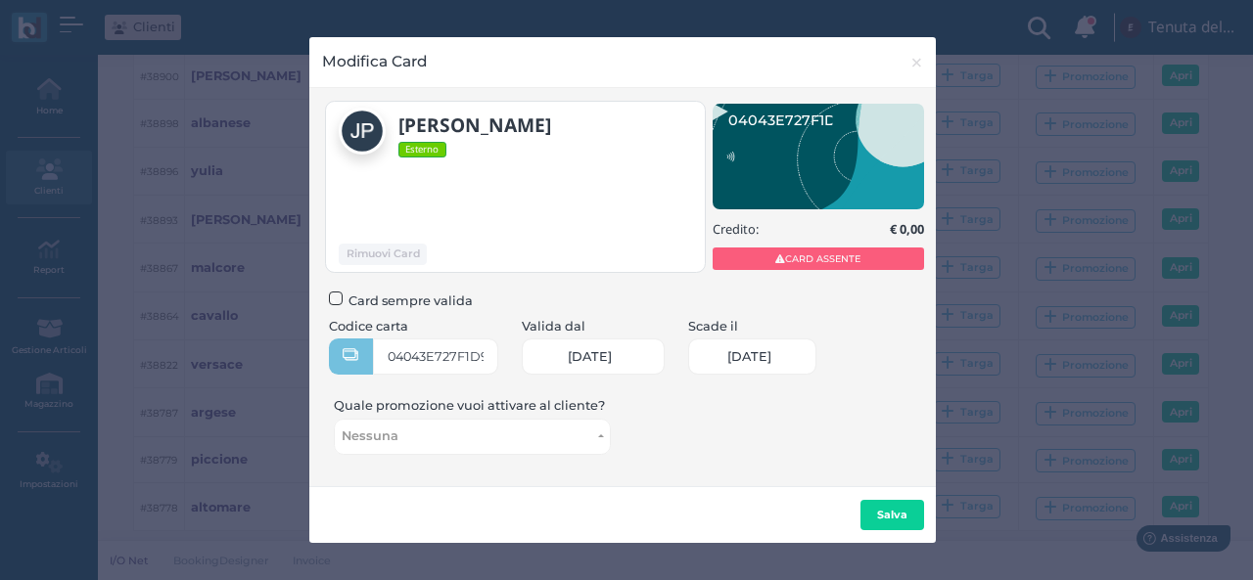
scroll to position [0, 84]
click at [802, 478] on div "jonathan piccolo Esterno Rimuovi Card" at bounding box center [622, 287] width 626 height 398
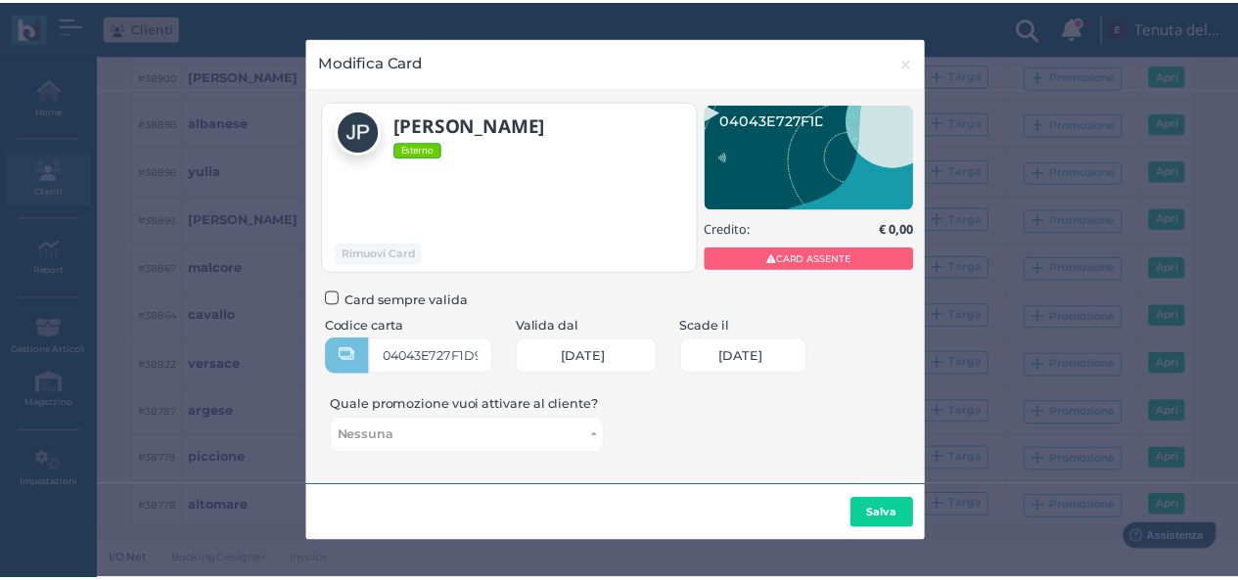
scroll to position [0, 0]
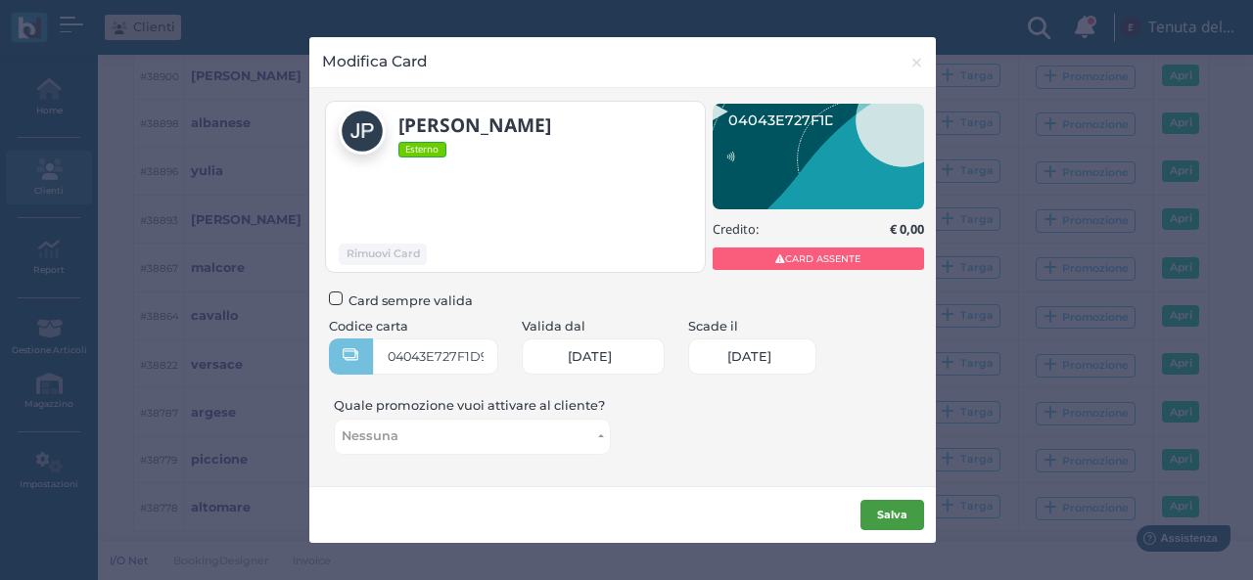
click at [884, 512] on b "Salva" at bounding box center [892, 515] width 30 height 14
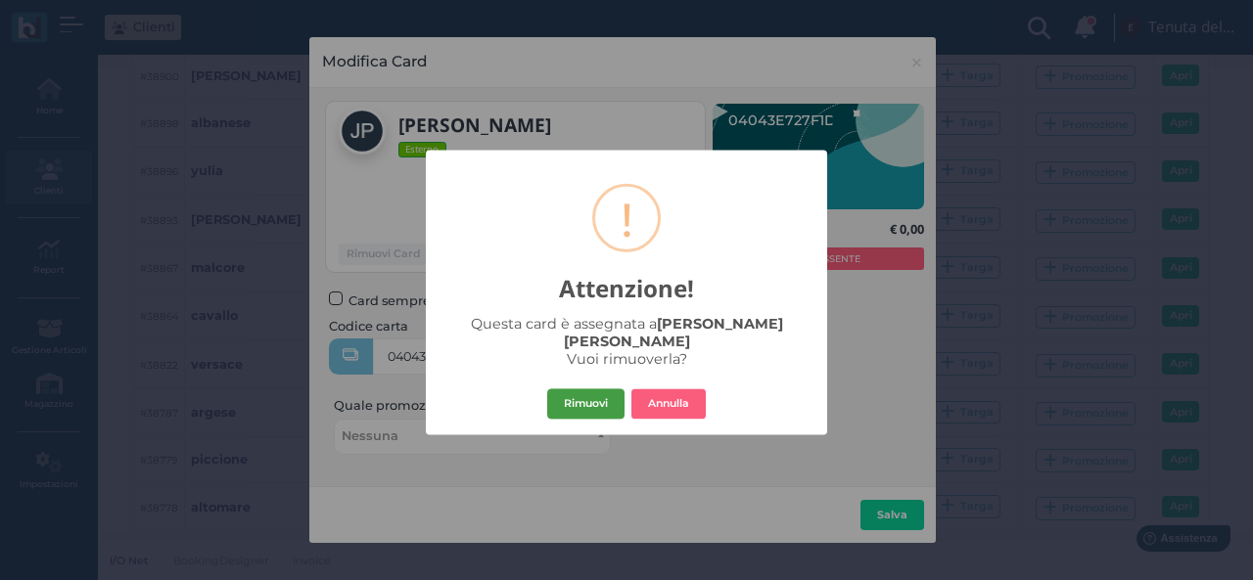
click at [582, 389] on button "Rimuovi" at bounding box center [585, 403] width 77 height 31
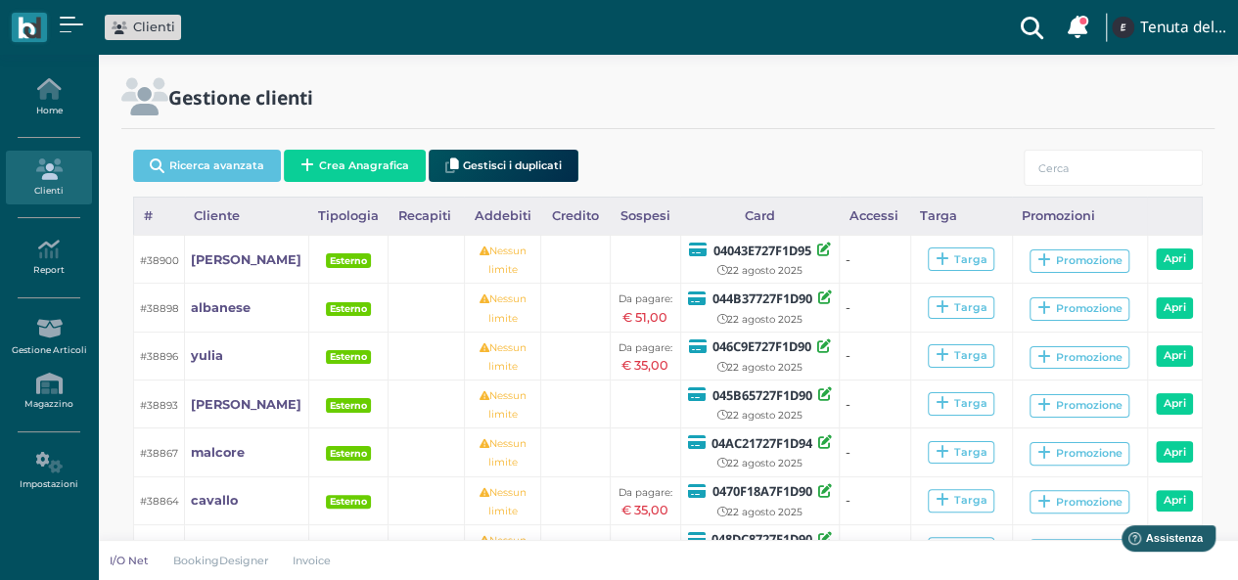
click at [620, 134] on div "Gestione clienti" at bounding box center [668, 110] width 1117 height 64
click at [720, 124] on div "Gestione clienti" at bounding box center [668, 110] width 1117 height 64
click at [658, 144] on div "Ricerca avanzata Crea Anagrafica Gestisci i duplicati" at bounding box center [668, 169] width 1070 height 55
click at [351, 161] on button "Crea Anagrafica" at bounding box center [355, 166] width 142 height 32
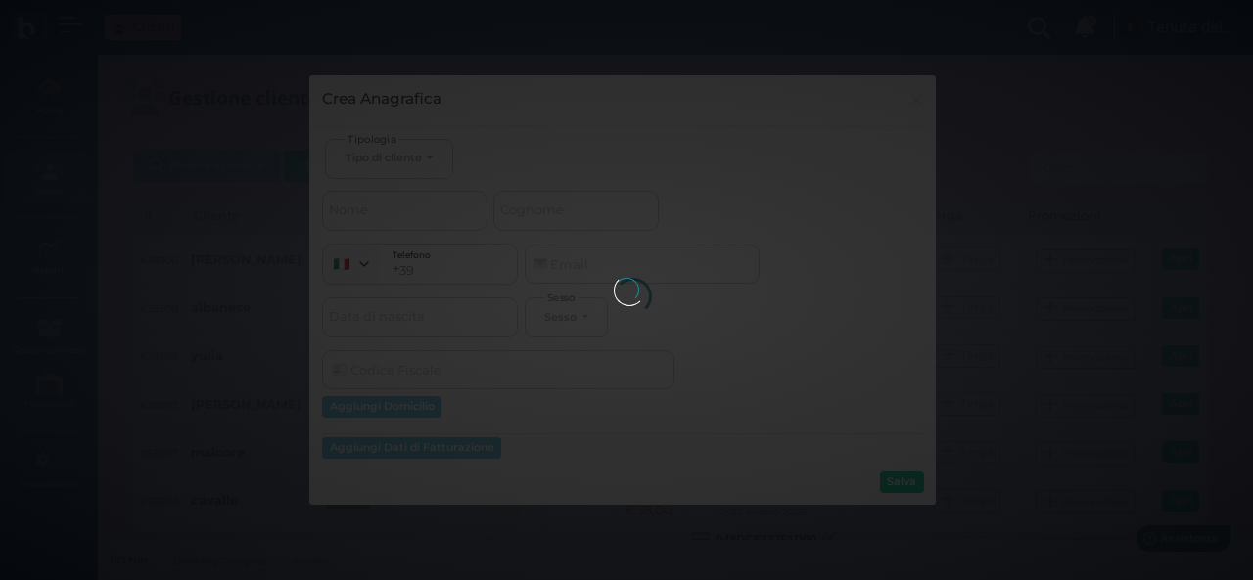
select select
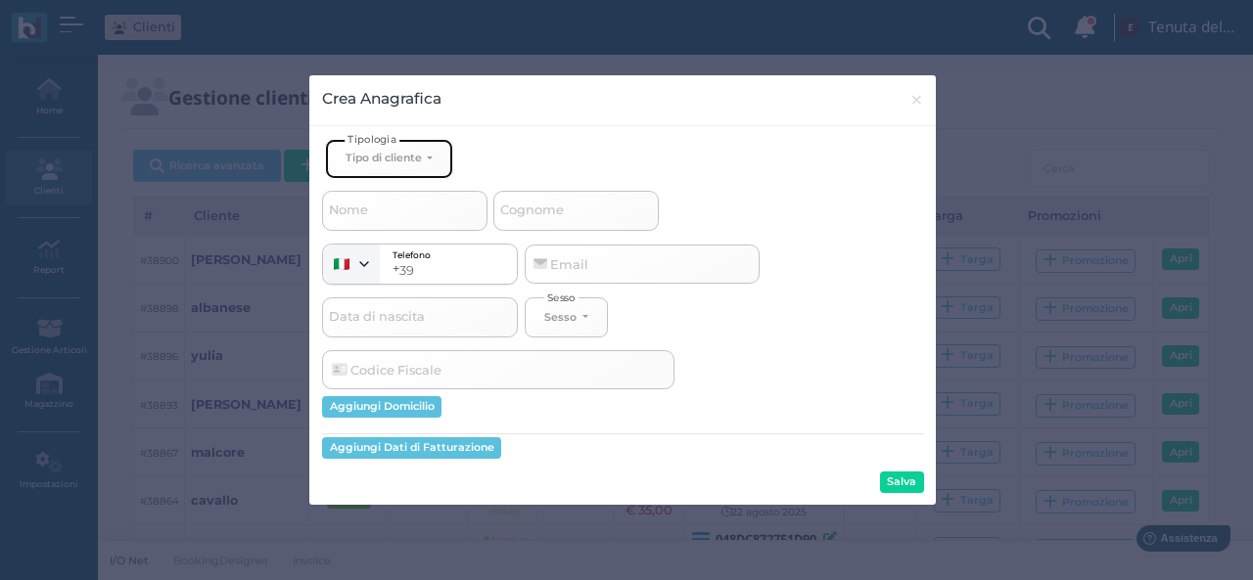
click at [443, 160] on button "Tipo di cliente" at bounding box center [388, 159] width 127 height 40
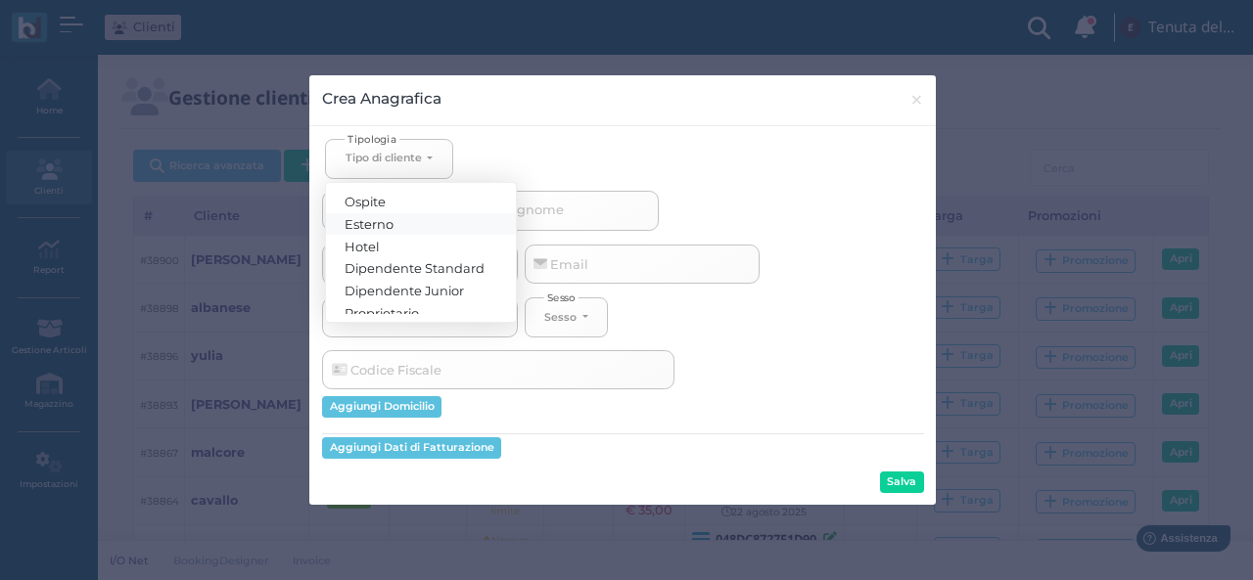
click at [405, 219] on link "Esterno" at bounding box center [421, 223] width 190 height 23
select select "[object Object]"
select select
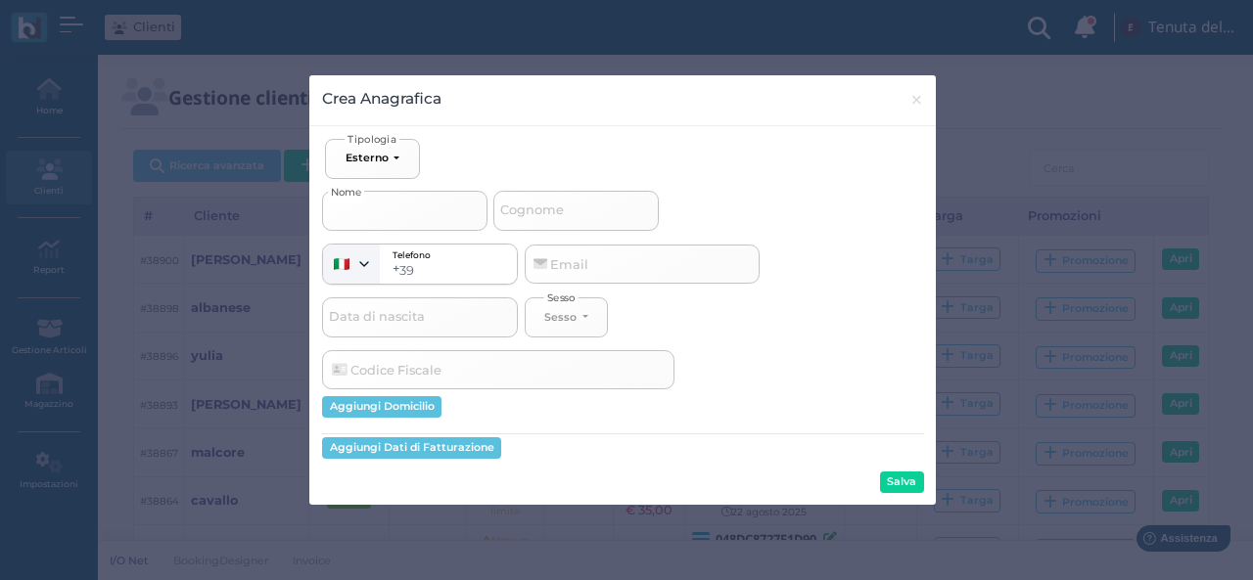
click at [387, 212] on input "Nome" at bounding box center [404, 210] width 165 height 39
type input "f"
select select
type input "g"
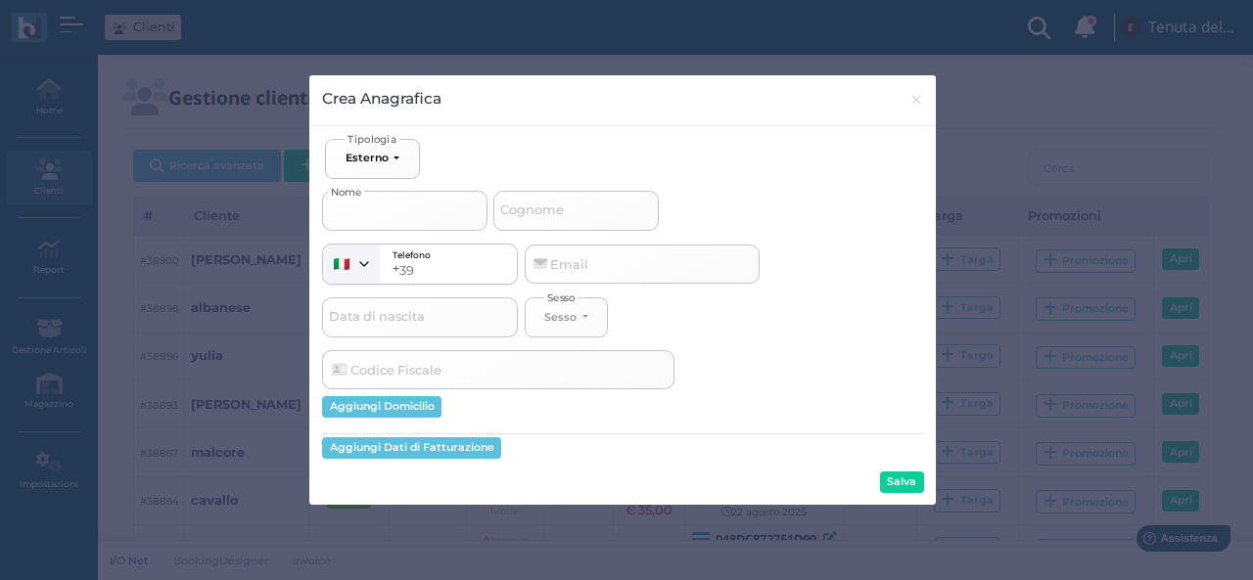
select select
type input "gi"
select select
type input "gia"
select select
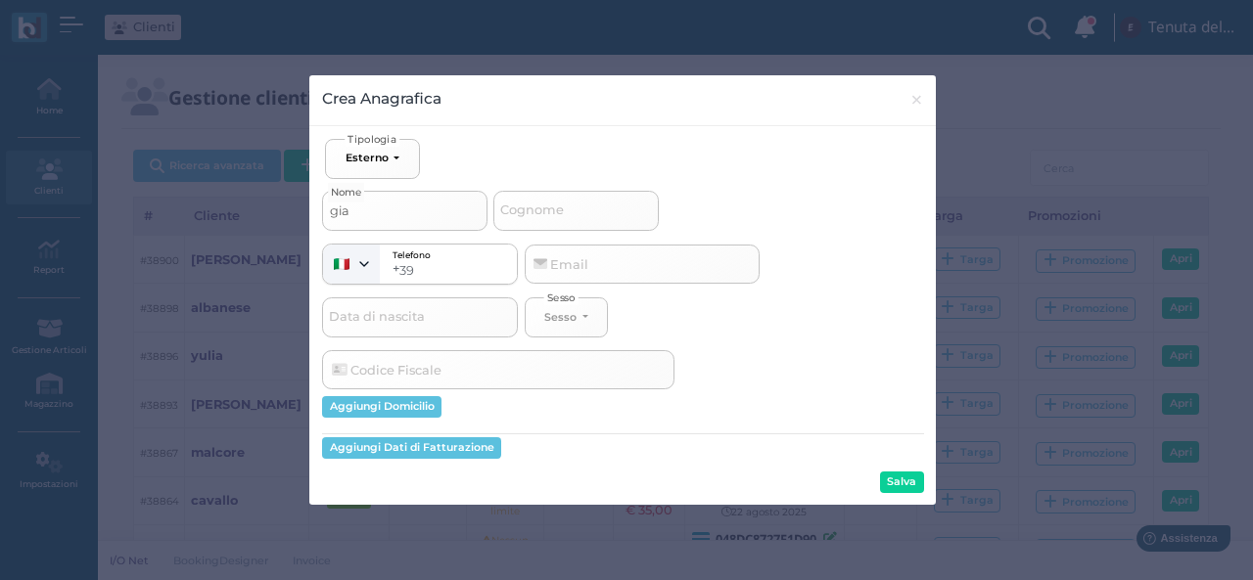
type input "gian"
select select
type input "gianf"
select select
type input "gianfr"
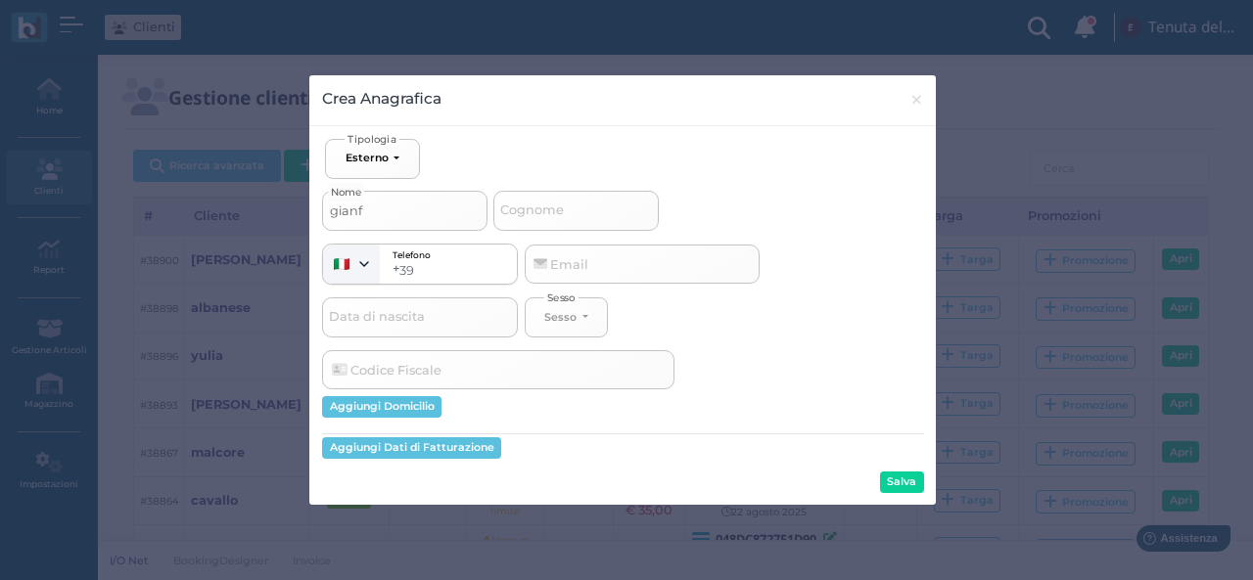
select select
type input "gianfra"
select select
type input "gianfran"
select select
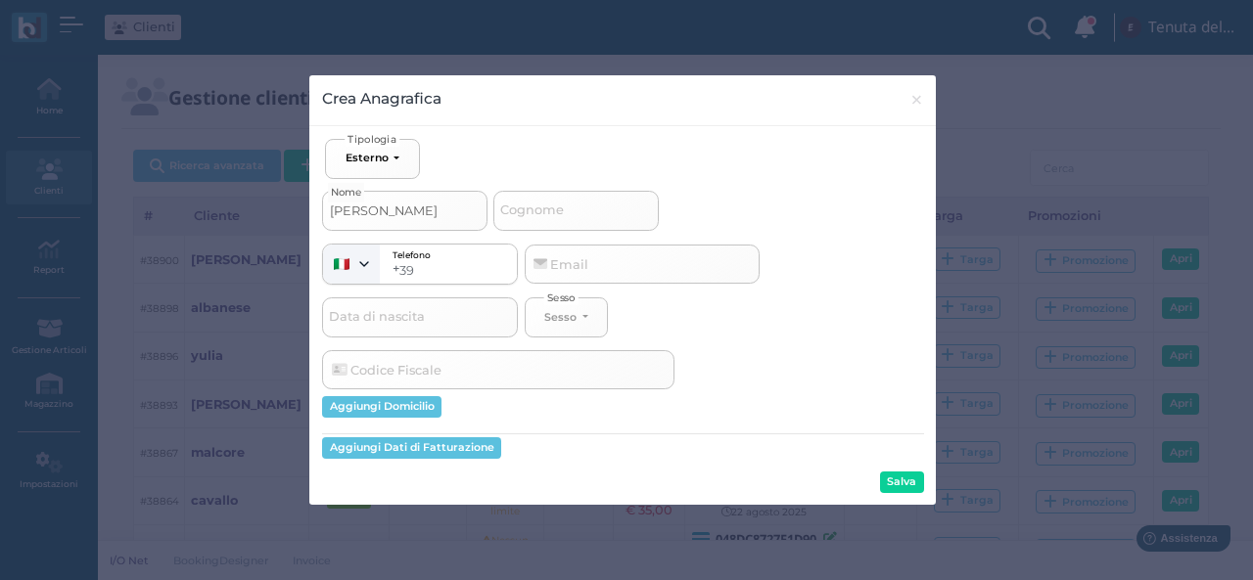
type input "gianfranc"
select select
type input "gianfranco"
select select
type input "gianfranco"
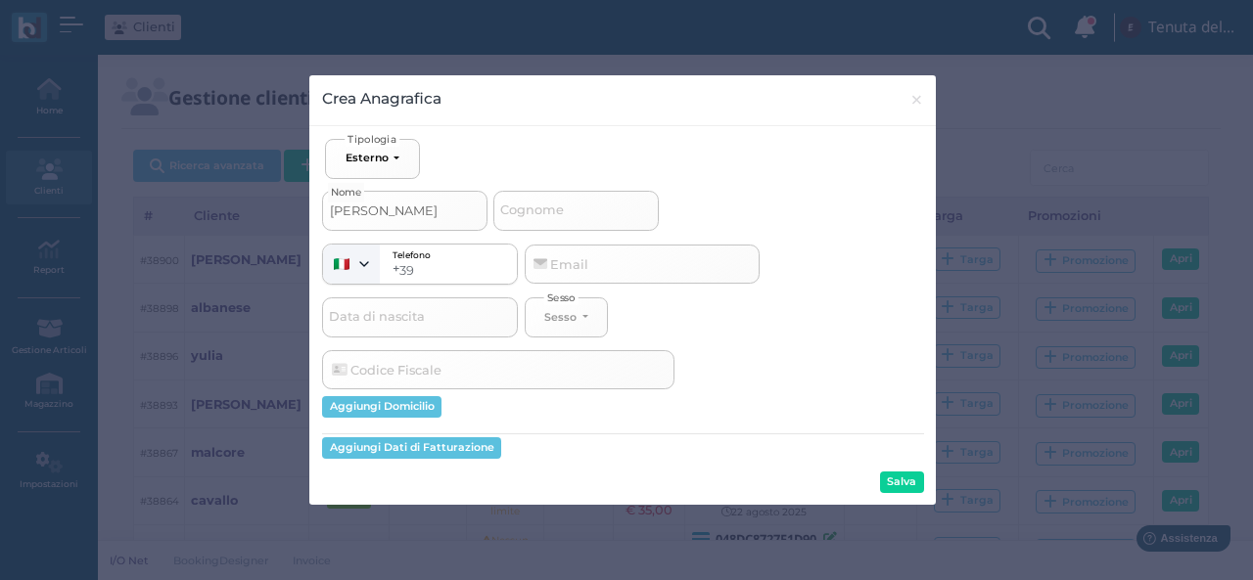
click at [512, 201] on span "Cognome" at bounding box center [531, 211] width 69 height 24
click at [512, 201] on input "Cognome" at bounding box center [575, 210] width 165 height 39
type input "v"
select select
type input "vi"
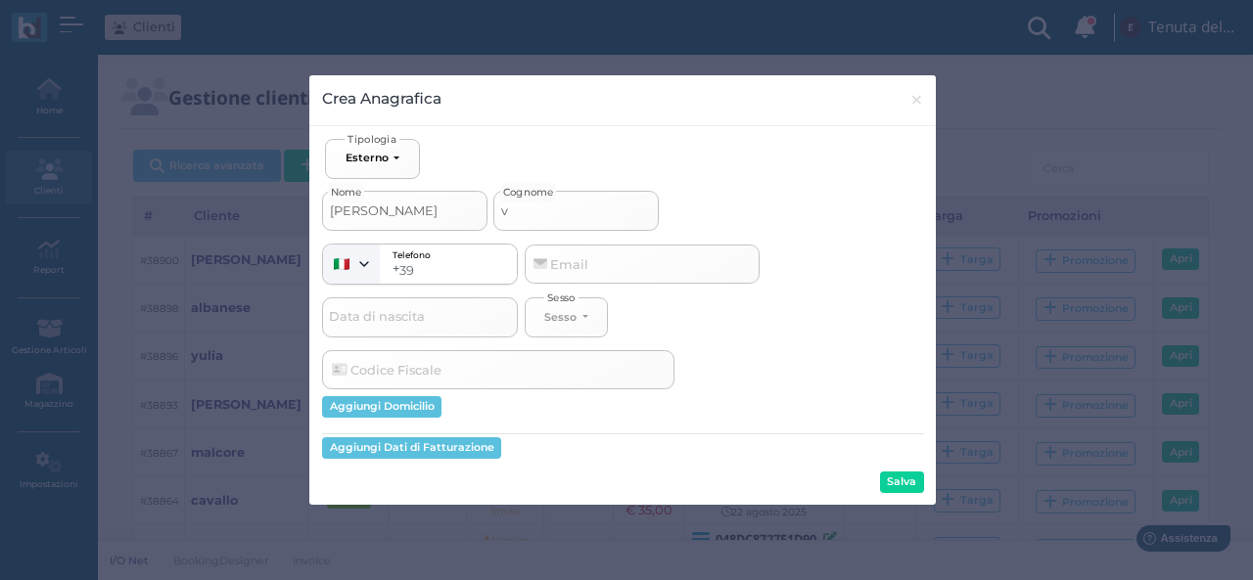
select select
type input "vin"
select select
type input "vinc"
select select
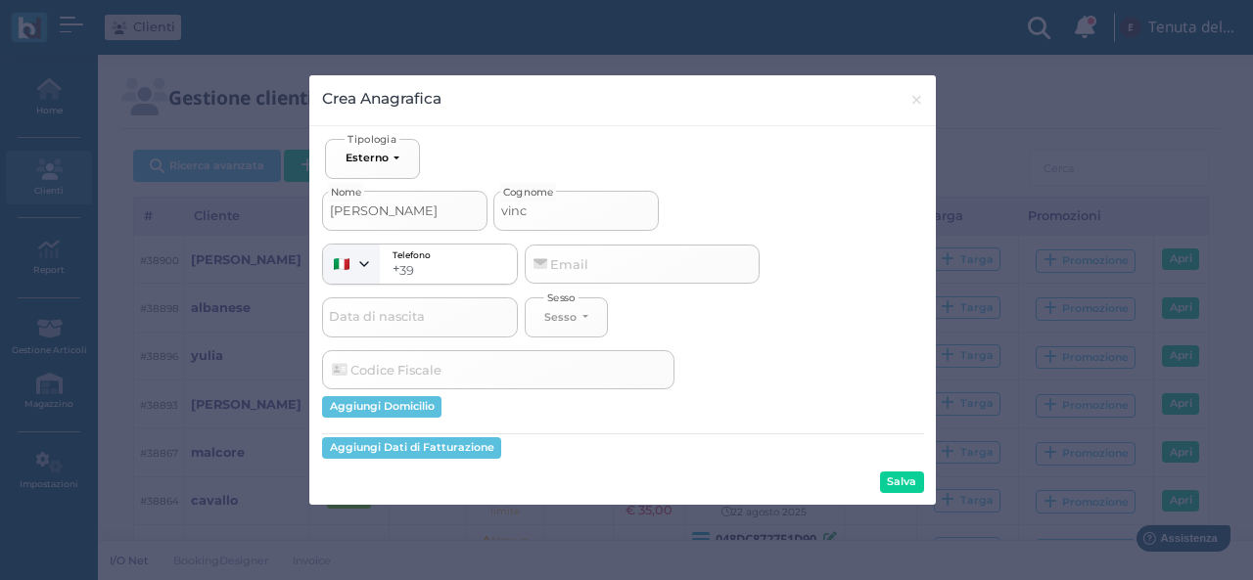
type input "vinci"
select select
type input "vinci"
click at [895, 488] on button "Salva" at bounding box center [902, 483] width 44 height 22
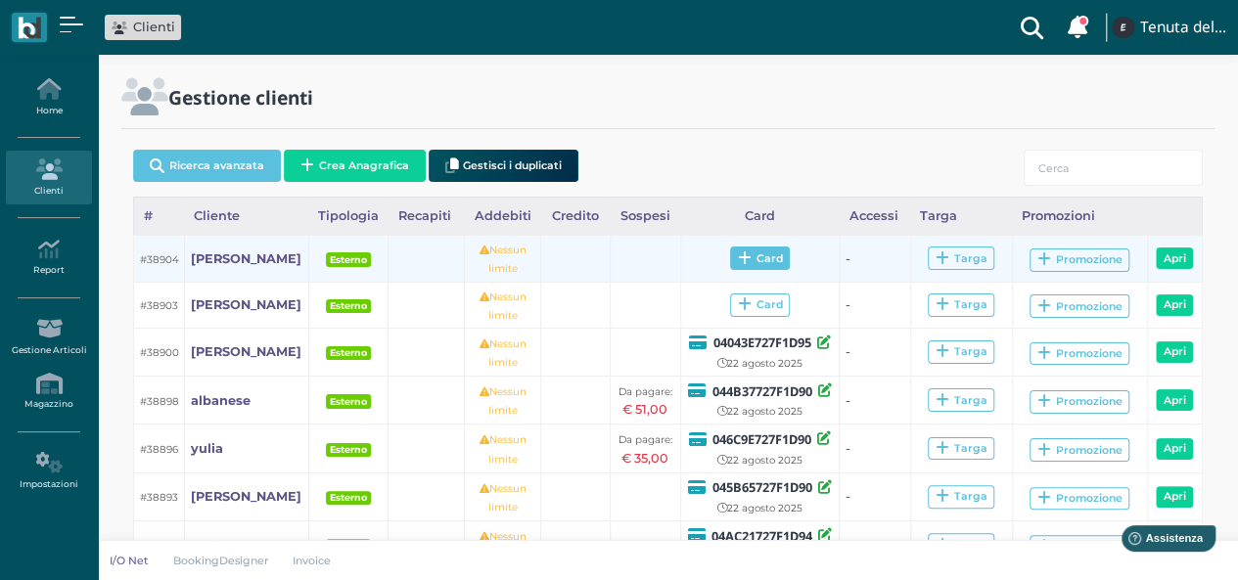
click at [744, 252] on span "Card" at bounding box center [760, 258] width 60 height 23
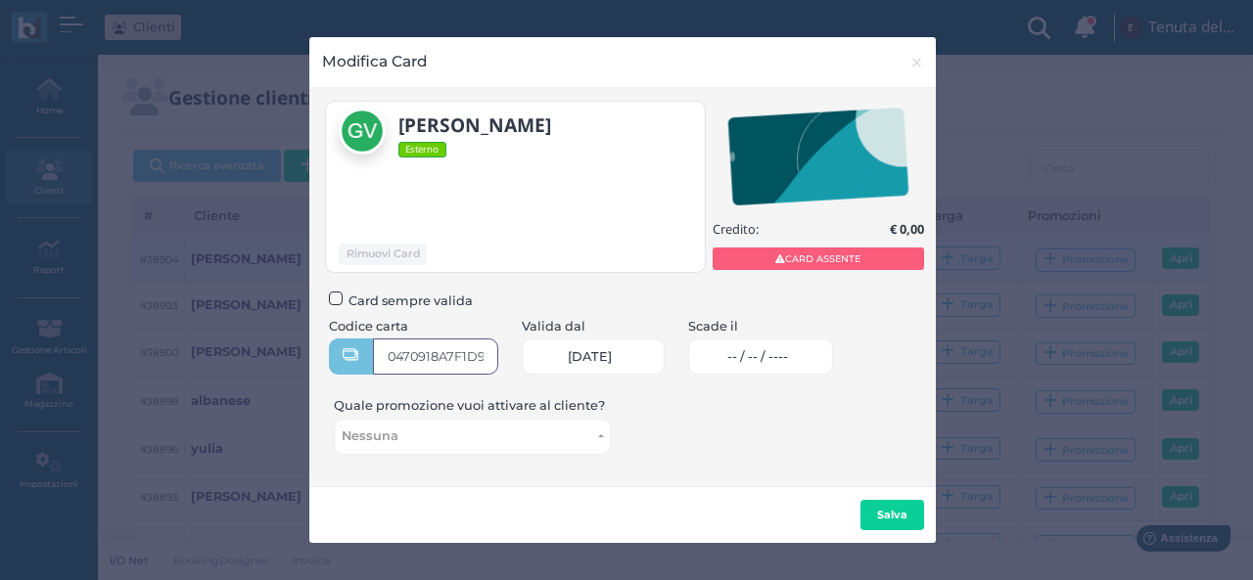
type input "0470918A7F1D90"
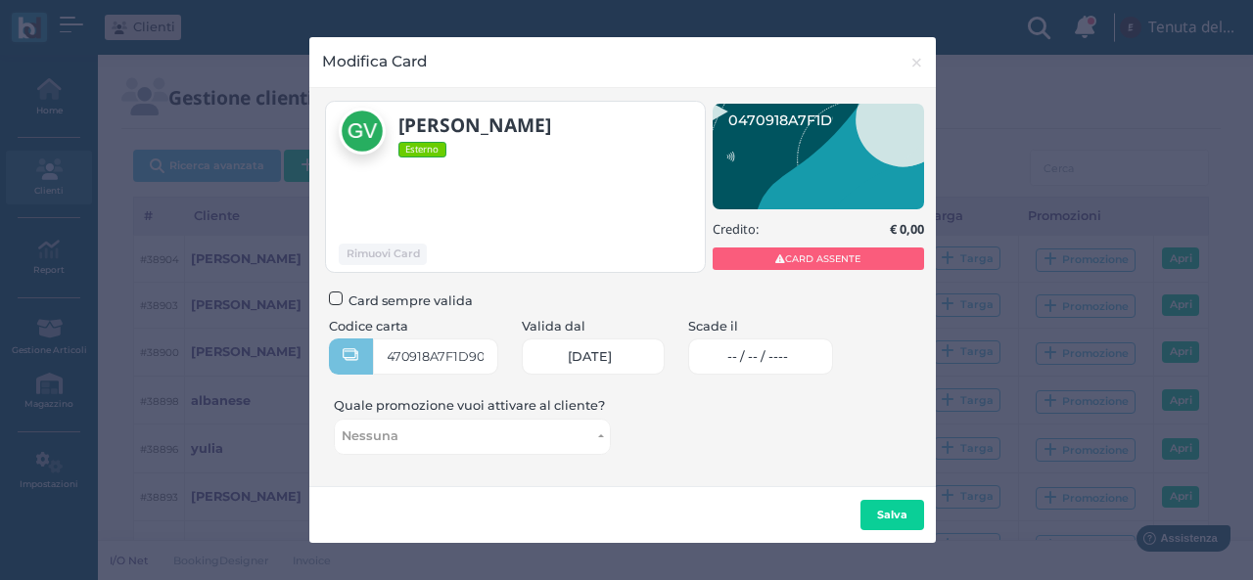
click at [774, 353] on span "-- / -- / ----" at bounding box center [757, 357] width 61 height 16
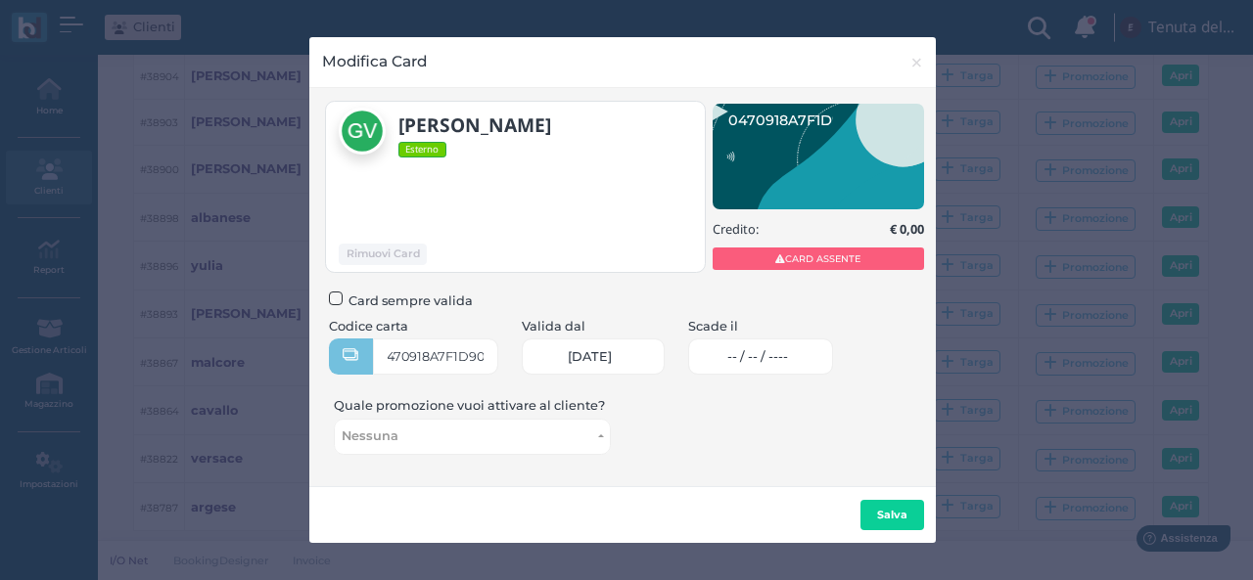
scroll to position [0, 0]
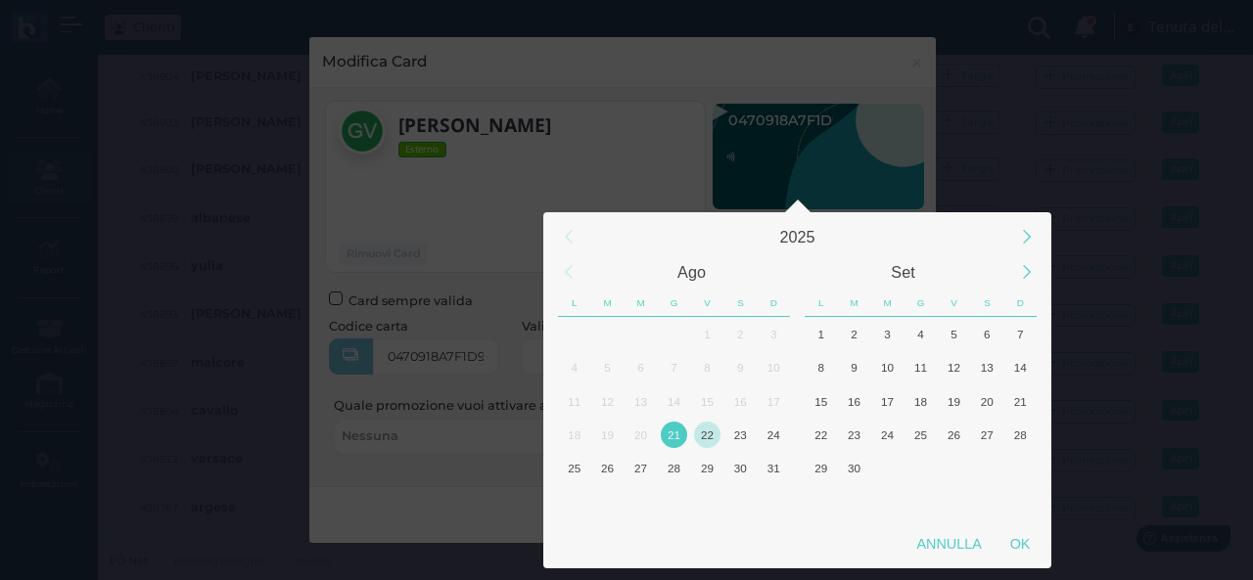
click at [709, 427] on div "22" at bounding box center [707, 435] width 26 height 26
click at [1018, 541] on div "OK" at bounding box center [1019, 543] width 49 height 35
type input "[DATE]"
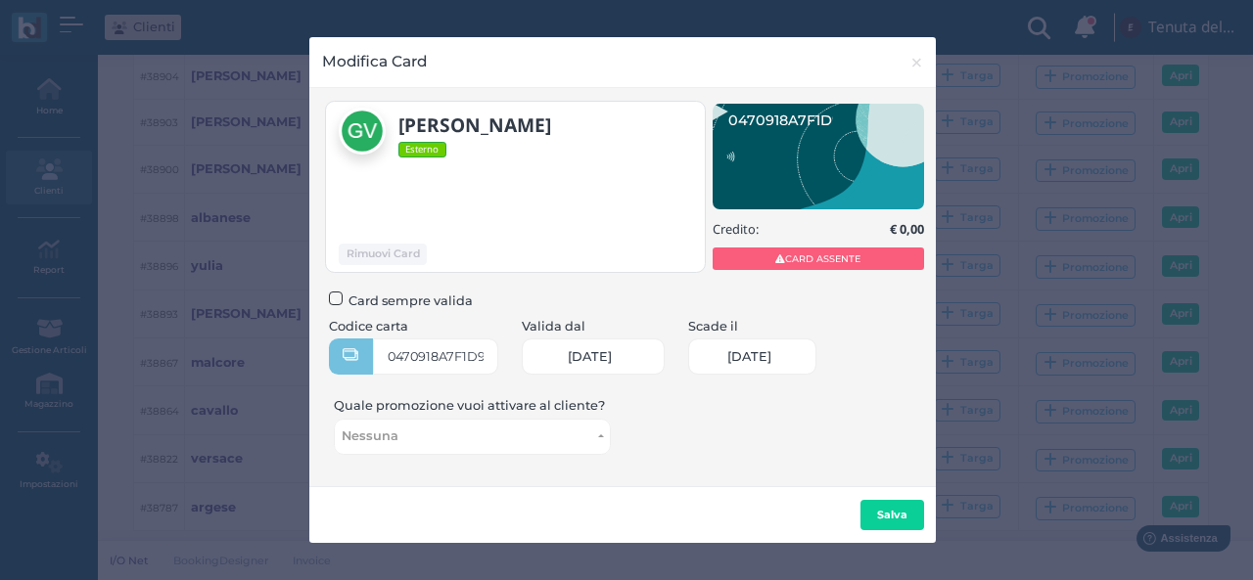
scroll to position [0, 84]
click at [894, 518] on b "Salva" at bounding box center [892, 515] width 30 height 14
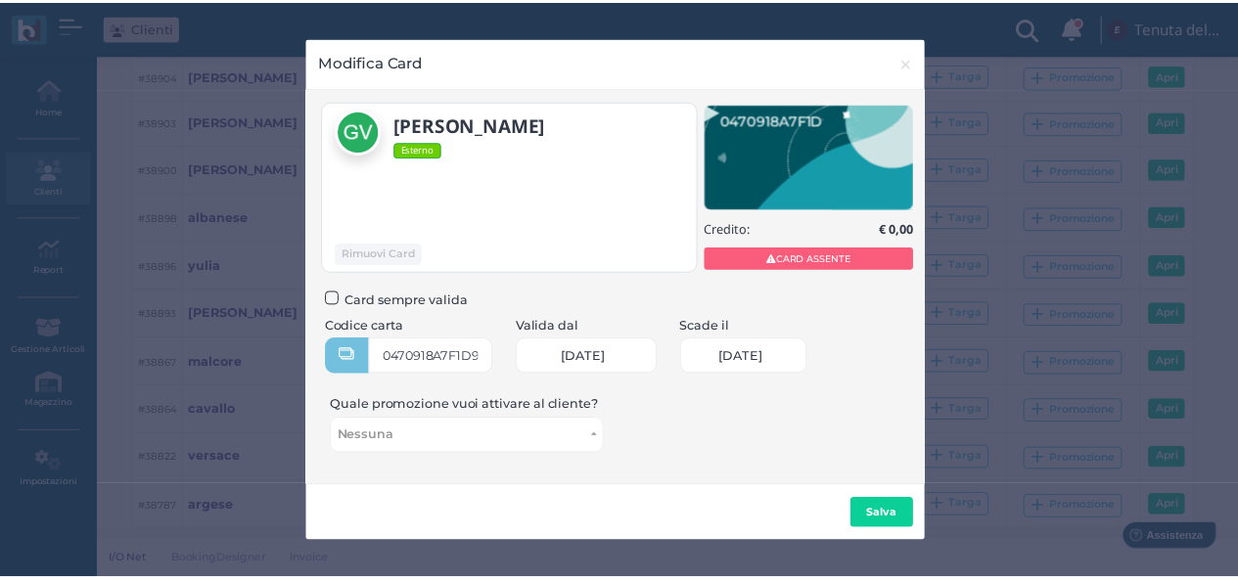
scroll to position [0, 0]
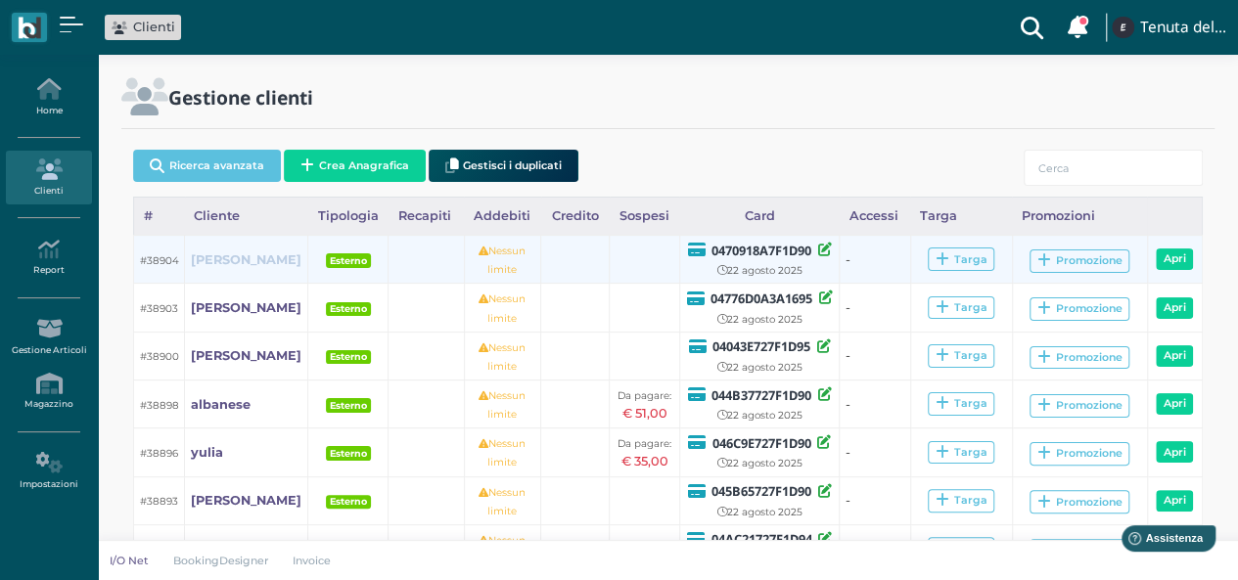
click at [223, 253] on b "[PERSON_NAME]" at bounding box center [246, 259] width 111 height 15
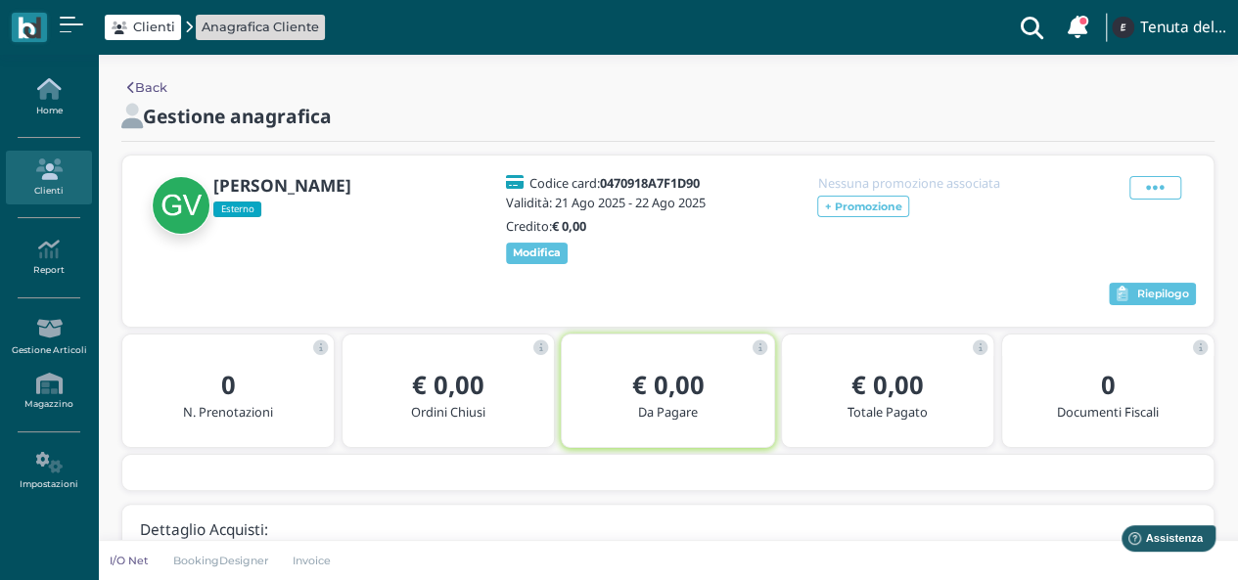
click at [68, 93] on icon at bounding box center [48, 89] width 85 height 22
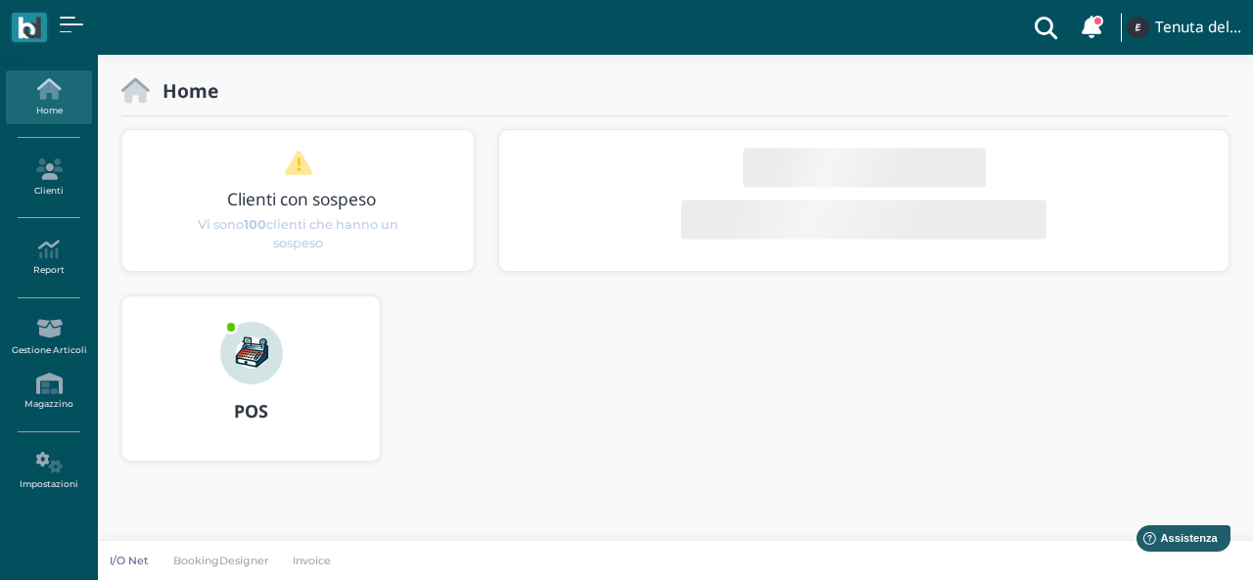
click at [233, 372] on img at bounding box center [251, 353] width 63 height 63
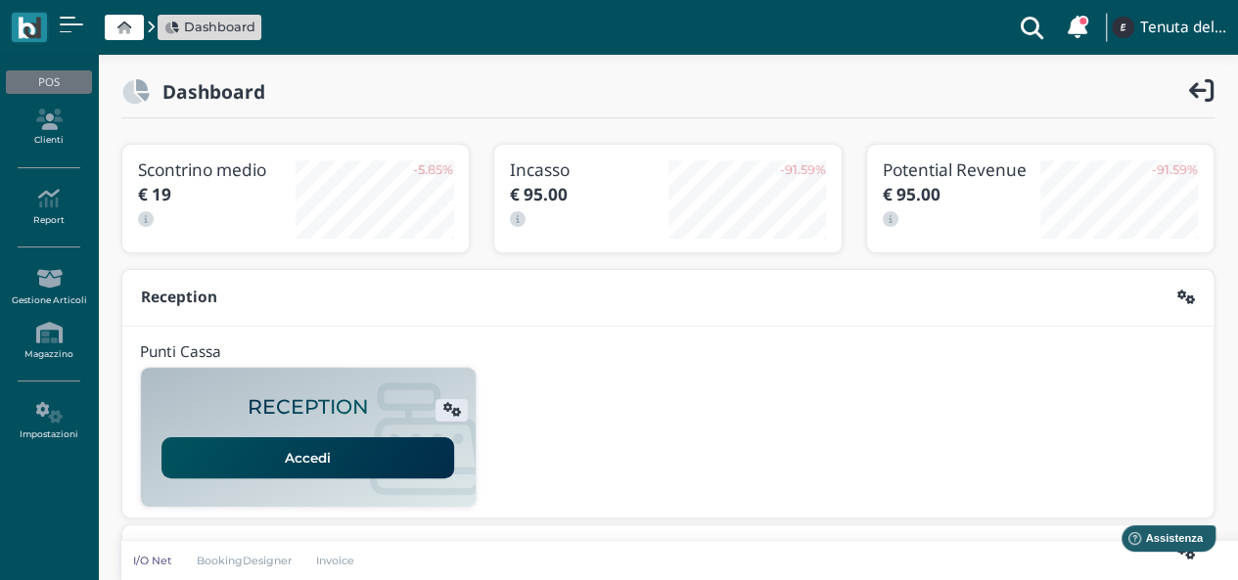
scroll to position [500, 0]
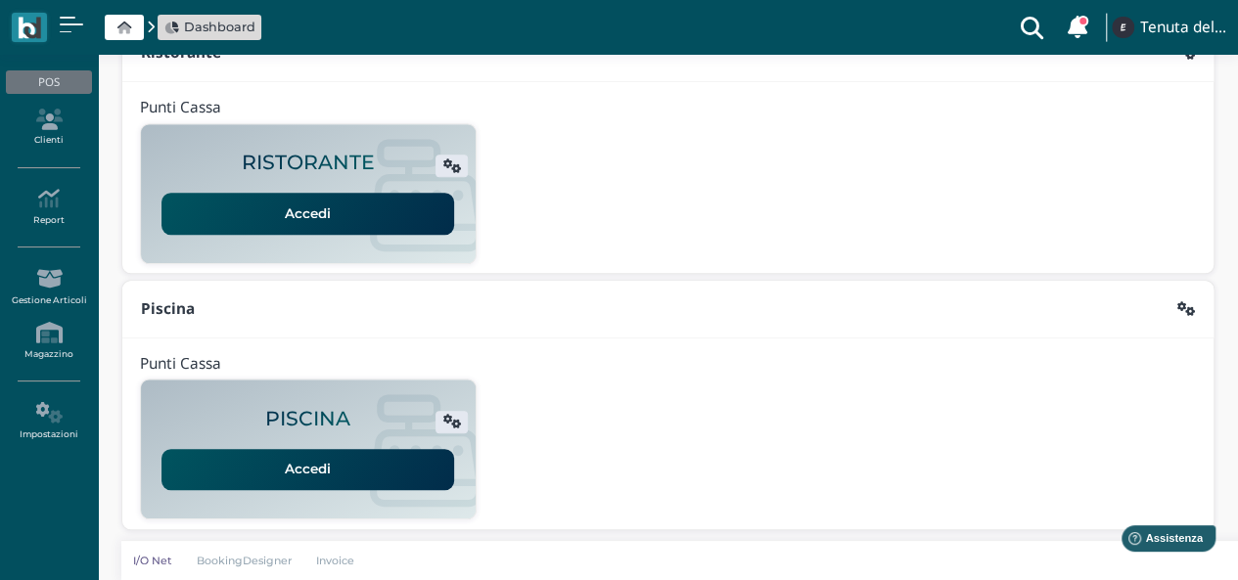
click at [299, 471] on link "Accedi" at bounding box center [307, 469] width 293 height 41
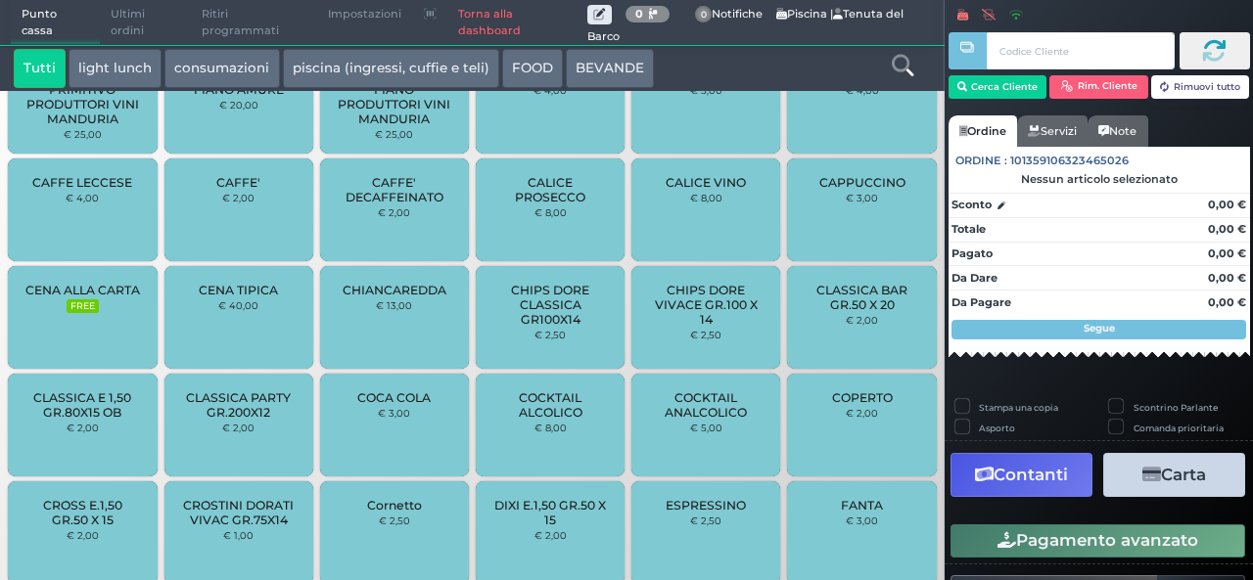
scroll to position [1397, 0]
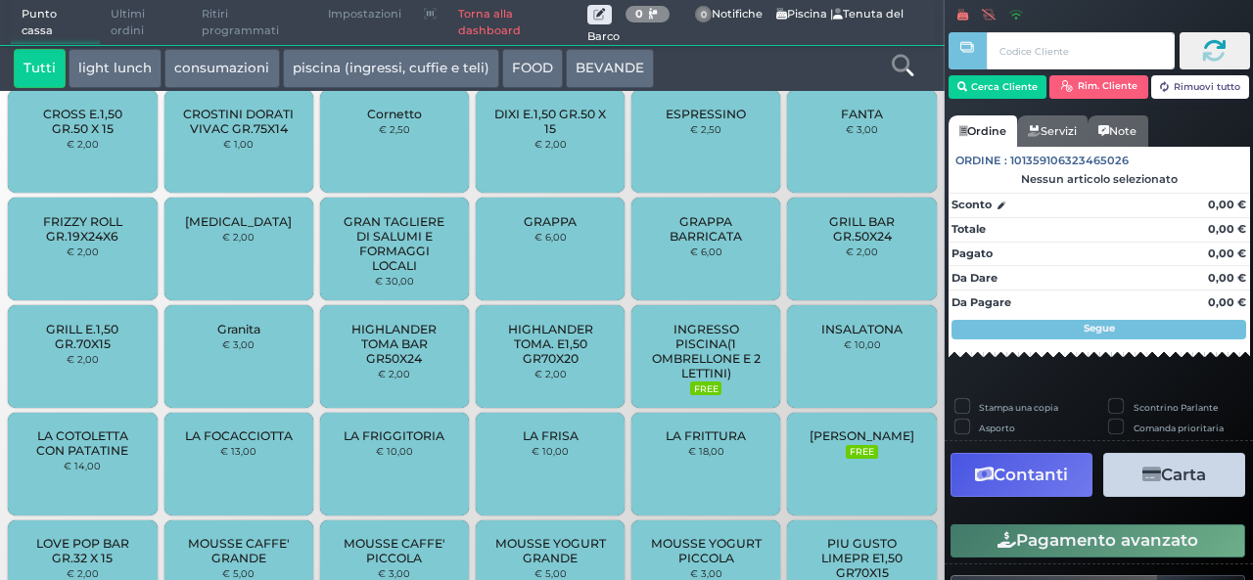
click at [697, 348] on span "INGRESSO PISCINA(1 OMBRELLONE E 2 LETTINI)" at bounding box center [706, 351] width 116 height 59
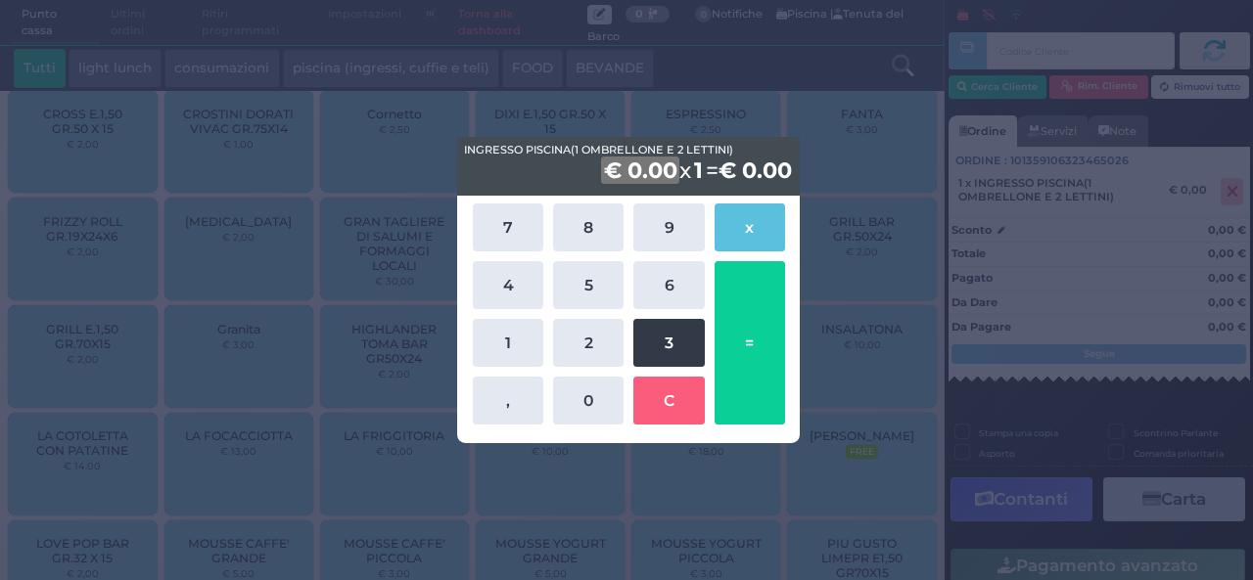
click at [680, 346] on button "3" at bounding box center [668, 343] width 70 height 48
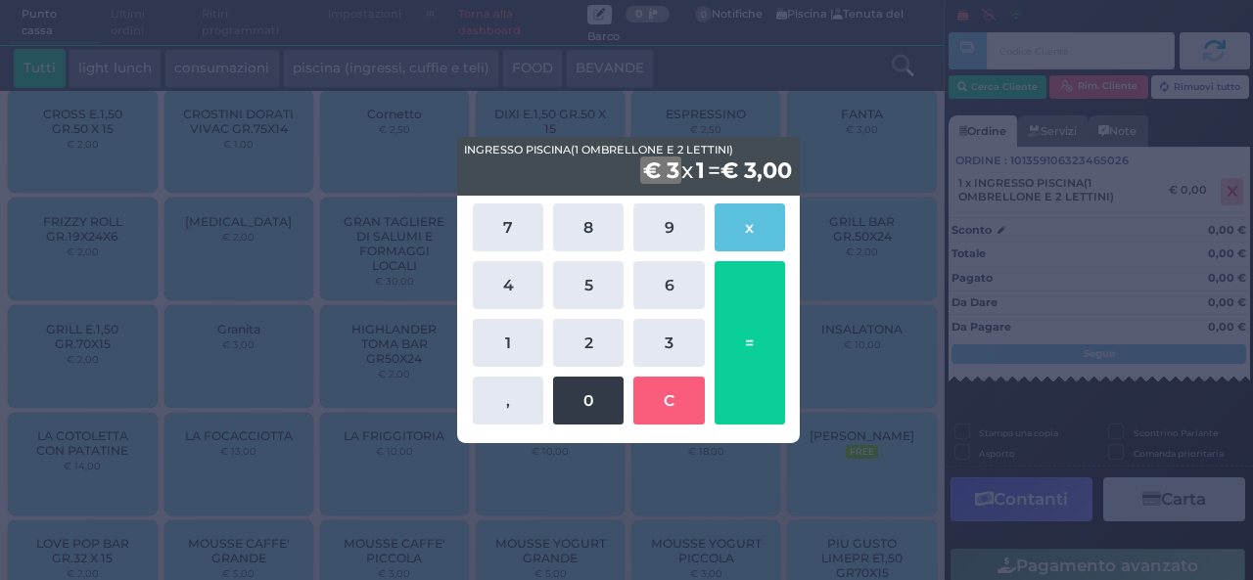
click at [599, 392] on button "0" at bounding box center [588, 401] width 70 height 48
click at [738, 363] on button "=" at bounding box center [749, 342] width 70 height 163
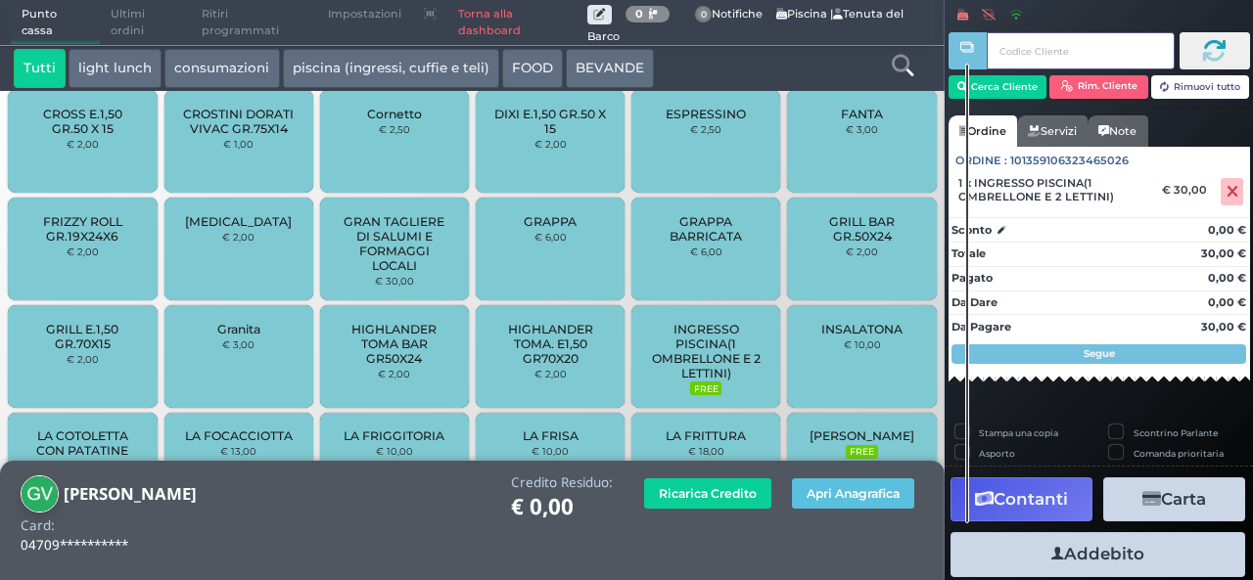
scroll to position [134, 0]
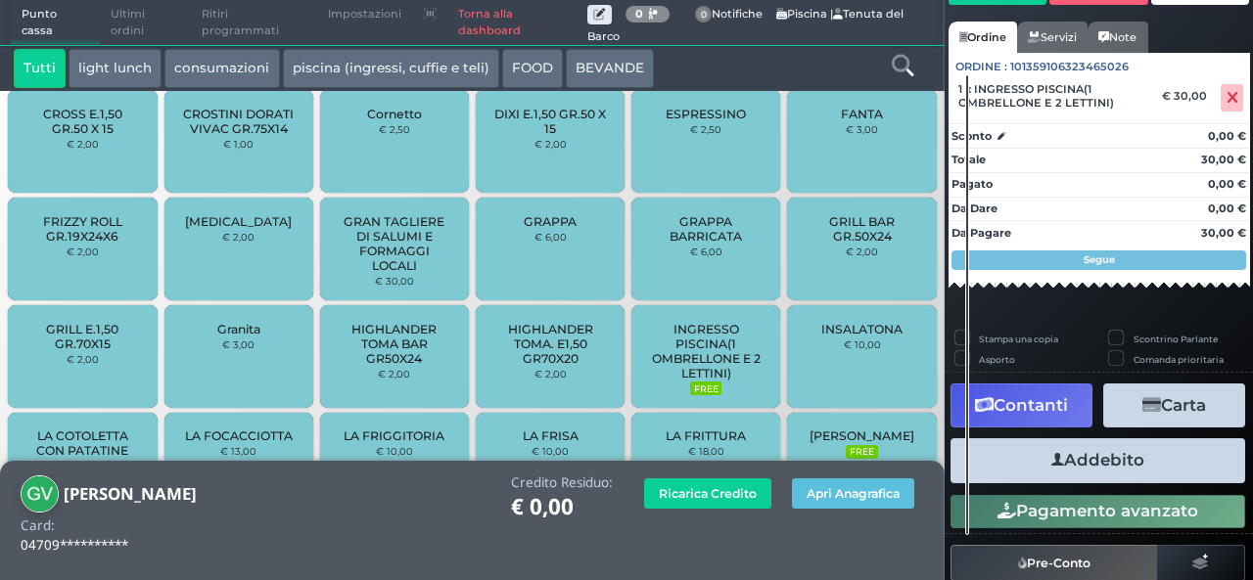
click at [1139, 468] on button "Addebito" at bounding box center [1097, 460] width 295 height 44
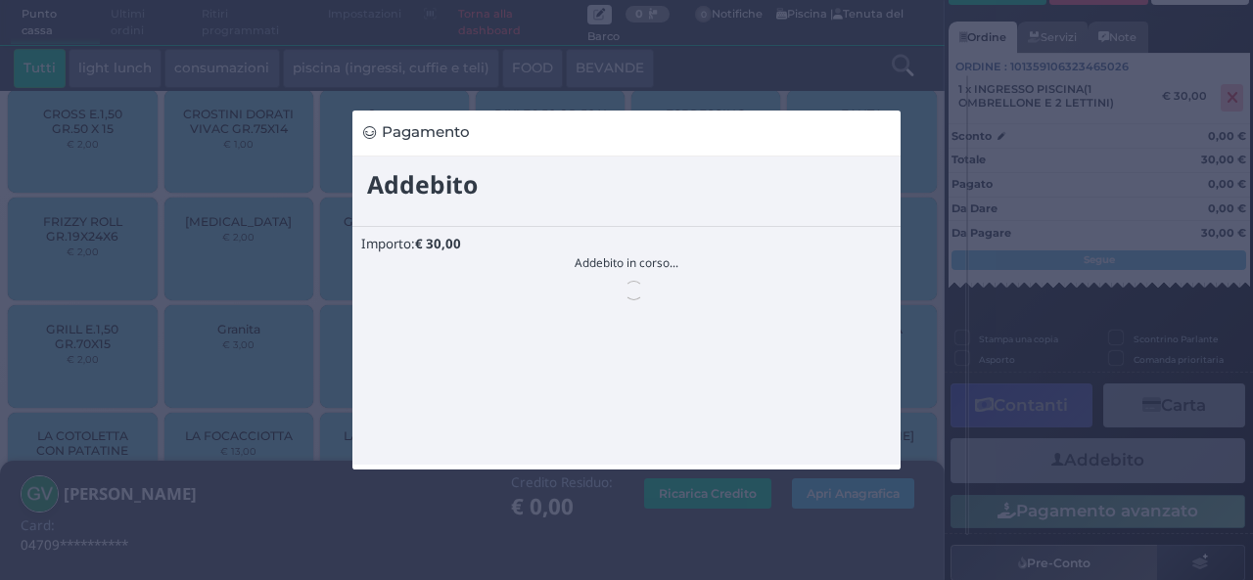
scroll to position [0, 0]
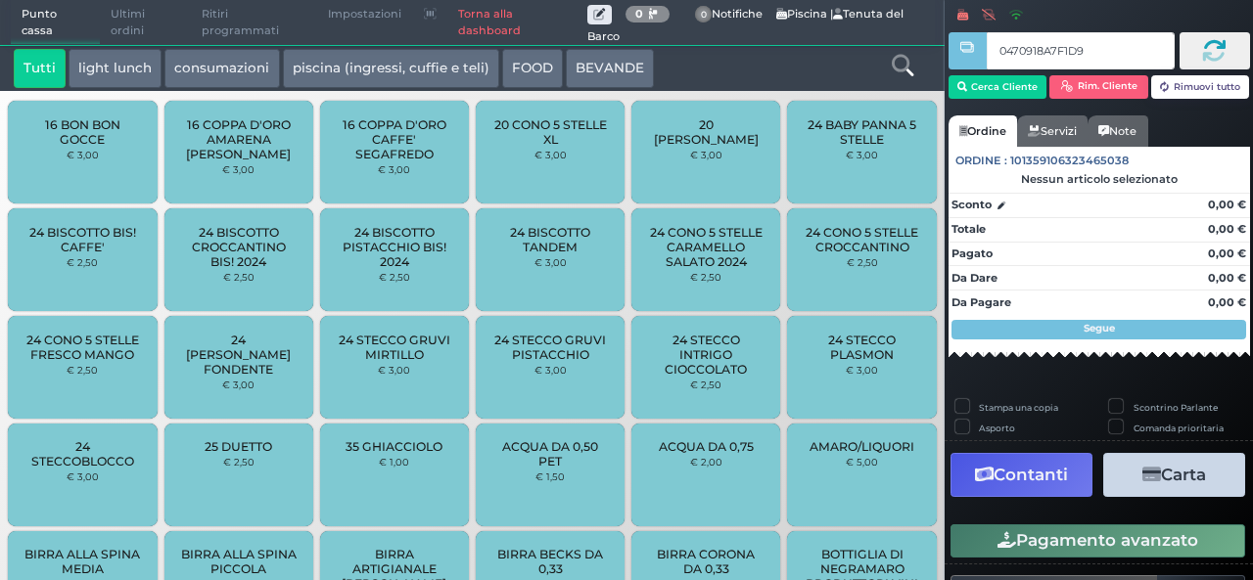
type input "0470918A7F1D90"
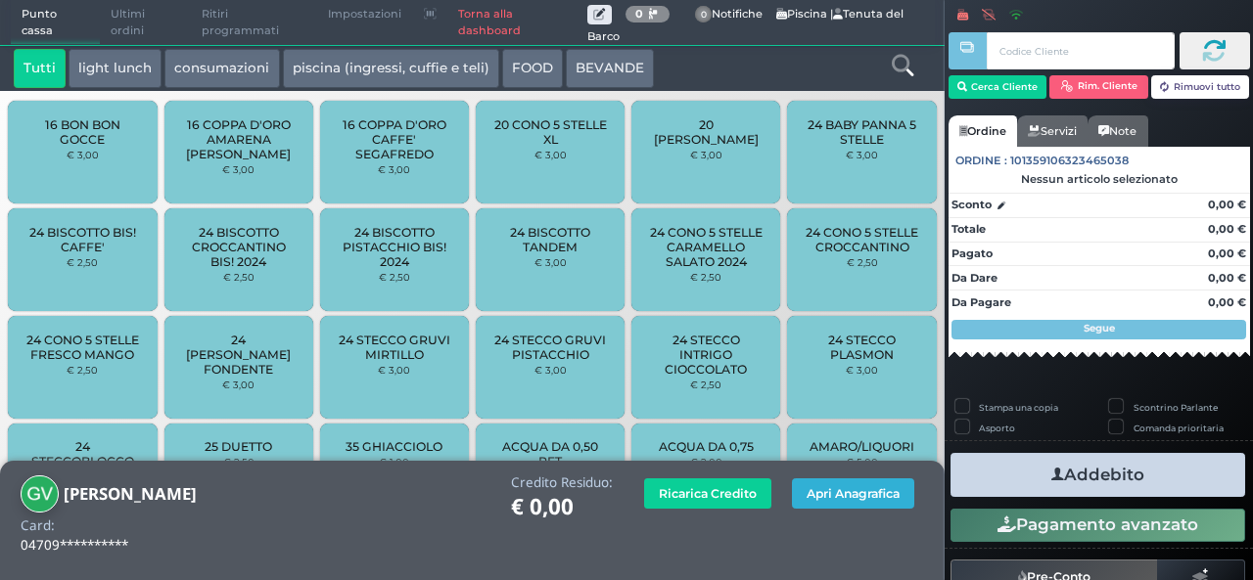
click at [854, 495] on button "Apri Anagrafica" at bounding box center [853, 494] width 122 height 30
